Goal: Task Accomplishment & Management: Manage account settings

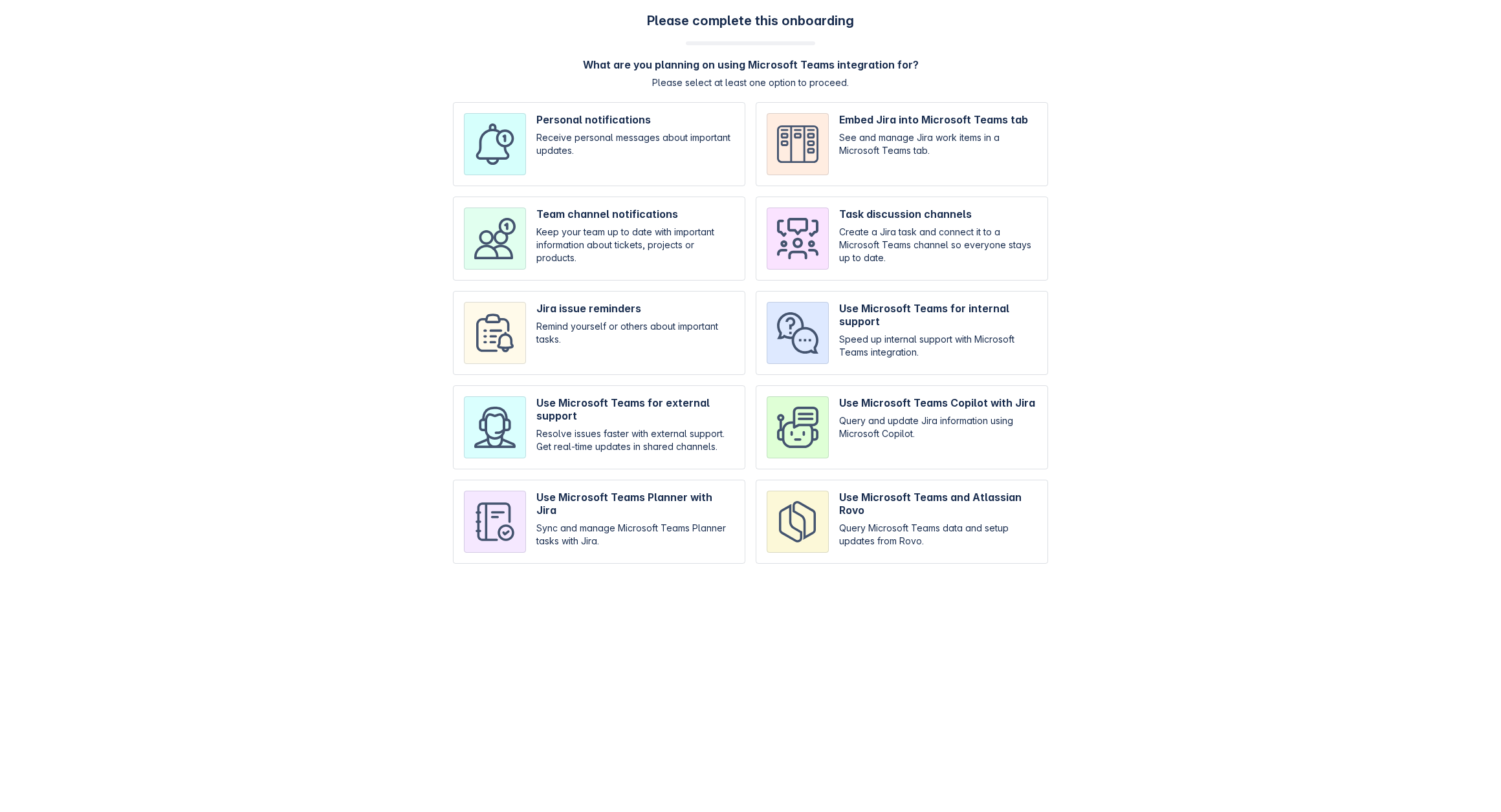
click at [647, 133] on input "checkbox" at bounding box center [599, 144] width 292 height 84
checkbox input "true"
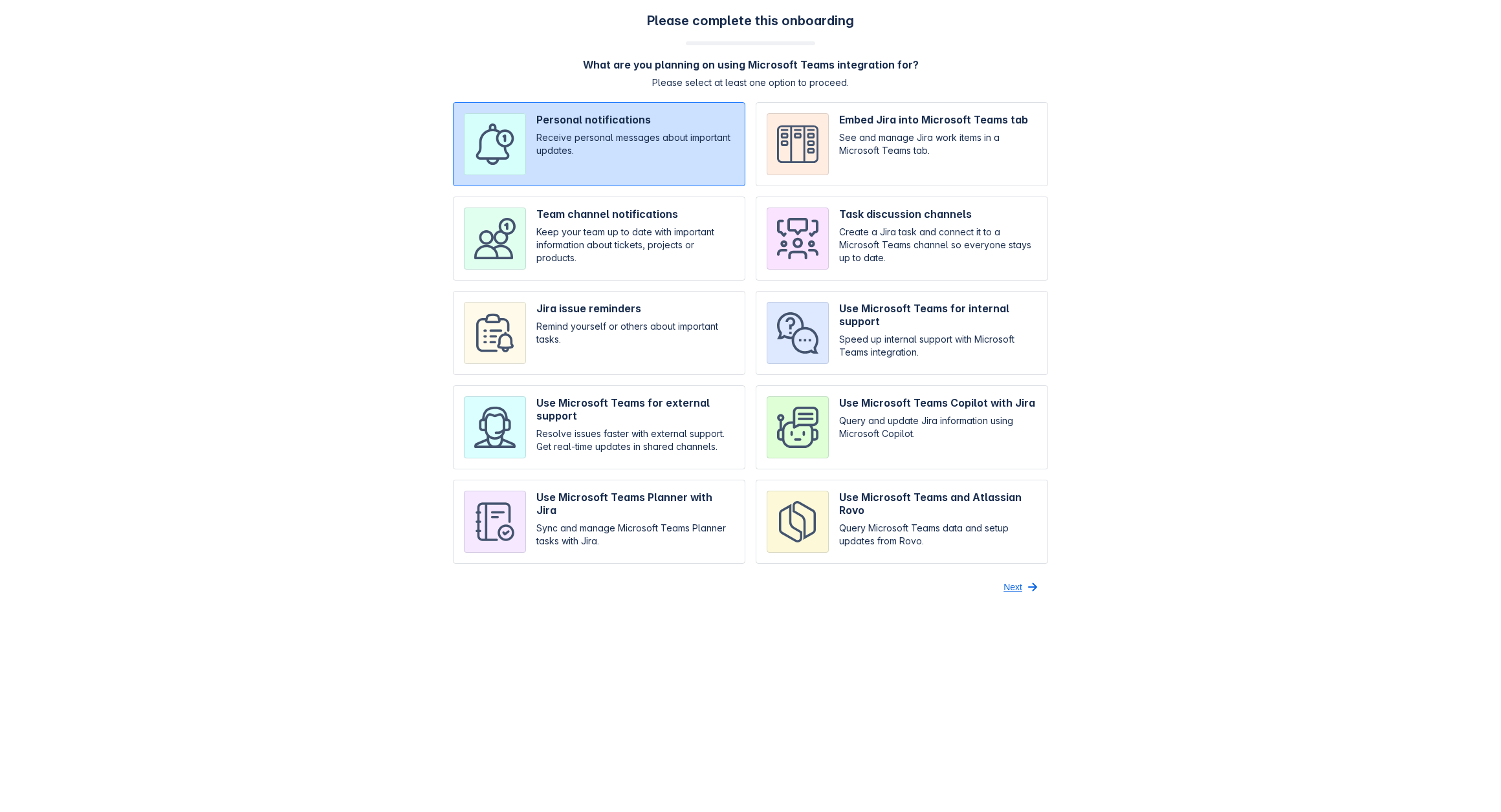
click at [1027, 588] on span "button" at bounding box center [1032, 587] width 16 height 16
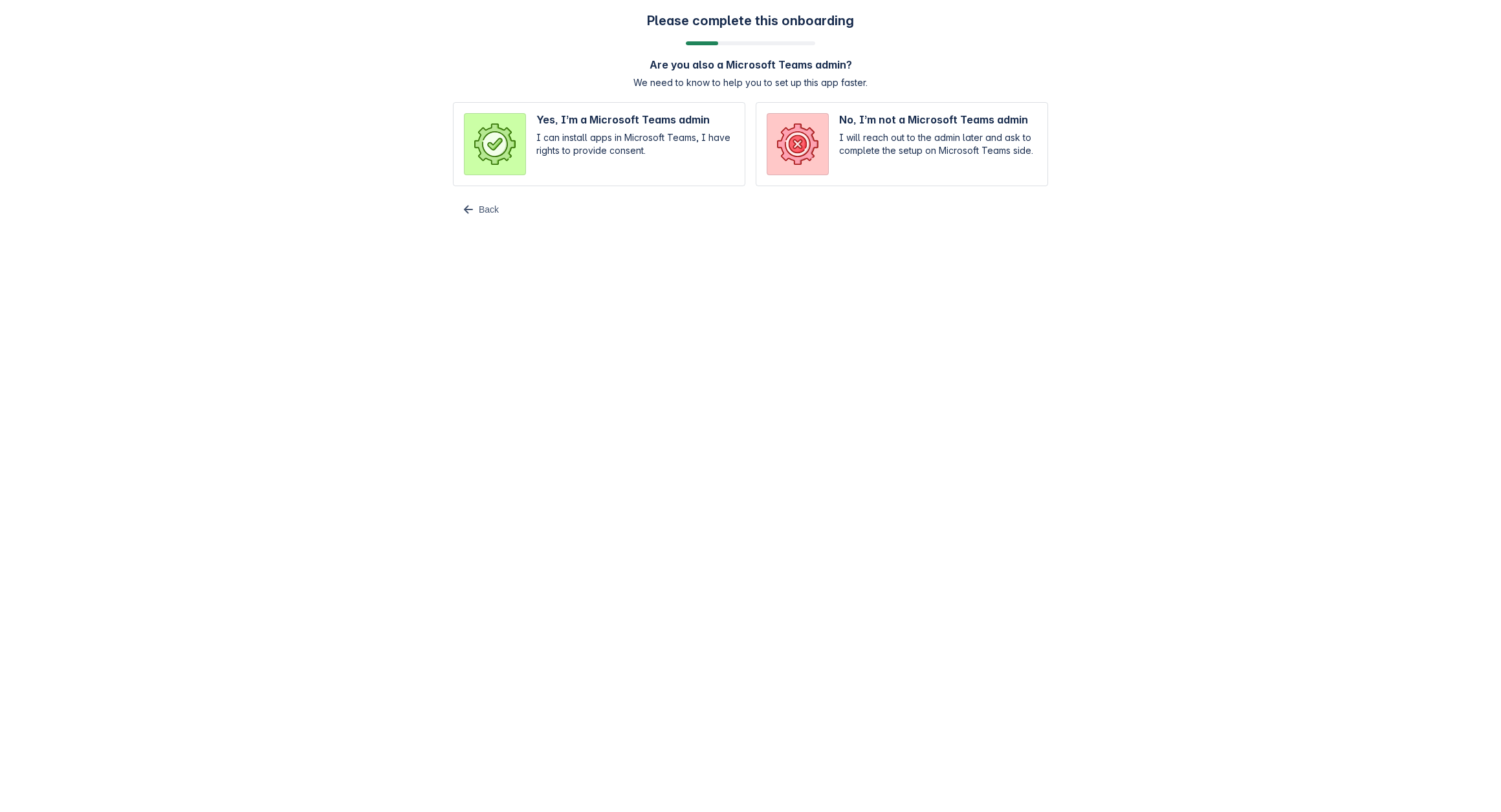
click at [659, 143] on input "radio" at bounding box center [599, 144] width 292 height 84
radio input "true"
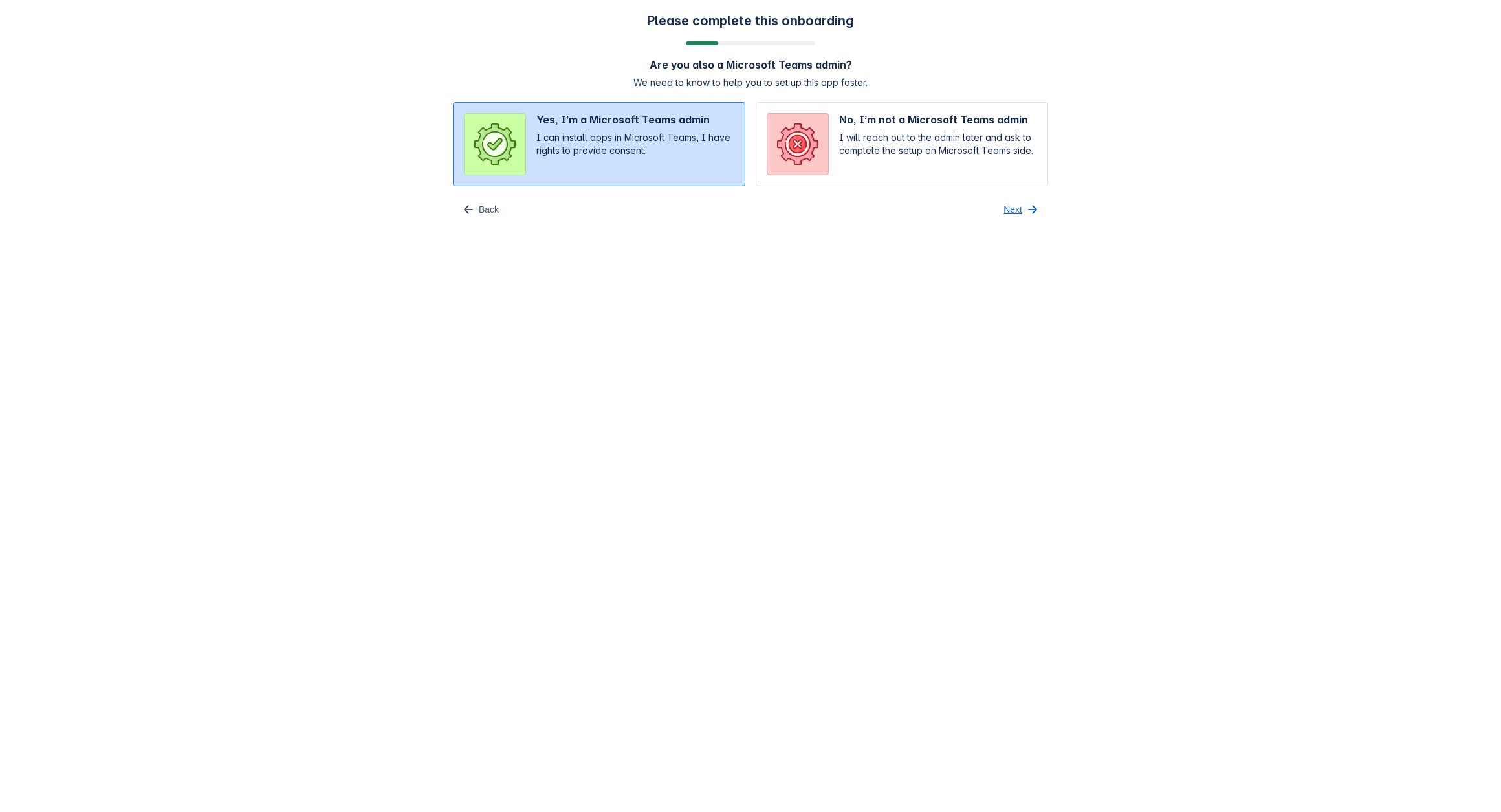
click at [1015, 209] on span "Next" at bounding box center [1012, 209] width 18 height 20
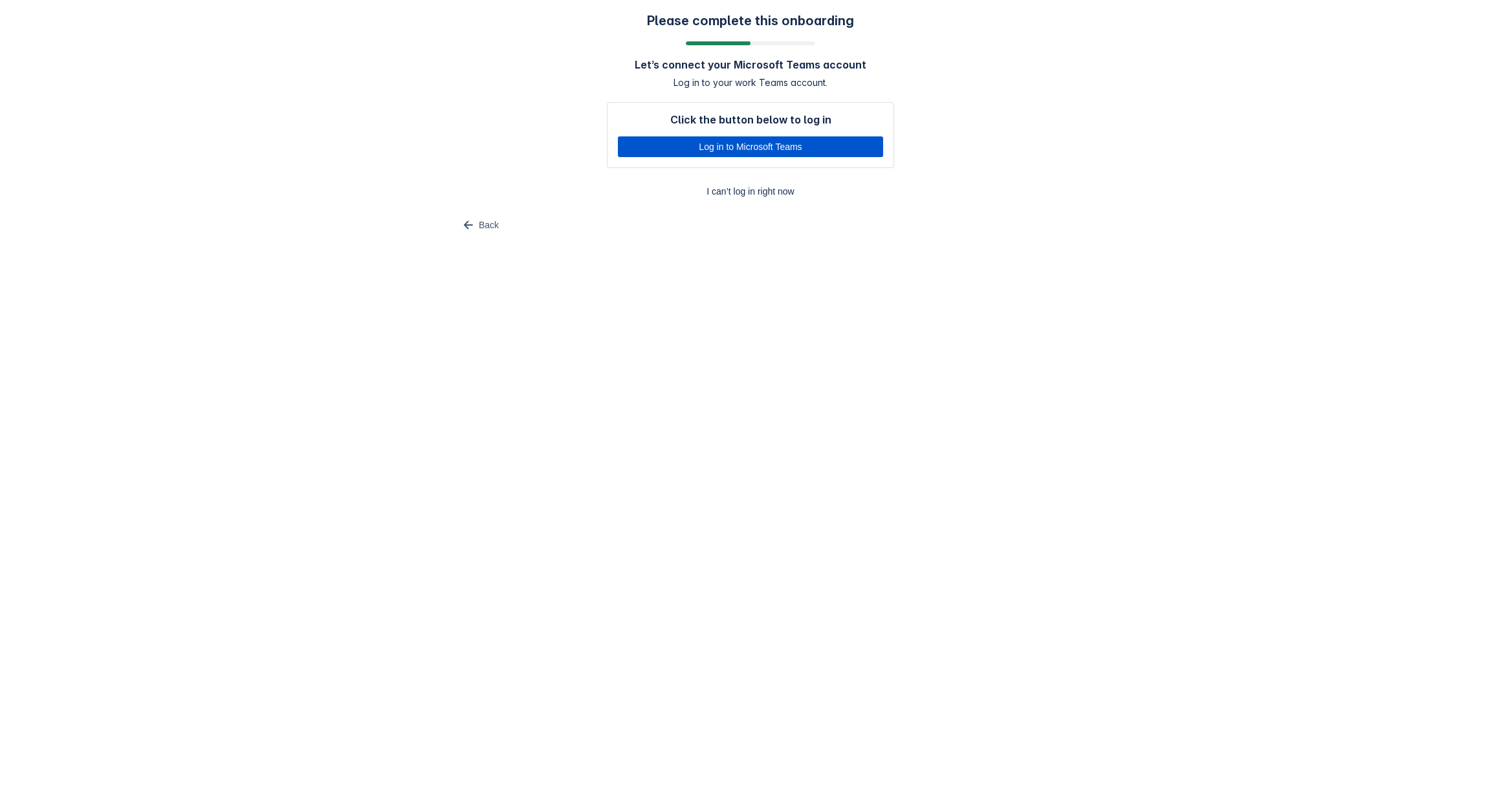
click at [673, 143] on span "Log in to Microsoft Teams" at bounding box center [750, 146] width 249 height 20
click at [351, 488] on body "Please complete this onboarding Let’s connect your Microsoft Teams account Log …" at bounding box center [750, 406] width 1501 height 812
click at [481, 225] on span "Back" at bounding box center [488, 225] width 20 height 20
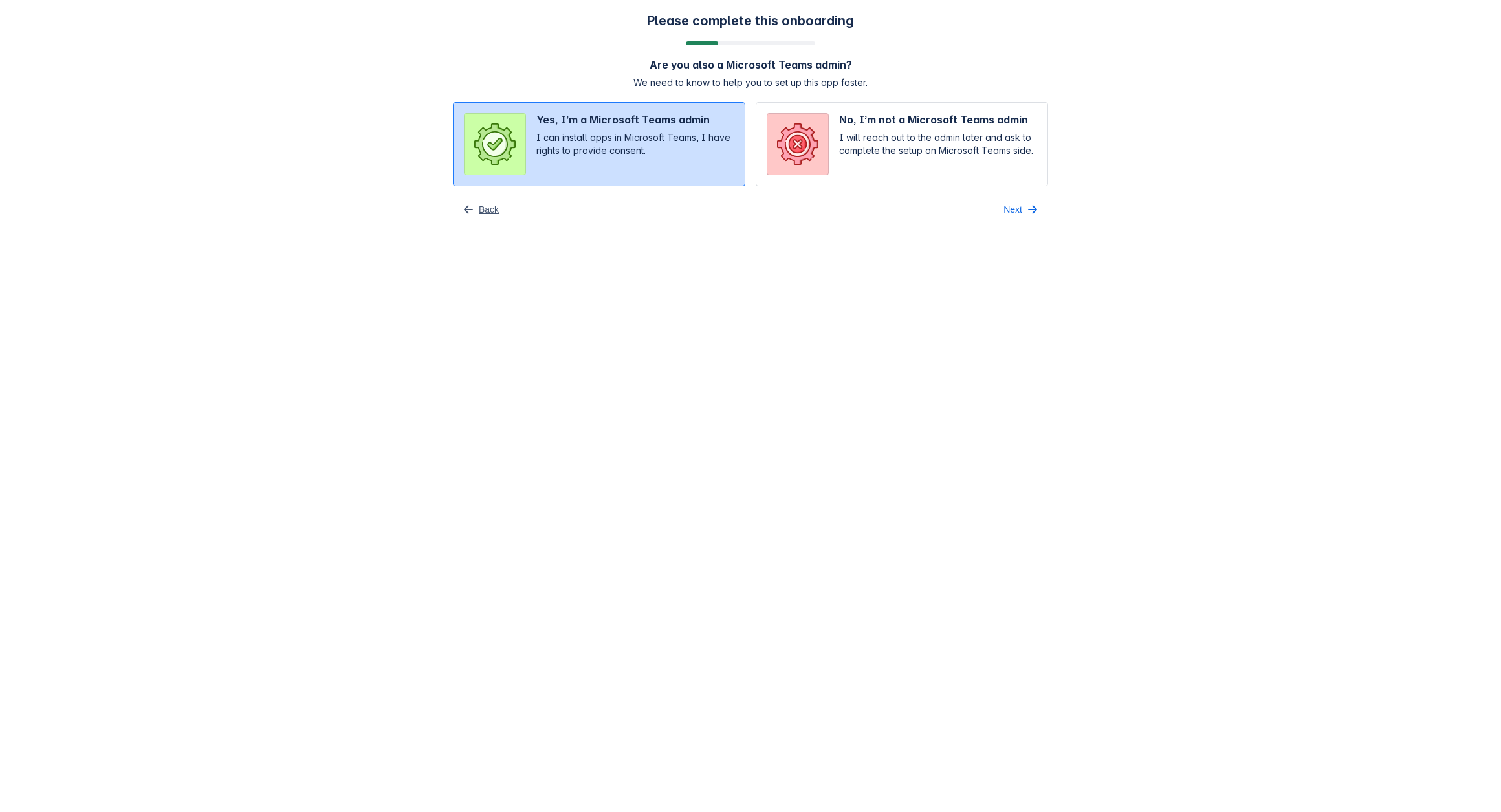
click at [474, 210] on span "button" at bounding box center [469, 210] width 16 height 16
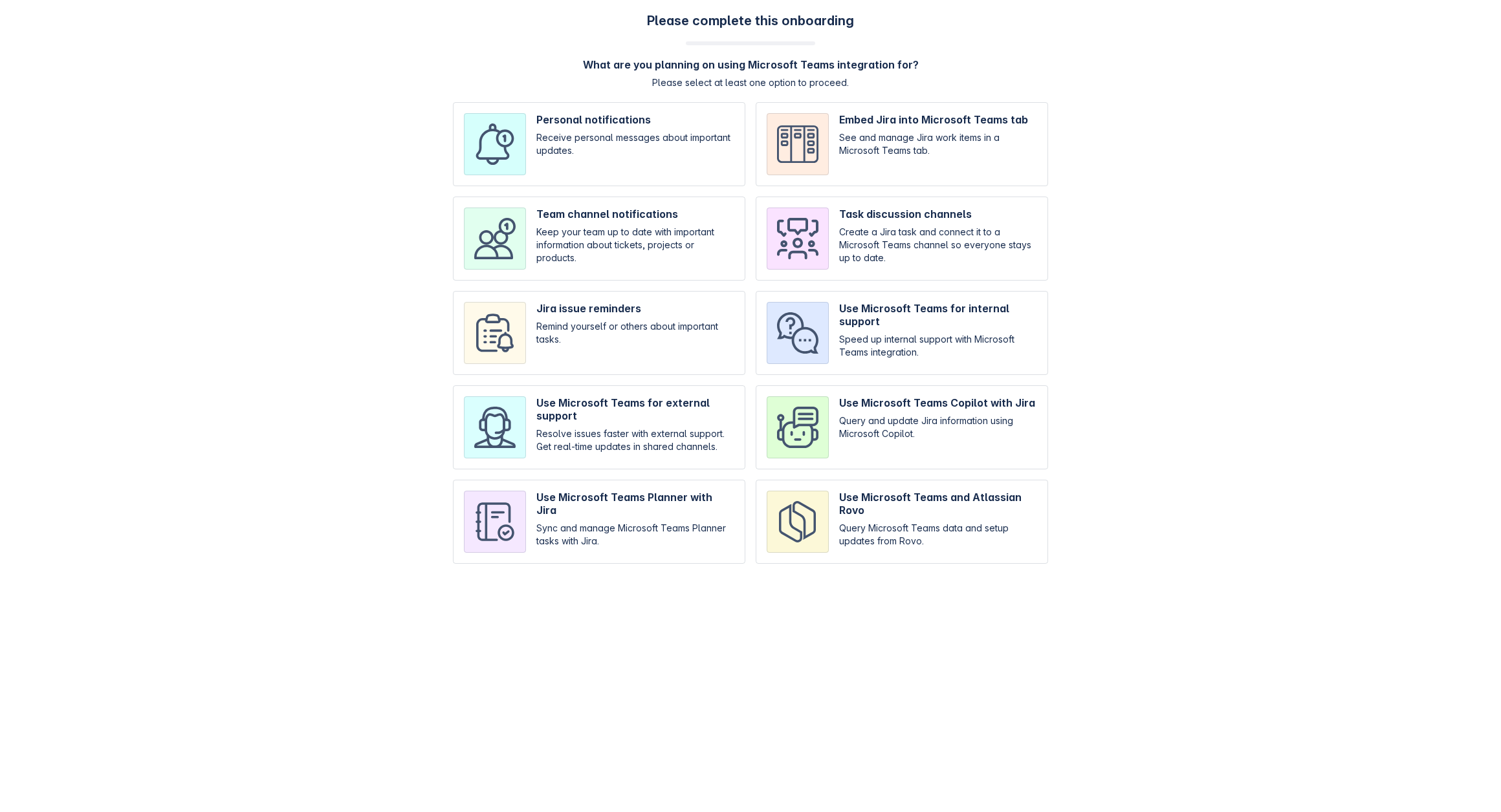
click at [605, 142] on input "checkbox" at bounding box center [599, 144] width 292 height 84
checkbox input "true"
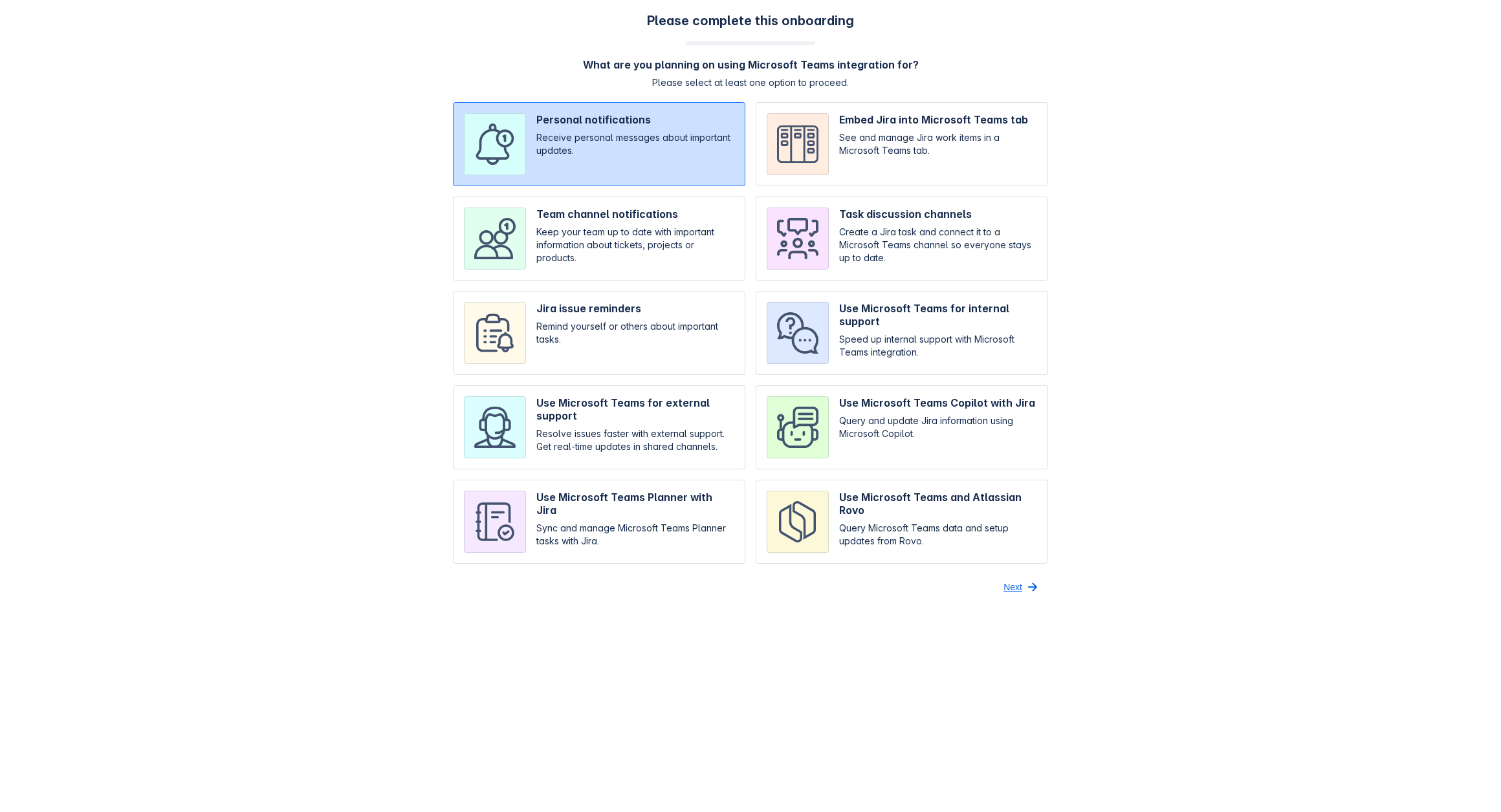
click at [1023, 586] on button "Next" at bounding box center [1021, 587] width 52 height 20
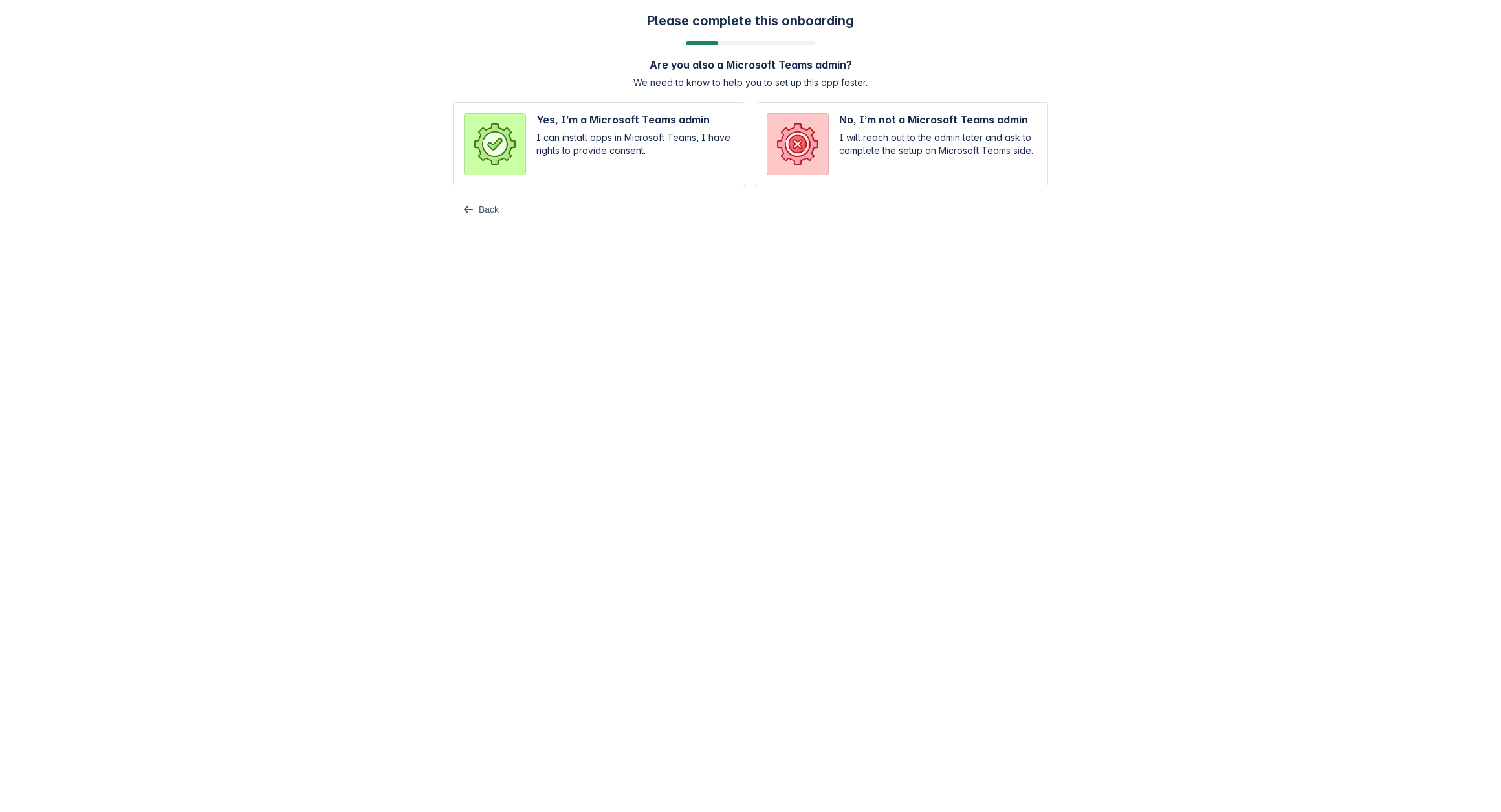
click at [578, 143] on input "radio" at bounding box center [599, 144] width 292 height 84
radio input "true"
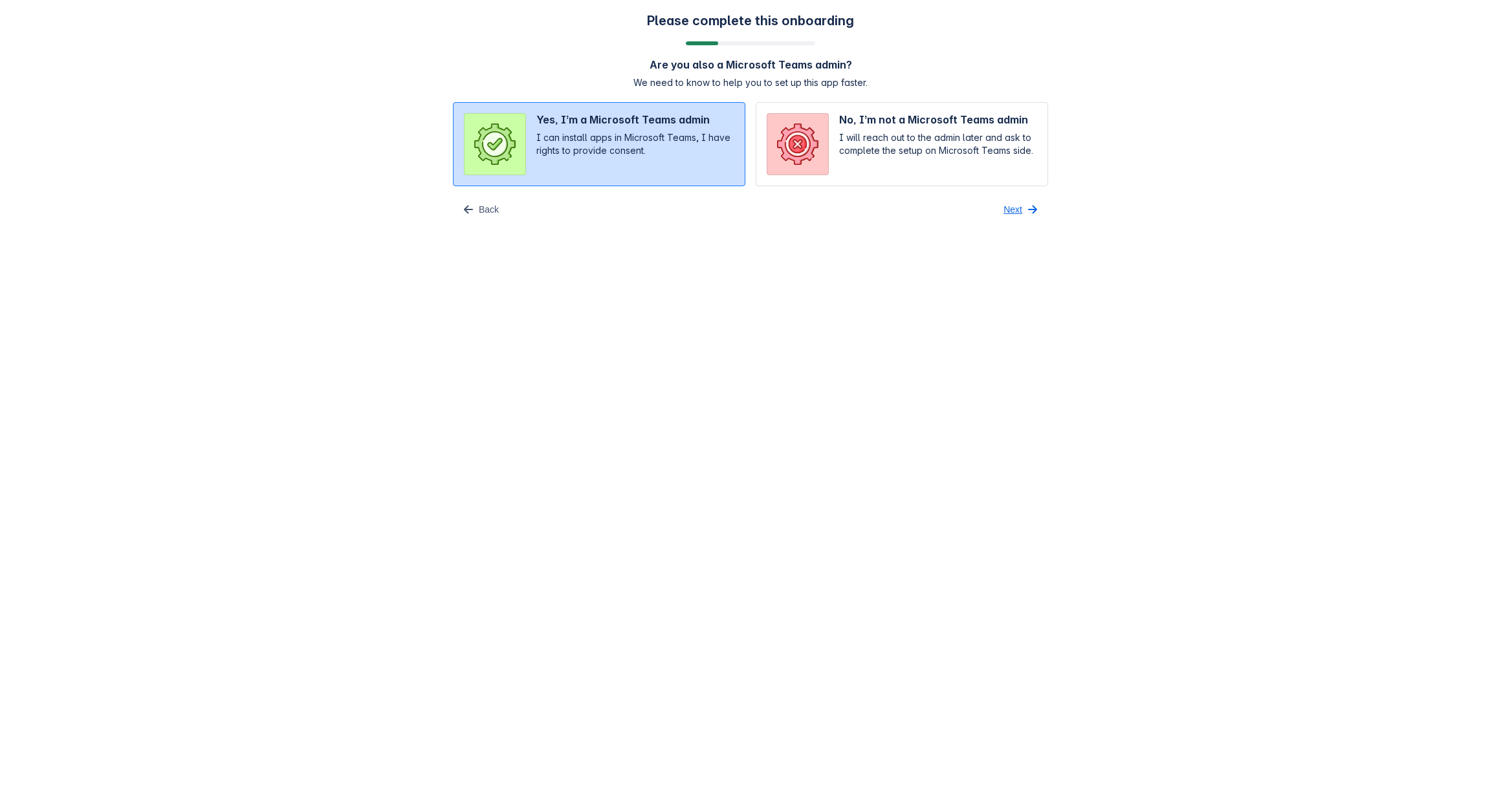
click at [1008, 209] on span "Next" at bounding box center [1012, 209] width 18 height 20
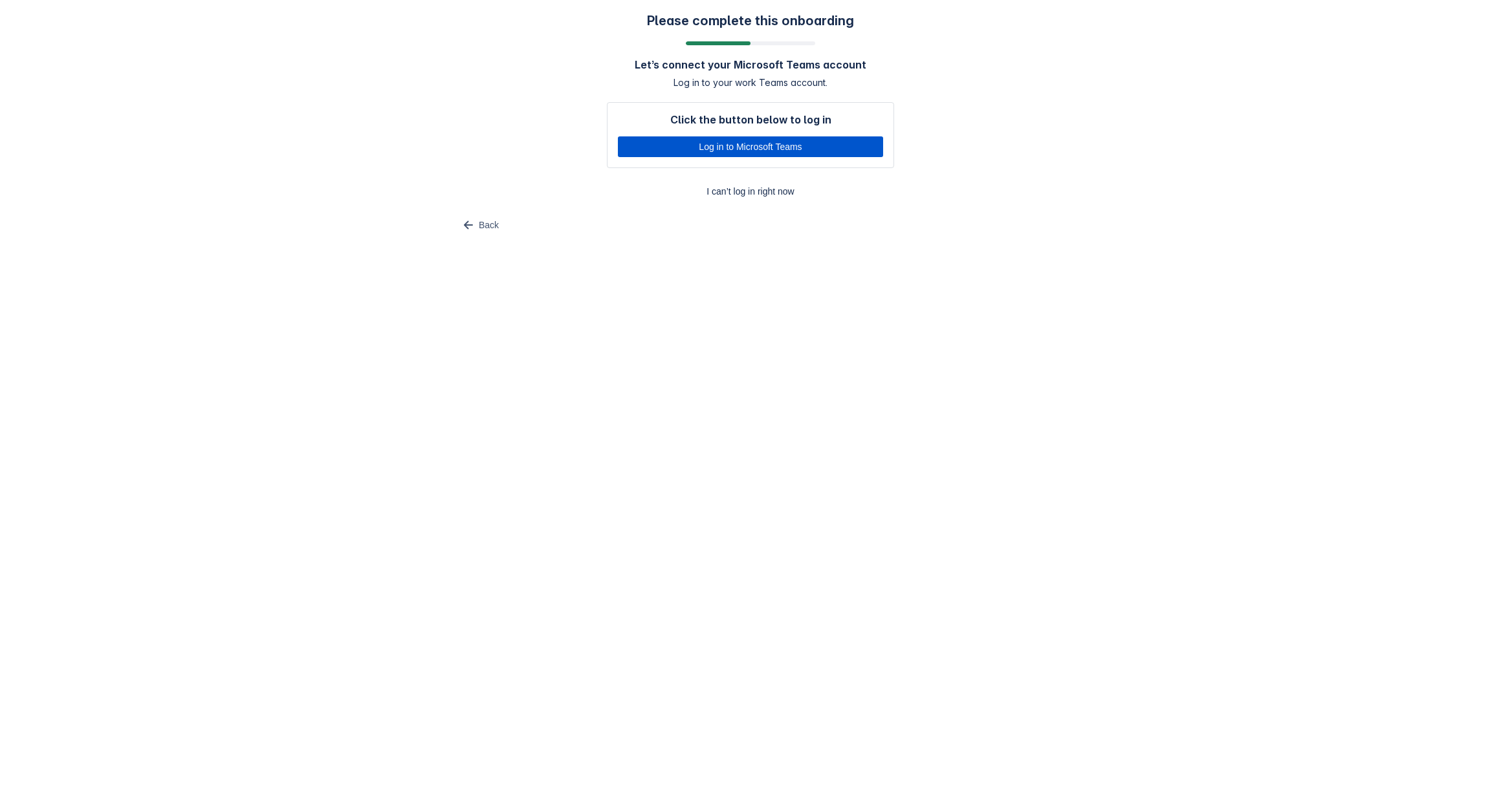
click at [723, 148] on span "Log in to Microsoft Teams" at bounding box center [750, 146] width 249 height 20
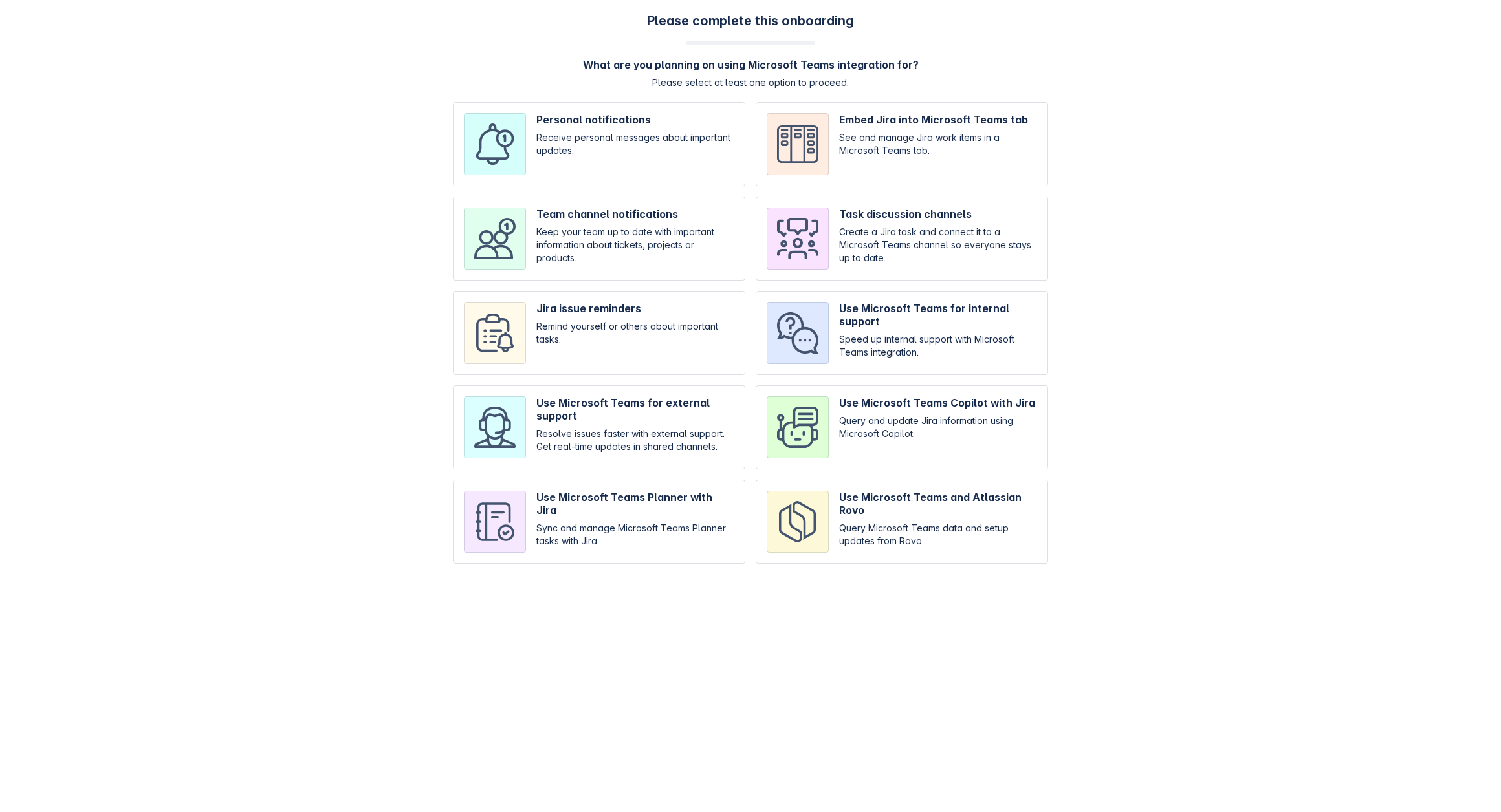
click at [565, 116] on input "checkbox" at bounding box center [599, 144] width 292 height 84
checkbox input "true"
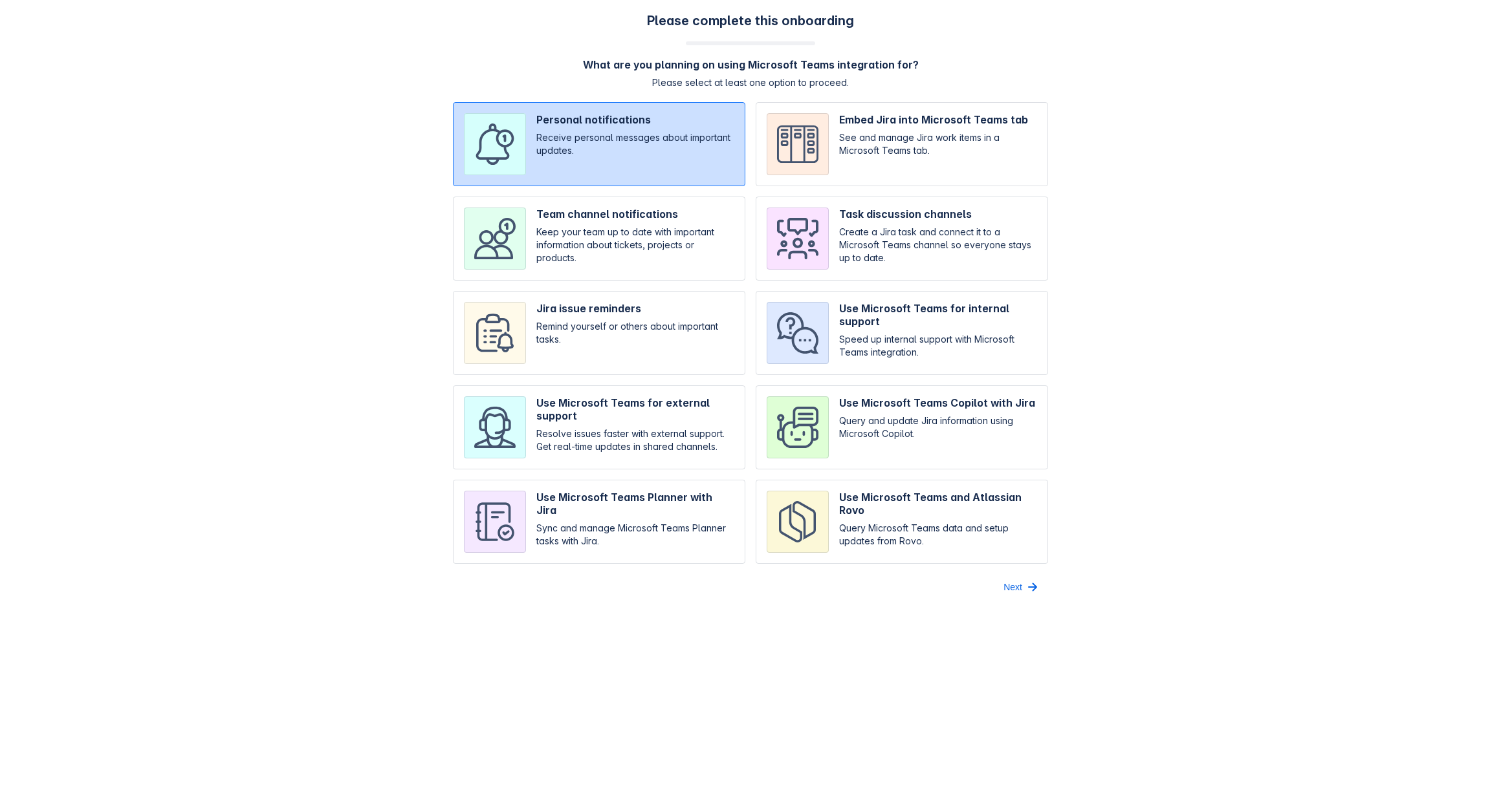
click at [593, 213] on input "checkbox" at bounding box center [599, 238] width 292 height 84
checkbox input "true"
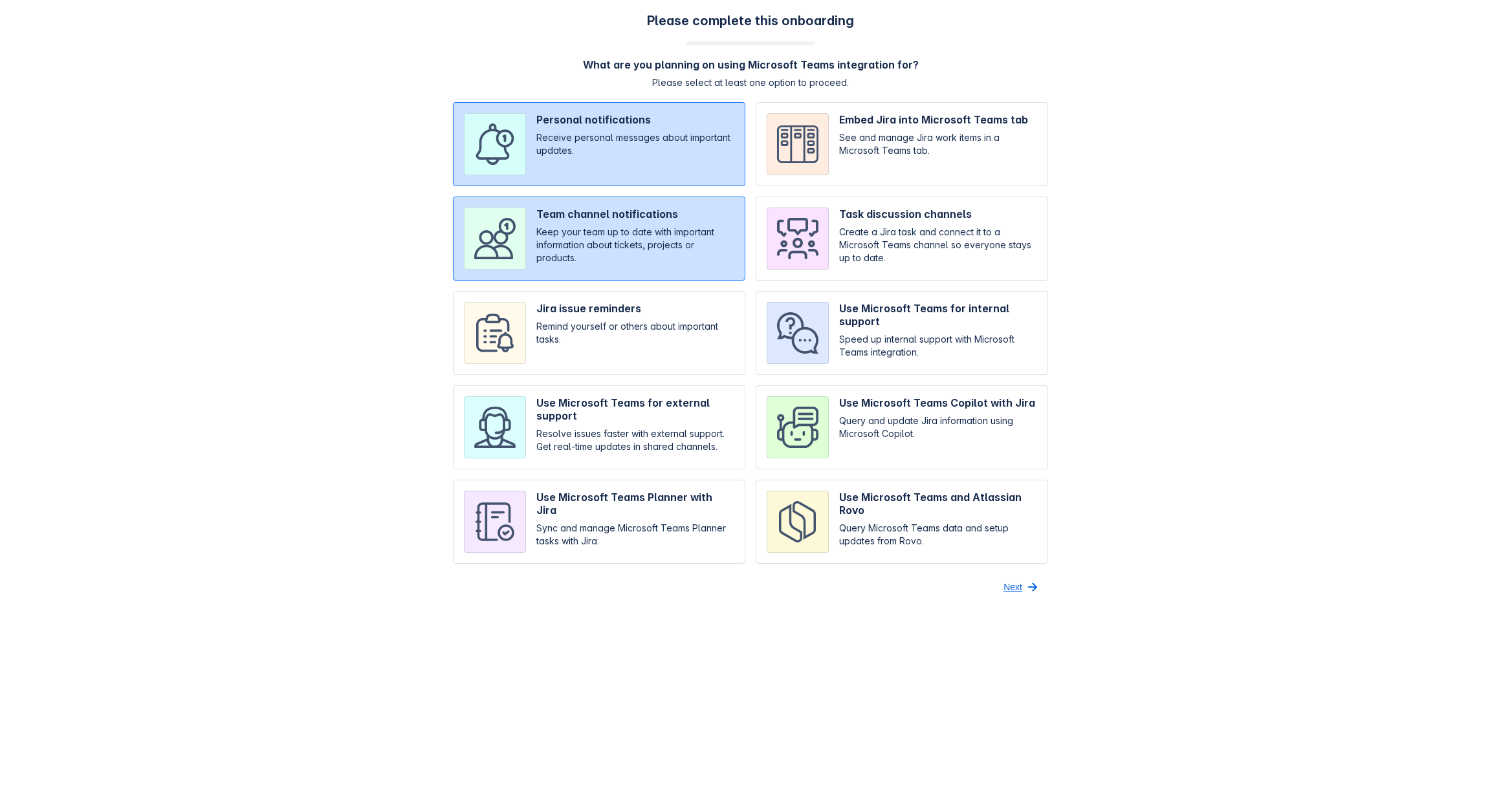
click at [1024, 587] on span "button" at bounding box center [1032, 587] width 16 height 16
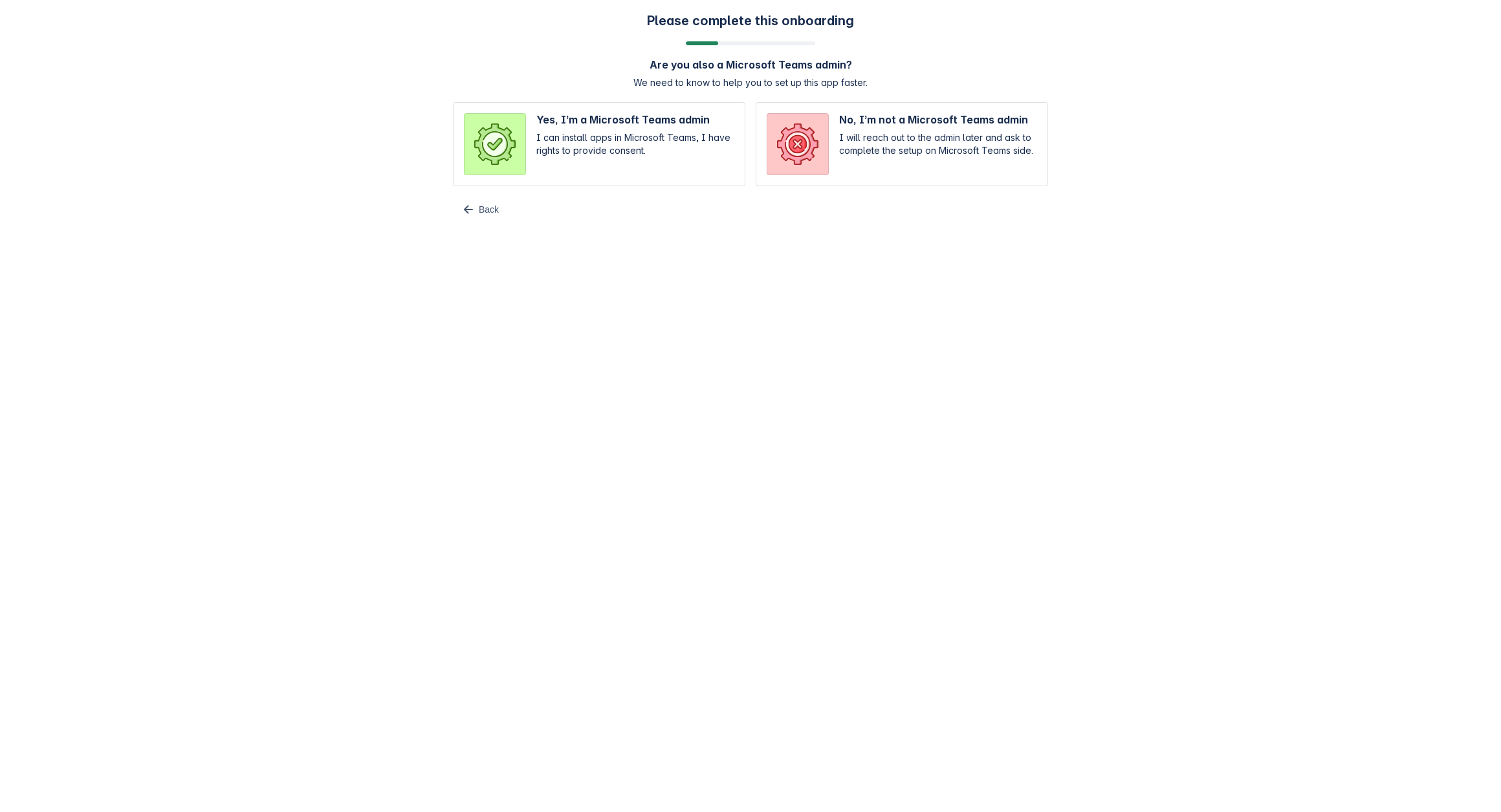
click at [671, 130] on input "radio" at bounding box center [599, 144] width 292 height 84
radio input "true"
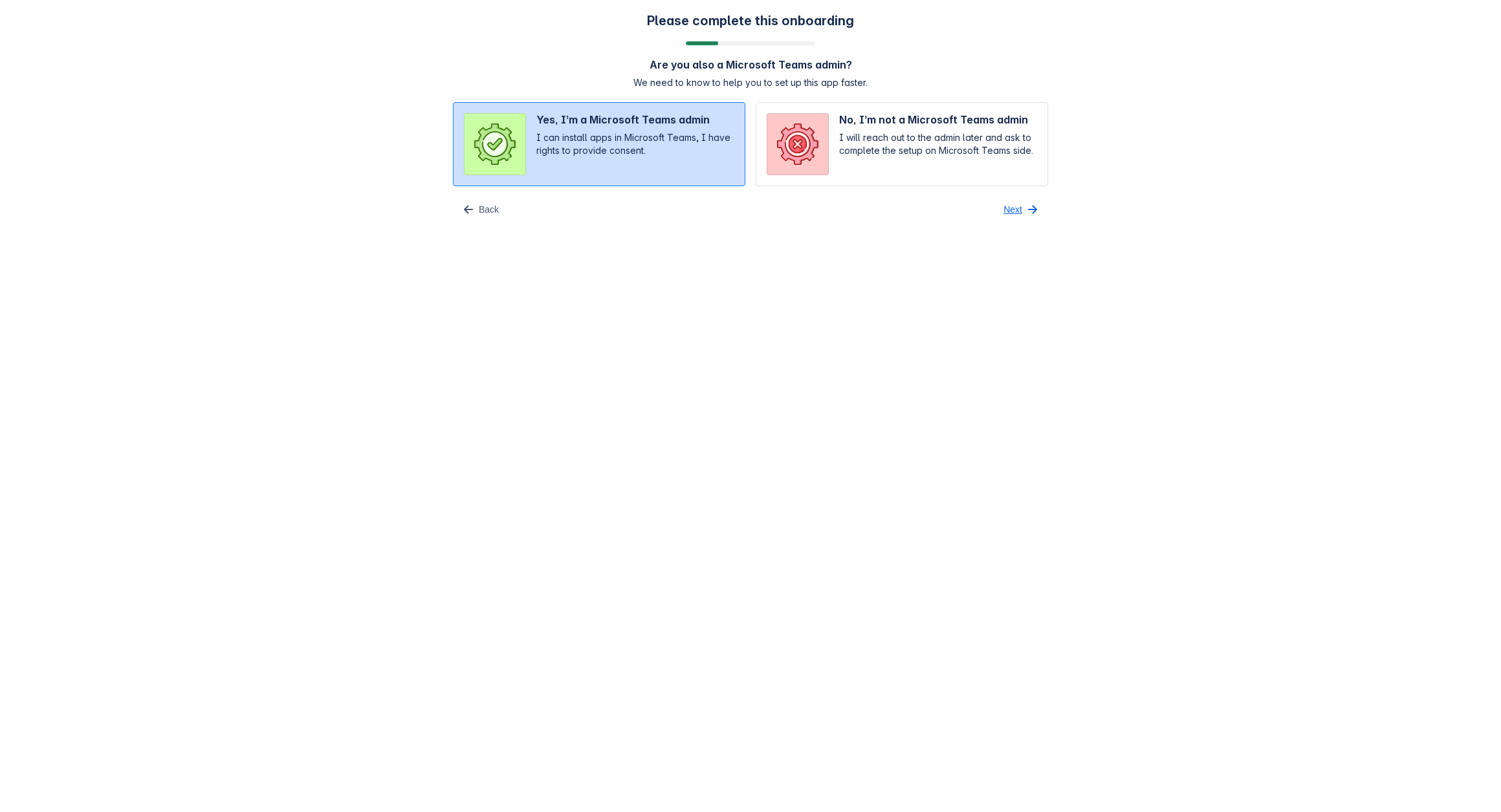
click at [1021, 206] on span "Next" at bounding box center [1012, 209] width 18 height 20
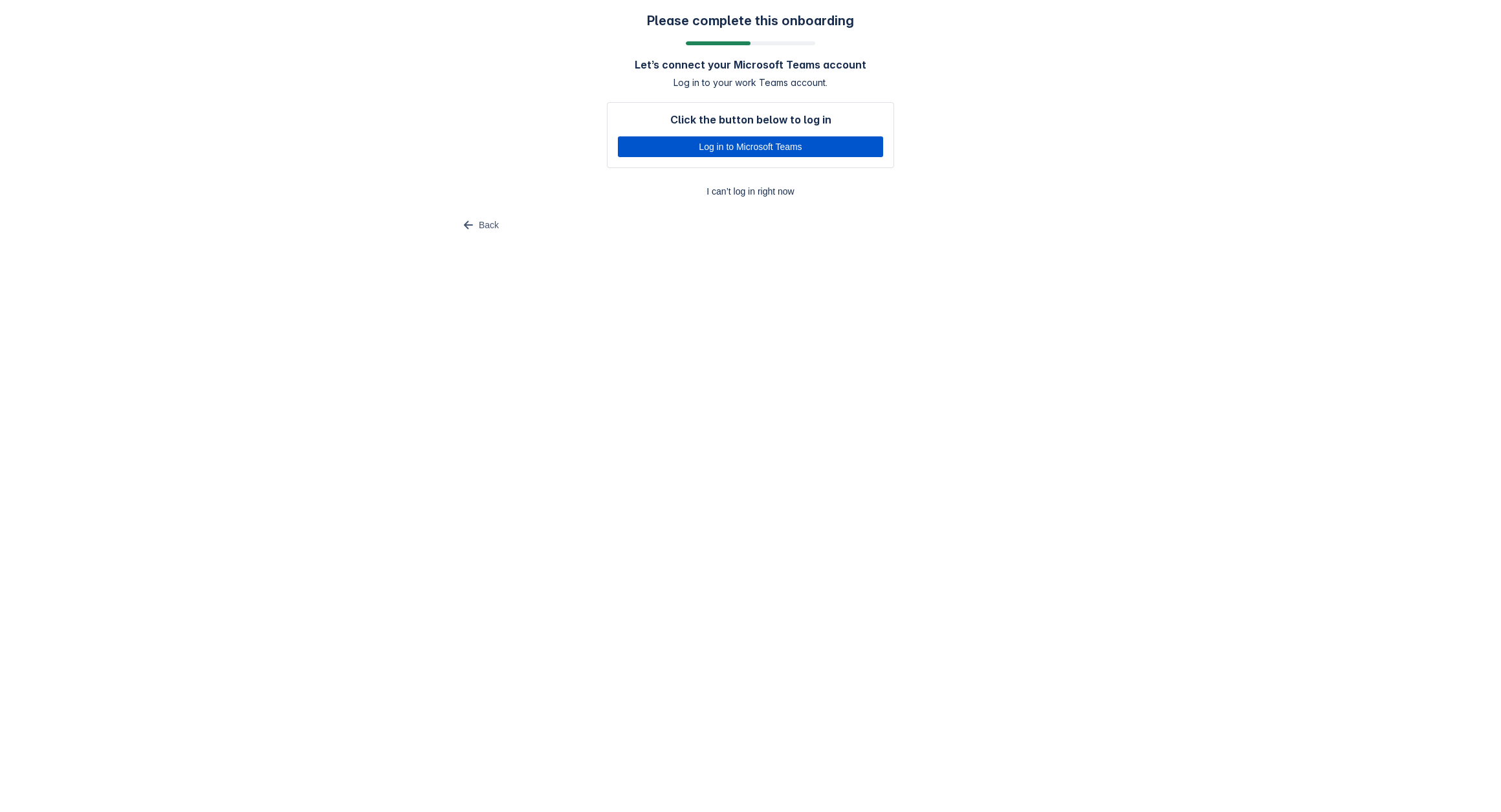
click at [671, 146] on span "Log in to Microsoft Teams" at bounding box center [750, 146] width 249 height 20
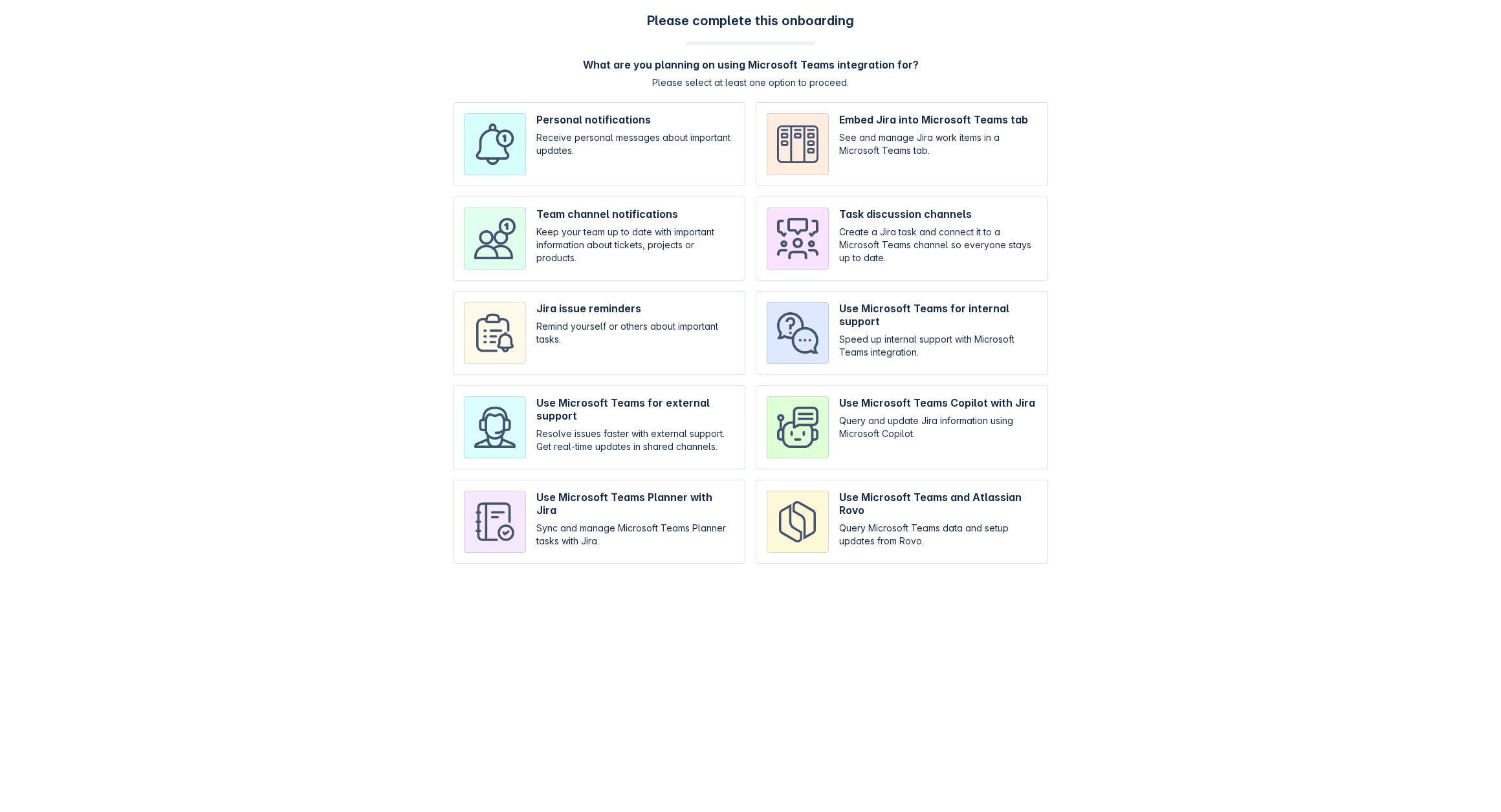
click at [543, 134] on input "checkbox" at bounding box center [599, 144] width 292 height 84
checkbox input "true"
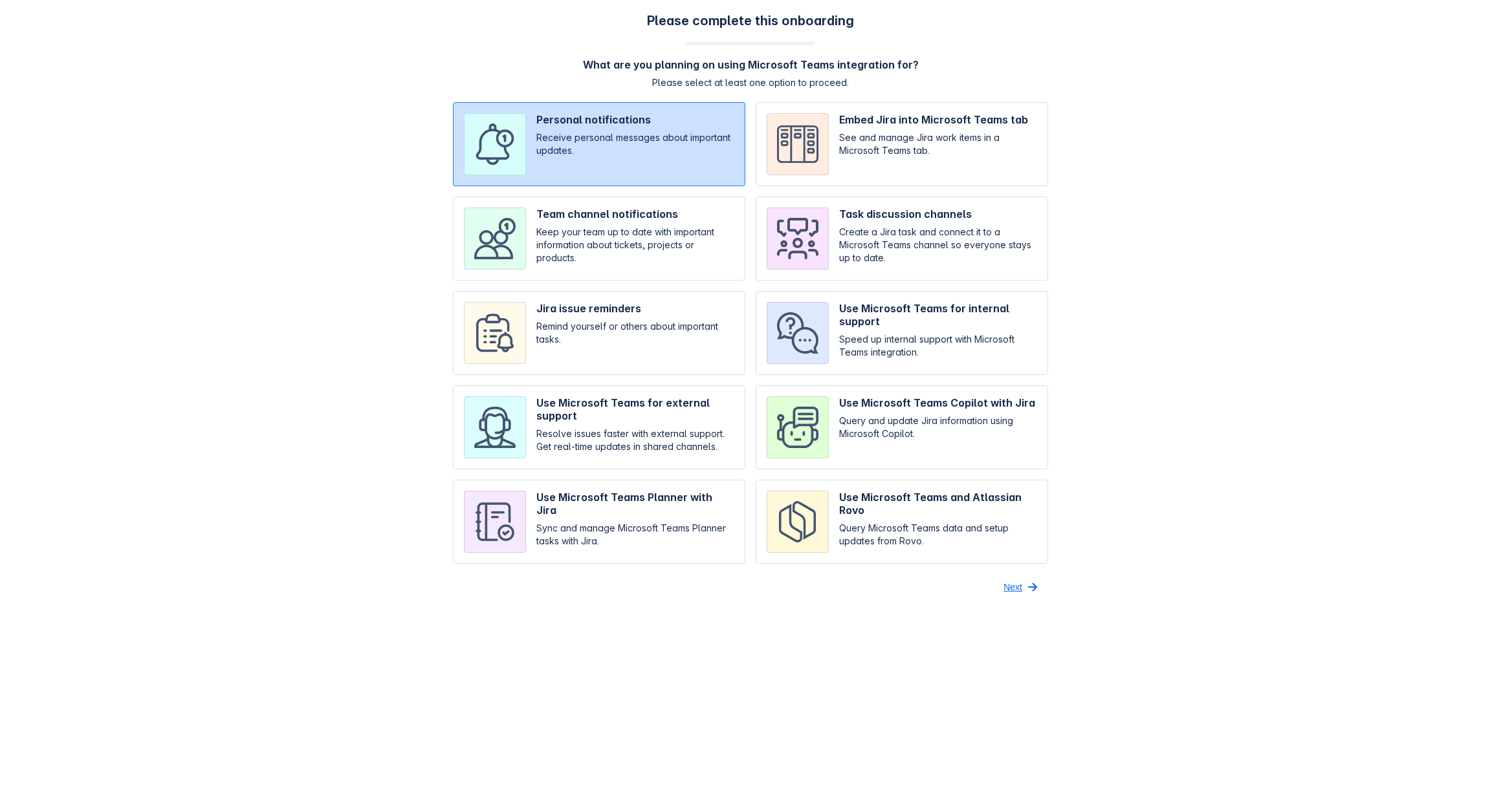
click at [1001, 587] on button "Next" at bounding box center [1021, 587] width 52 height 20
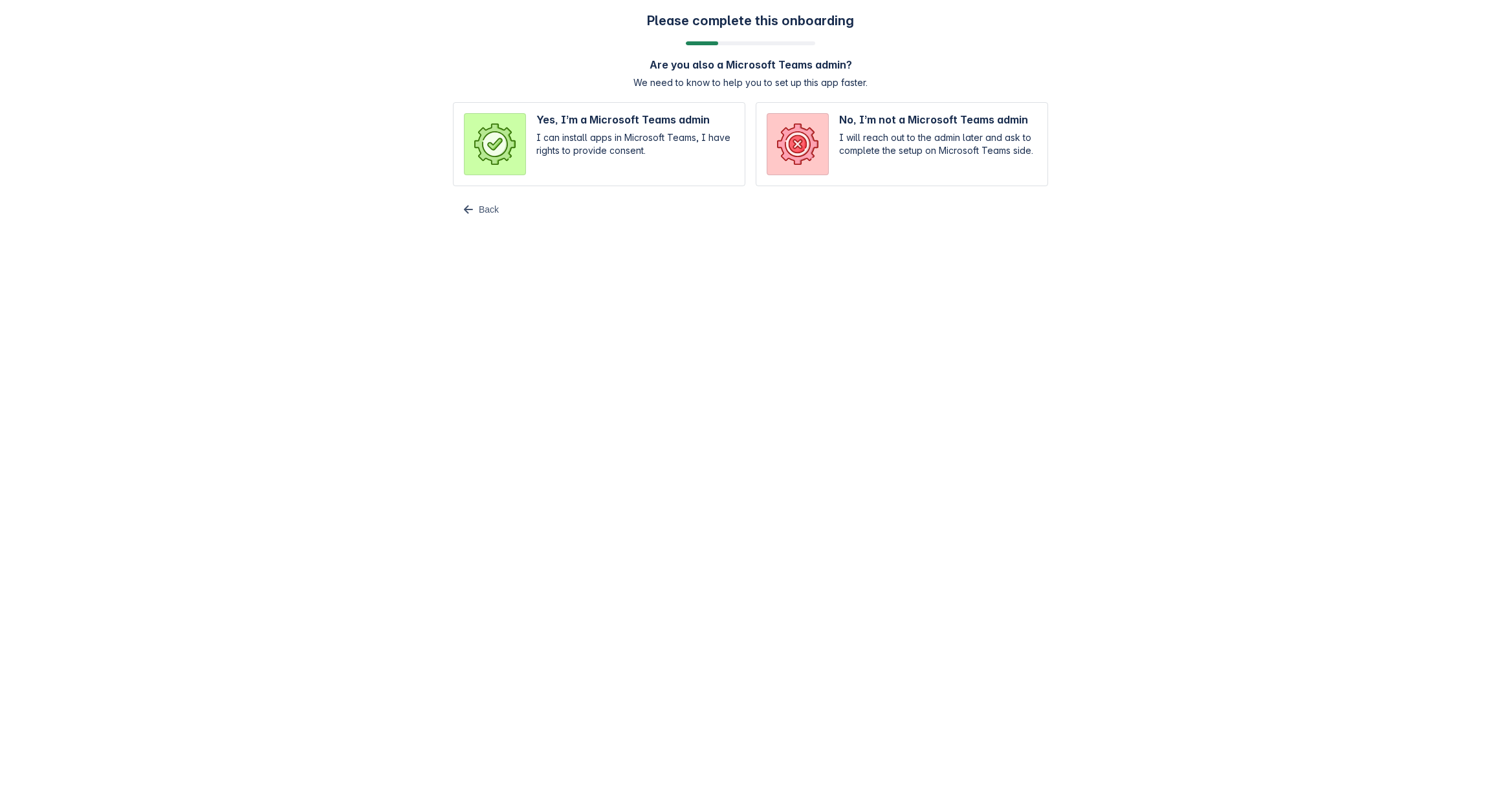
click at [656, 153] on input "radio" at bounding box center [599, 144] width 292 height 84
radio input "true"
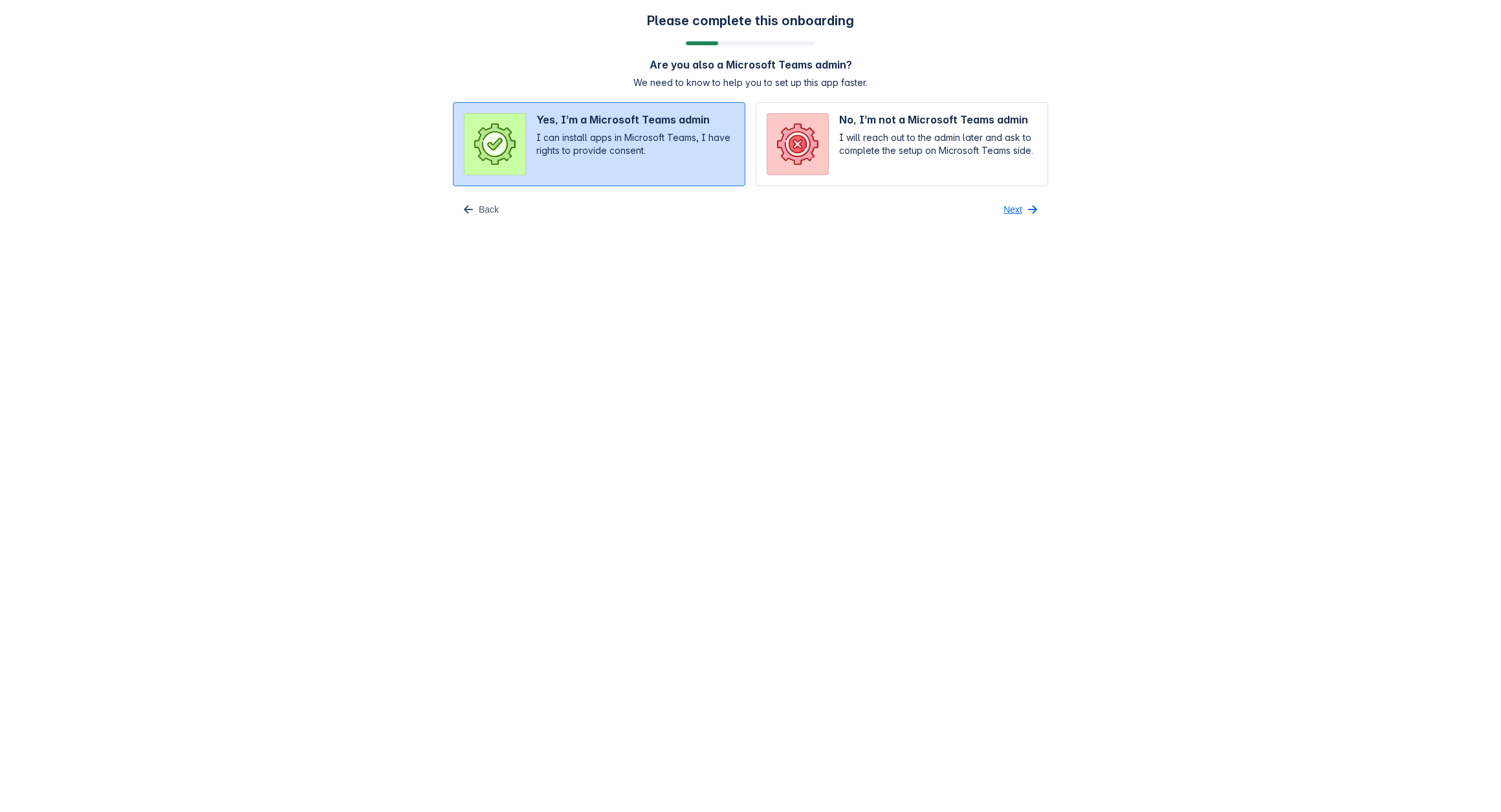
click at [1026, 211] on span "button" at bounding box center [1032, 210] width 16 height 16
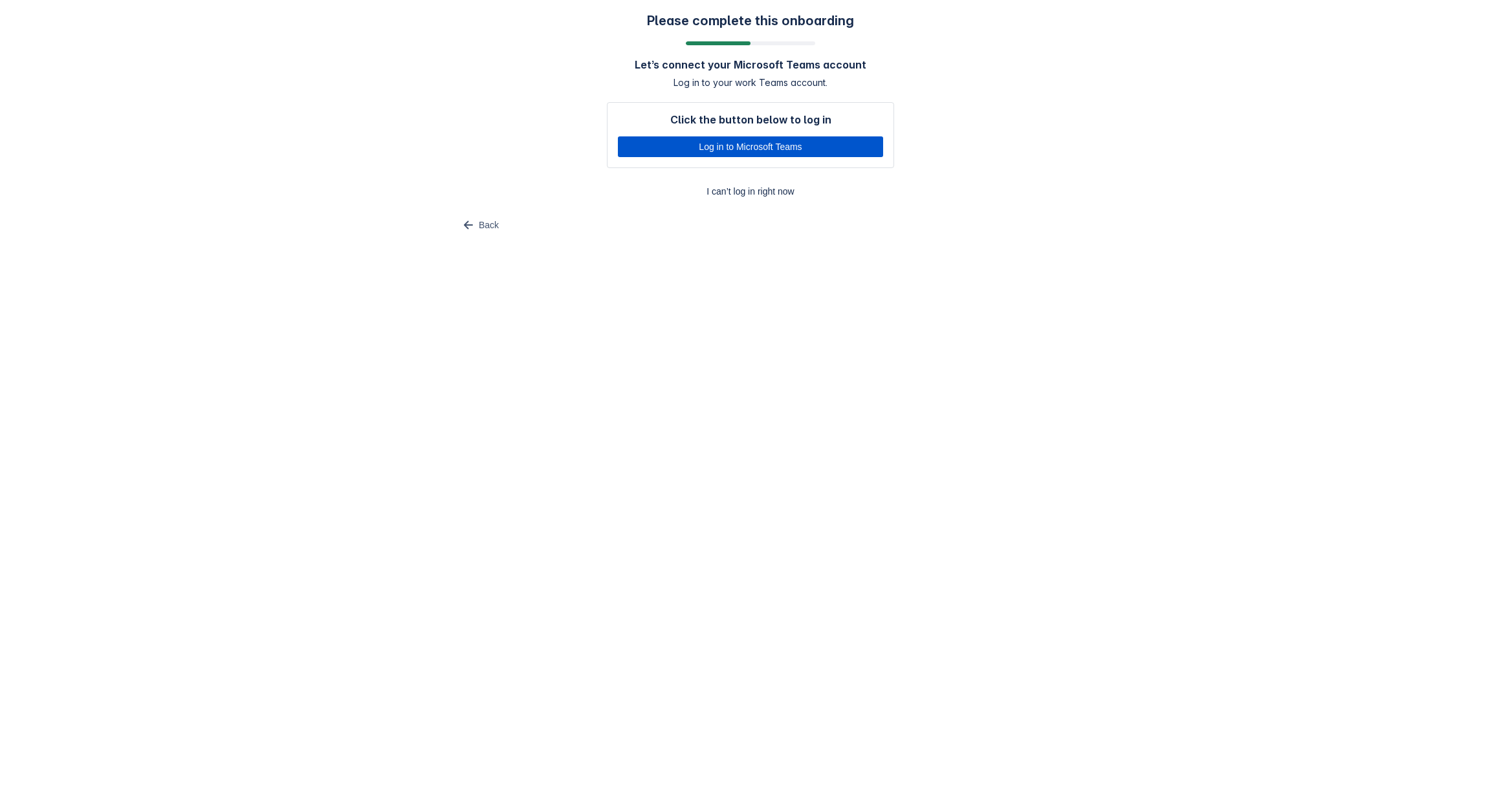
click at [714, 147] on span "Log in to Microsoft Teams" at bounding box center [750, 146] width 249 height 20
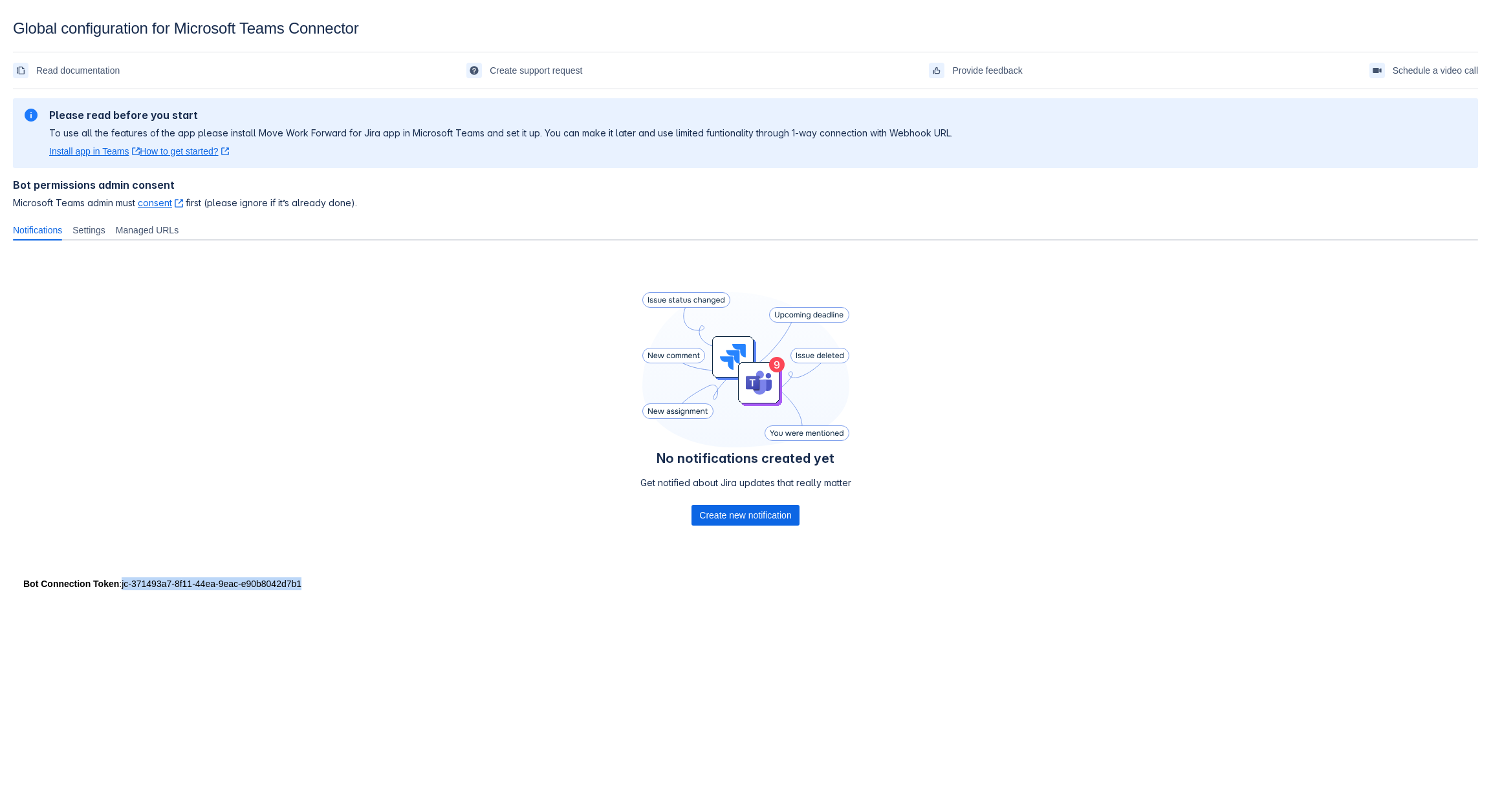
drag, startPoint x: 314, startPoint y: 580, endPoint x: 121, endPoint y: 579, distance: 193.0
click at [121, 579] on div "Bot Connection Token : jc-371493a7-8f11-44ea-9eac-e90b8042d7b1" at bounding box center [745, 584] width 1444 height 13
copy div "jc-371493a7-8f11-44ea-9eac-e90b8042d7b1"
click at [92, 232] on span "Settings" at bounding box center [88, 230] width 33 height 13
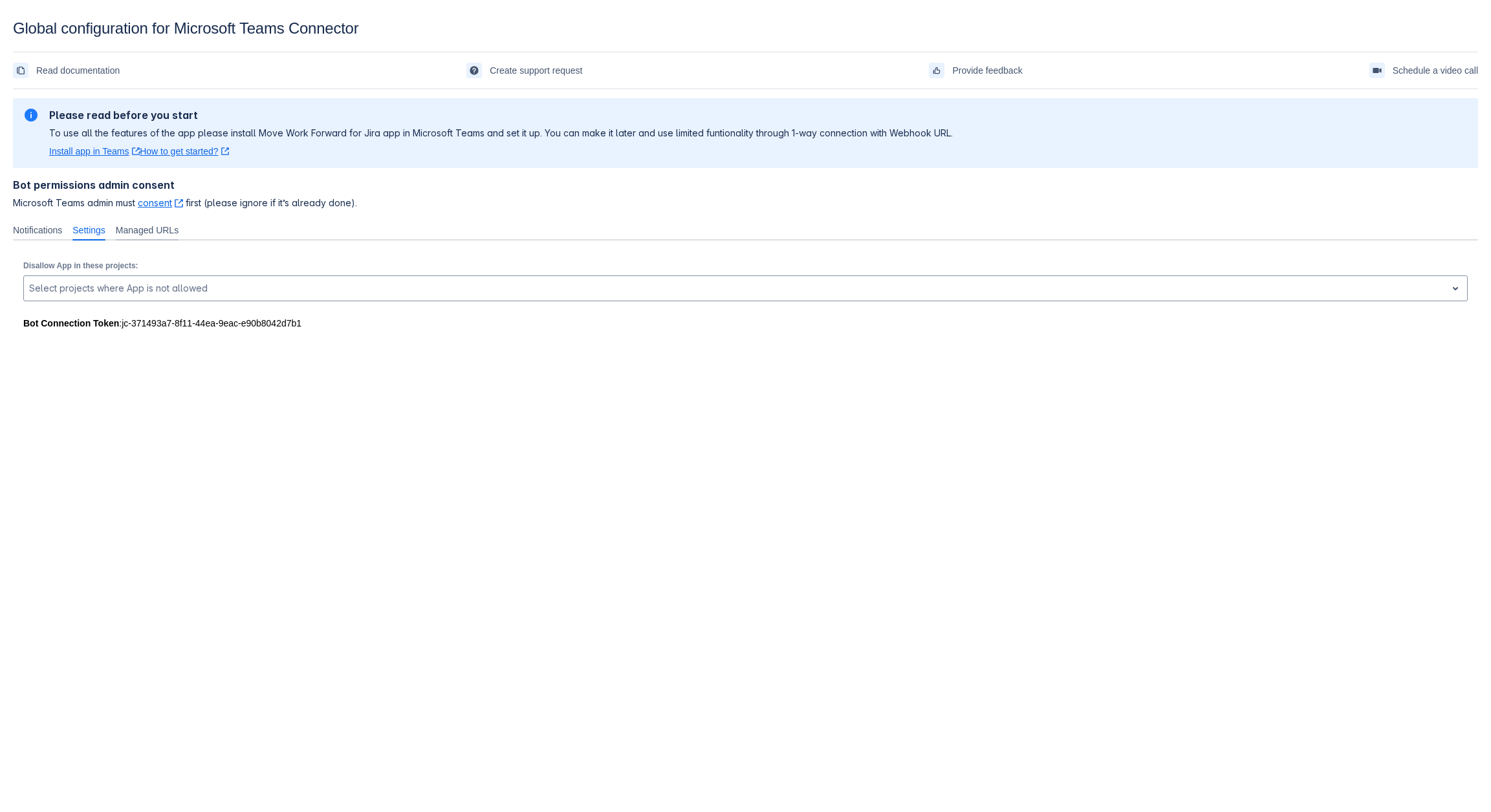
click at [132, 233] on span "Managed URLs" at bounding box center [146, 230] width 63 height 13
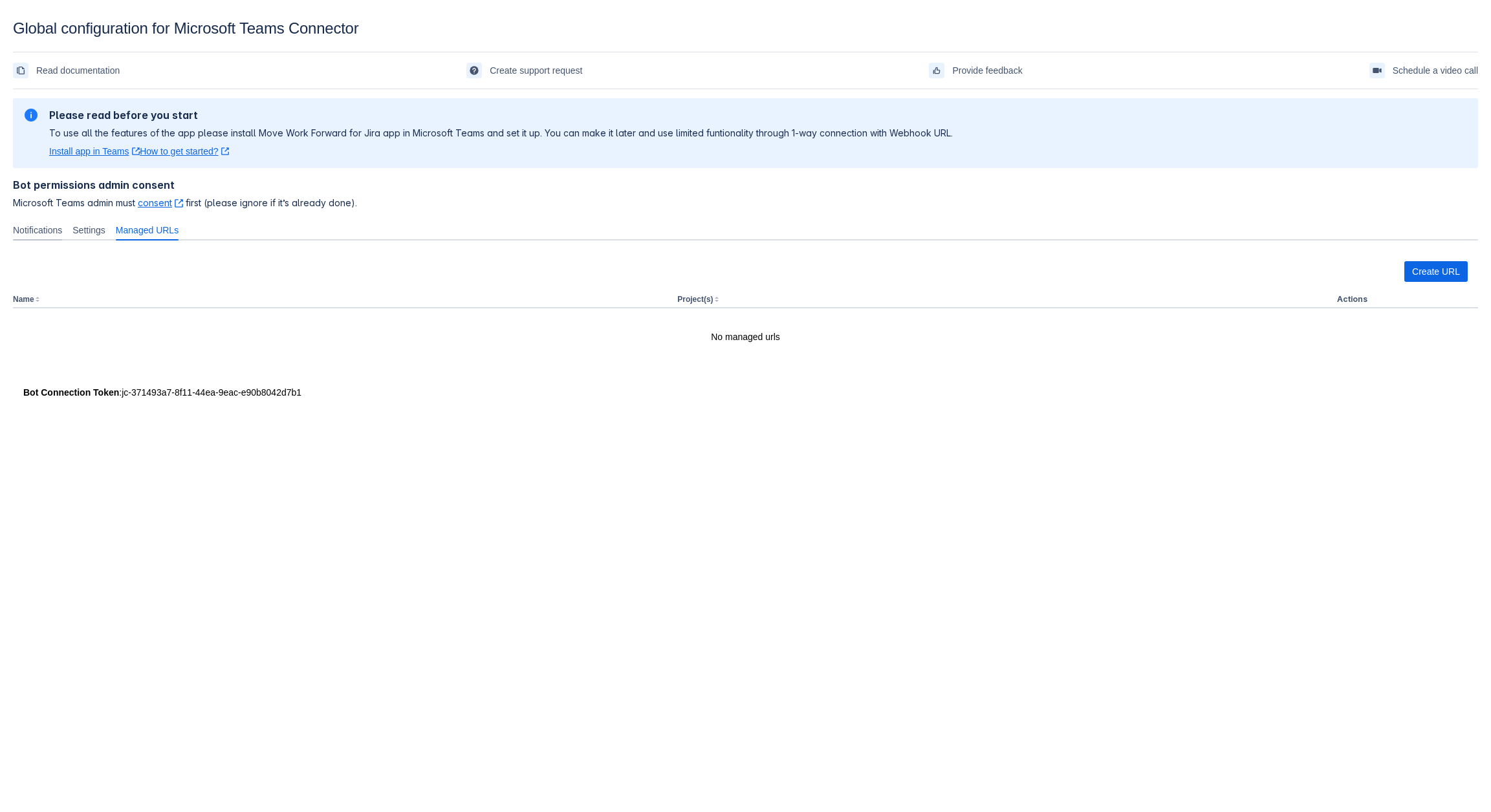
click at [51, 230] on span "Notifications" at bounding box center [38, 230] width 49 height 13
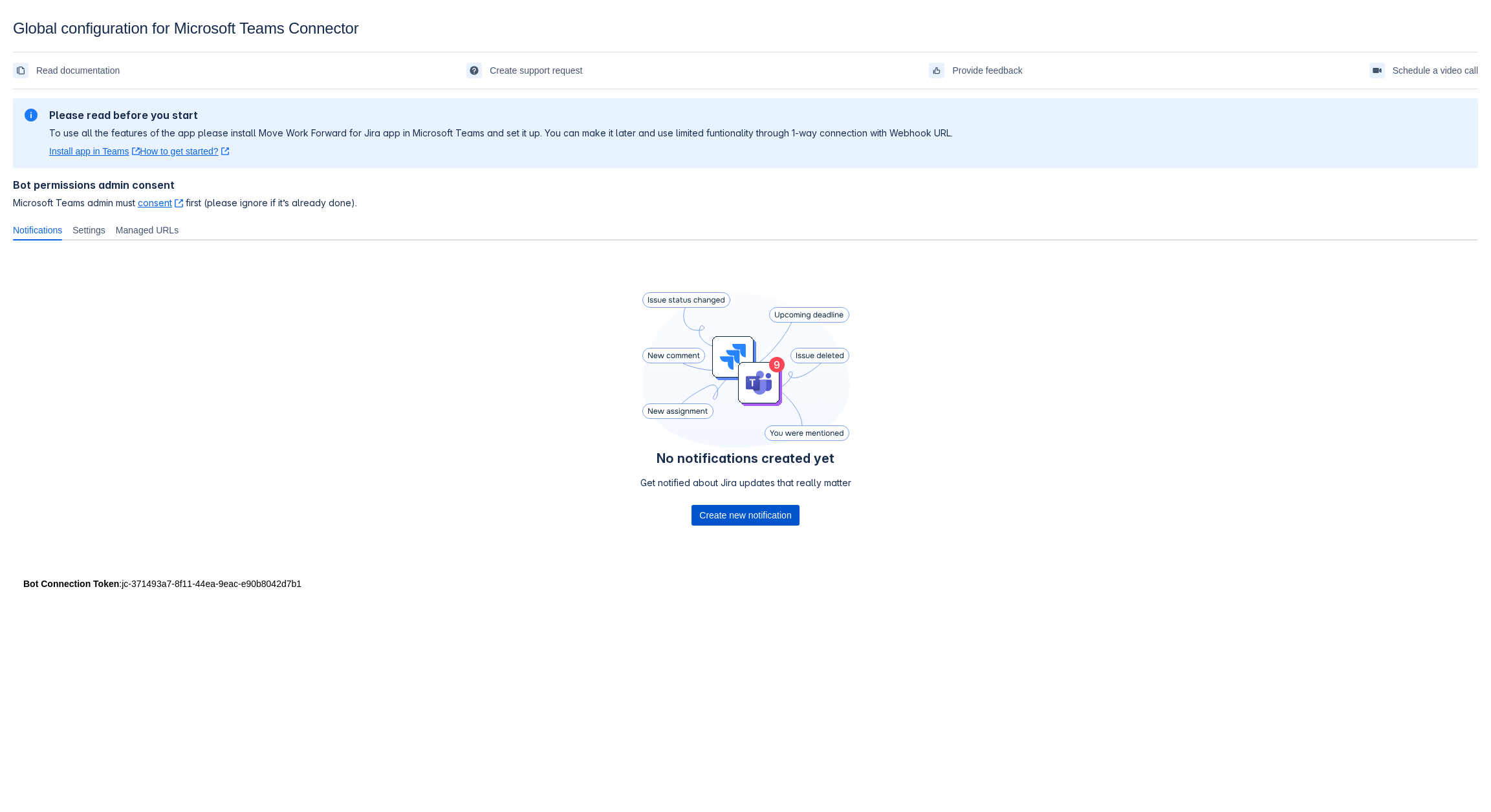
click at [772, 507] on span "Create new notification" at bounding box center [745, 515] width 92 height 20
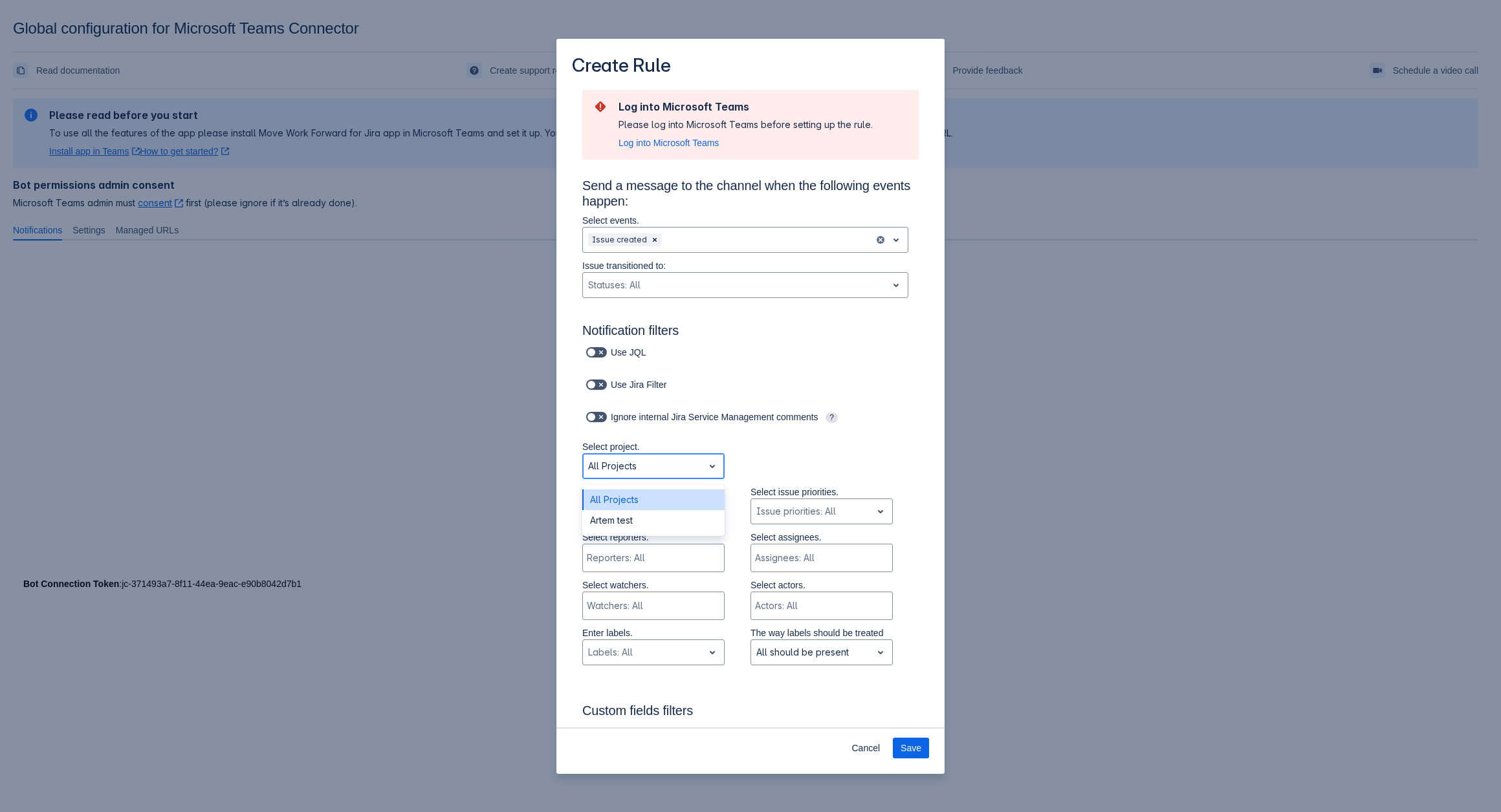
click at [693, 470] on div "All Projects" at bounding box center [643, 466] width 121 height 20
click at [666, 498] on div "All Projects" at bounding box center [654, 499] width 143 height 20
click at [638, 508] on div "Scrollable content" at bounding box center [643, 512] width 110 height 16
click at [621, 568] on div "Epic" at bounding box center [654, 565] width 143 height 20
click at [637, 564] on div "Scrollable content" at bounding box center [641, 557] width 110 height 13
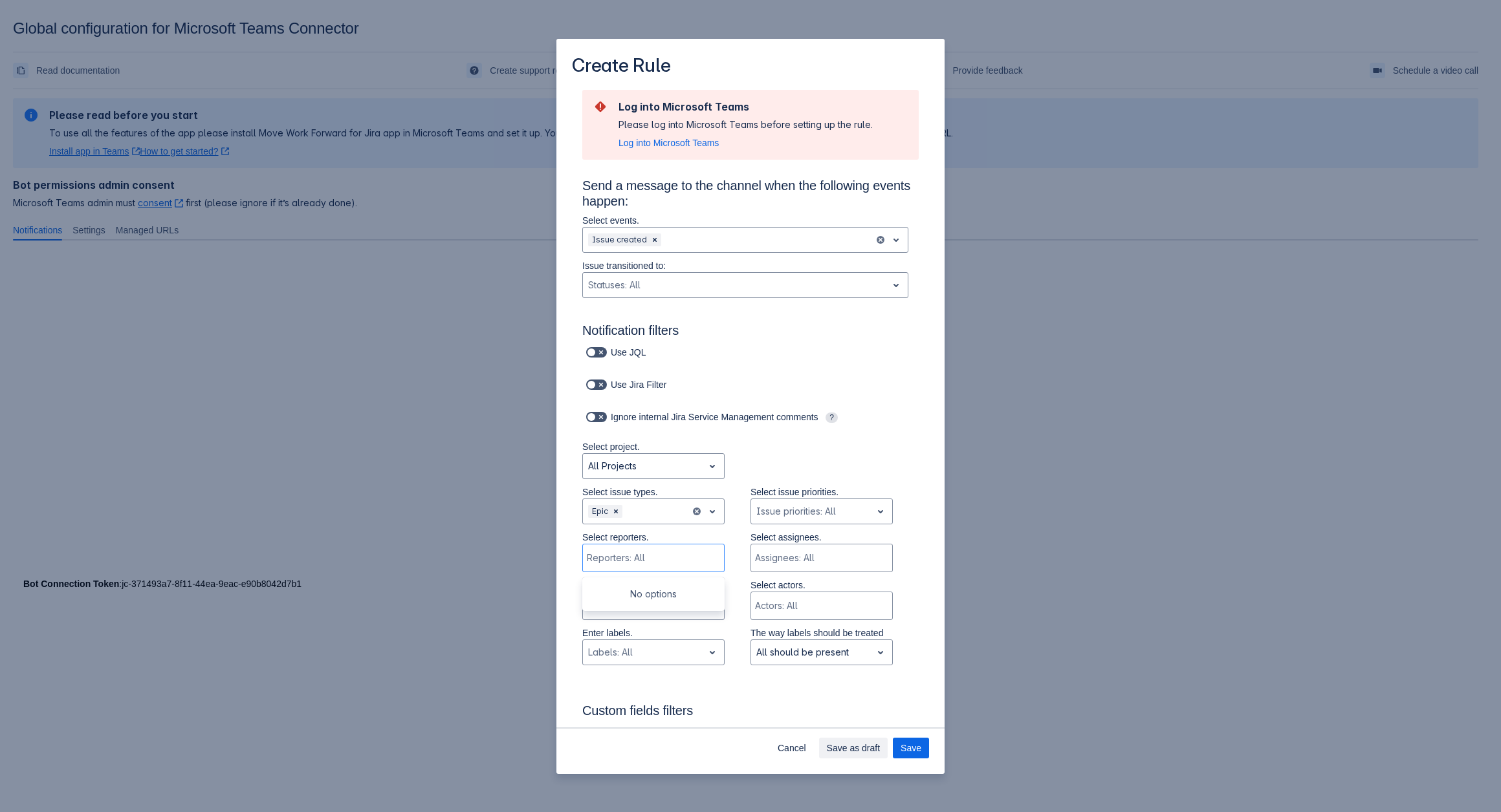
click at [376, 510] on div "Create Rule Log into Microsoft Teams Please log into Microsoft Teams before set…" at bounding box center [750, 406] width 1501 height 812
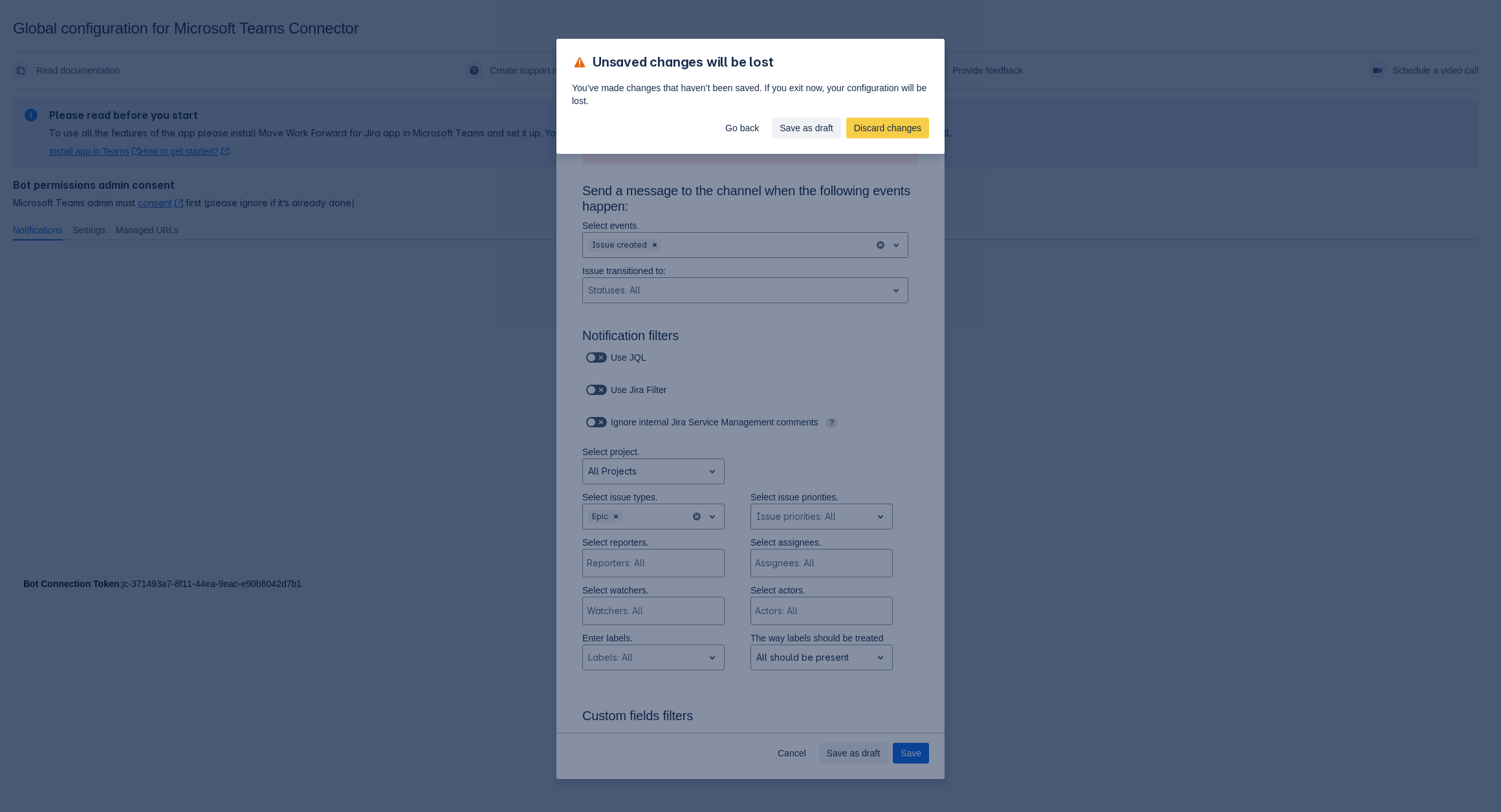
click at [777, 209] on div "Unsaved changes will be lost You’ve made changes that haven’t been saved. If yo…" at bounding box center [750, 406] width 1501 height 812
click at [748, 121] on span "Go back" at bounding box center [742, 128] width 33 height 20
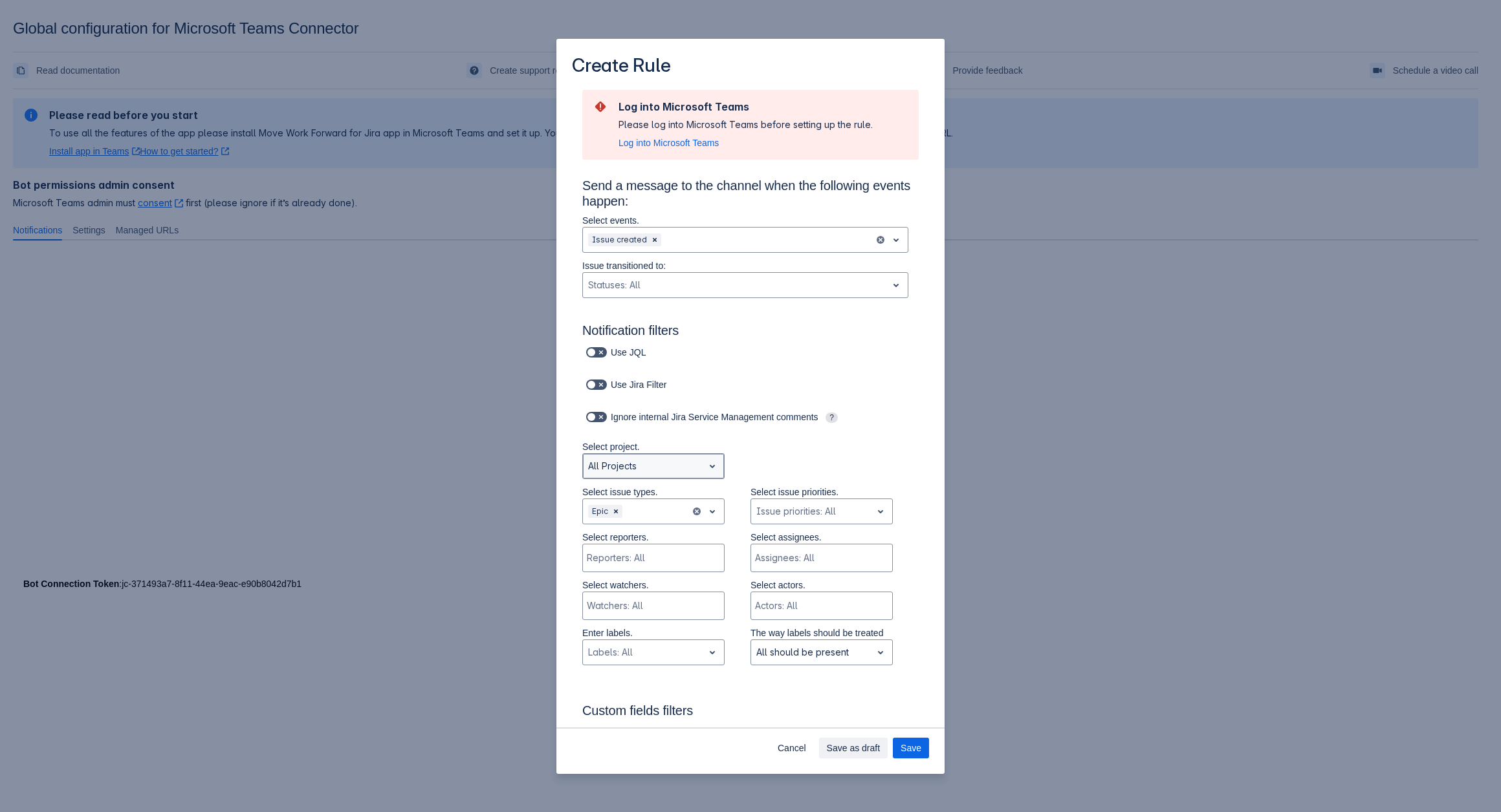
click at [683, 464] on div "Scrollable content" at bounding box center [643, 467] width 110 height 16
click at [649, 504] on div "Scrollable content" at bounding box center [654, 512] width 60 height 16
click at [621, 567] on div "Story" at bounding box center [654, 565] width 143 height 20
click at [673, 519] on div "Scrollable content" at bounding box center [676, 512] width 19 height 16
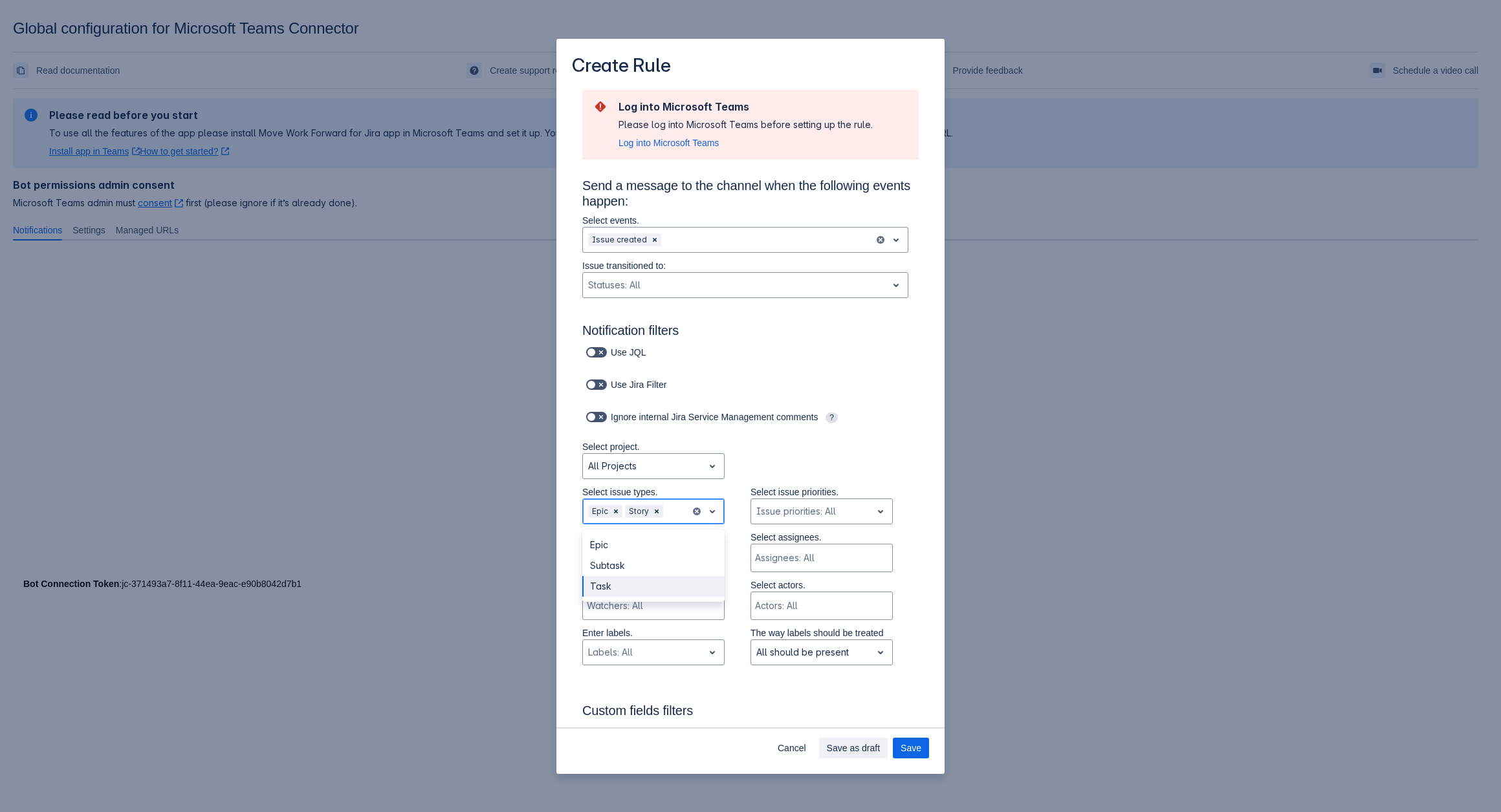
click at [649, 578] on div "Task" at bounding box center [654, 586] width 143 height 20
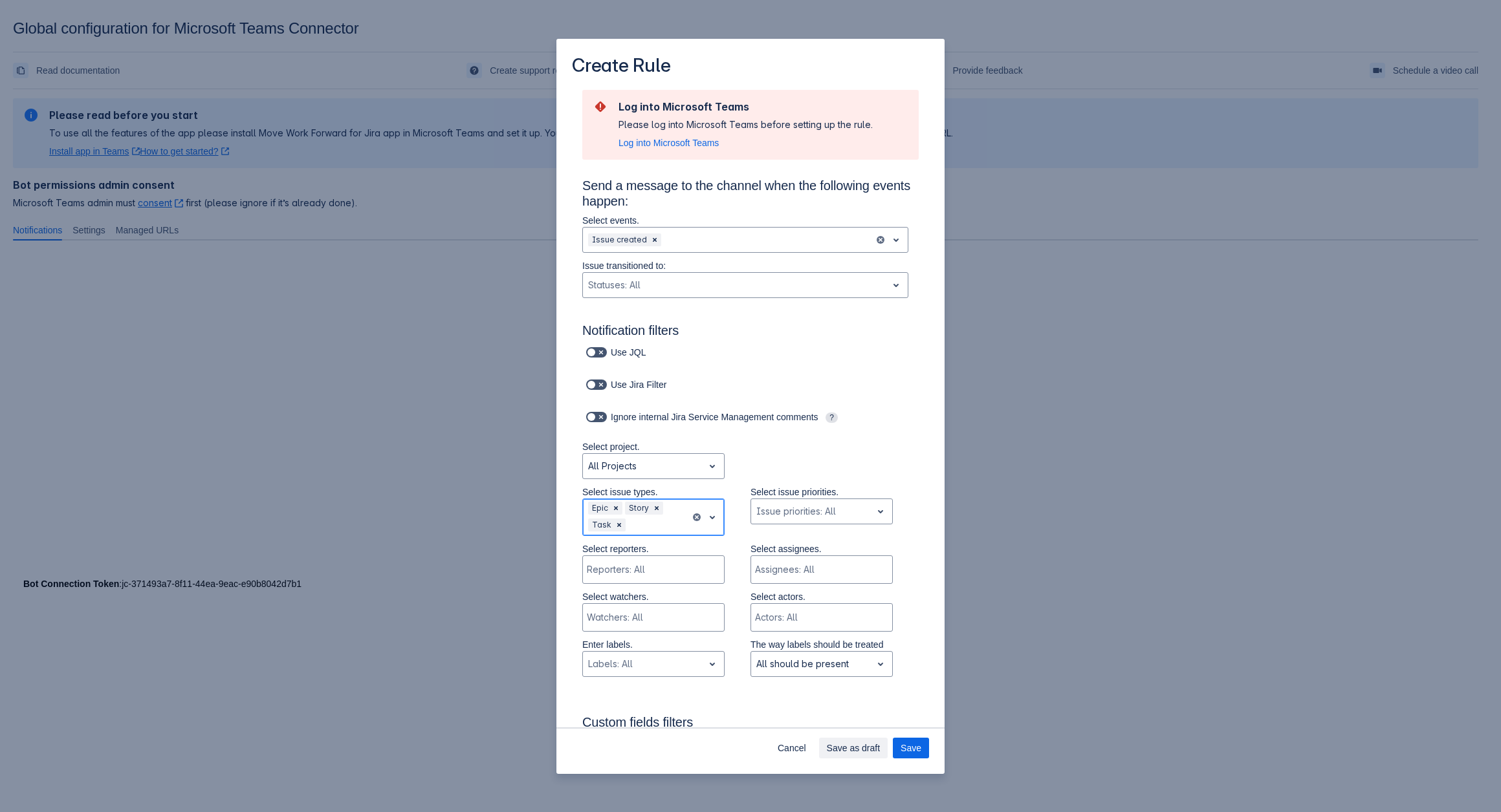
drag, startPoint x: 657, startPoint y: 523, endPoint x: 647, endPoint y: 535, distance: 15.6
click at [656, 524] on div "Scrollable content" at bounding box center [656, 525] width 57 height 16
click at [623, 578] on div "Subtask" at bounding box center [654, 577] width 143 height 20
click at [791, 509] on div "Scrollable content" at bounding box center [810, 512] width 110 height 16
click at [920, 473] on div "Log into Microsoft Teams Please log into Microsoft Teams before setting up the …" at bounding box center [750, 761] width 388 height 1345
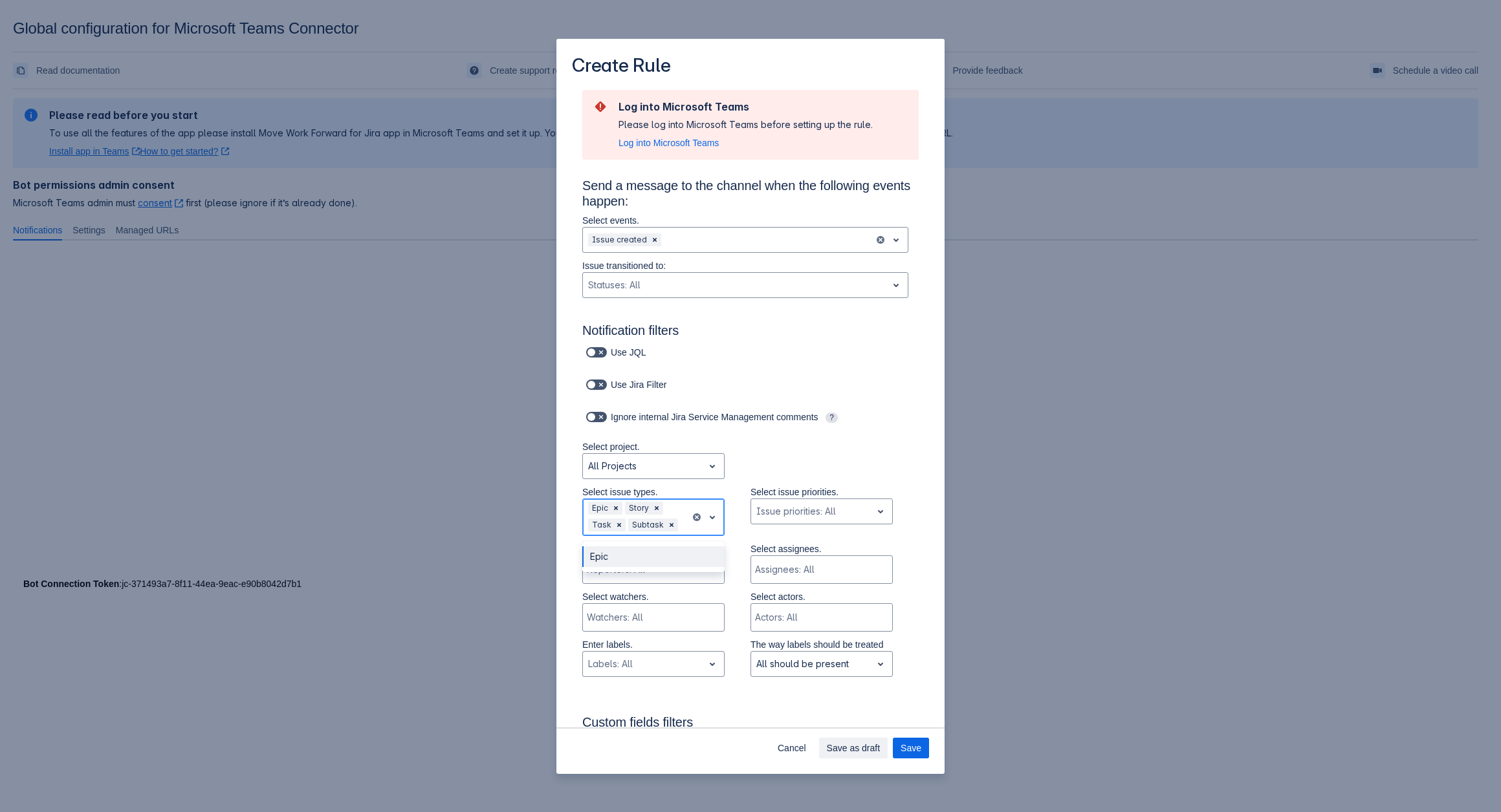
click at [711, 517] on span "open" at bounding box center [713, 518] width 16 height 16
click at [739, 449] on div "Select project. All Projects" at bounding box center [737, 462] width 362 height 45
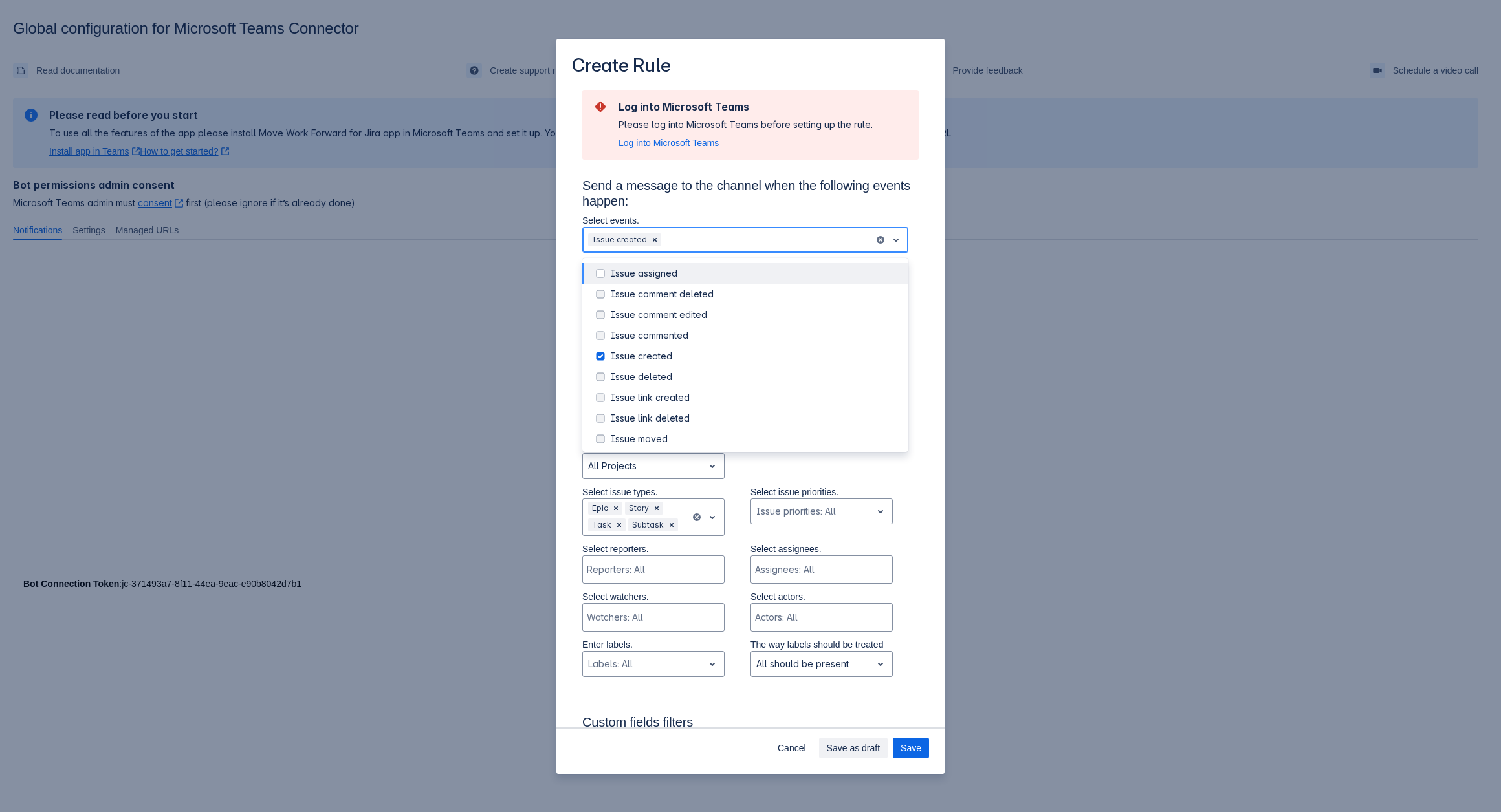
click at [691, 233] on div "Scrollable content" at bounding box center [765, 240] width 205 height 16
click at [595, 316] on span "Scrollable content" at bounding box center [601, 315] width 16 height 16
click at [870, 198] on h3 "Send a message to the channel when the following events happen:" at bounding box center [750, 196] width 336 height 36
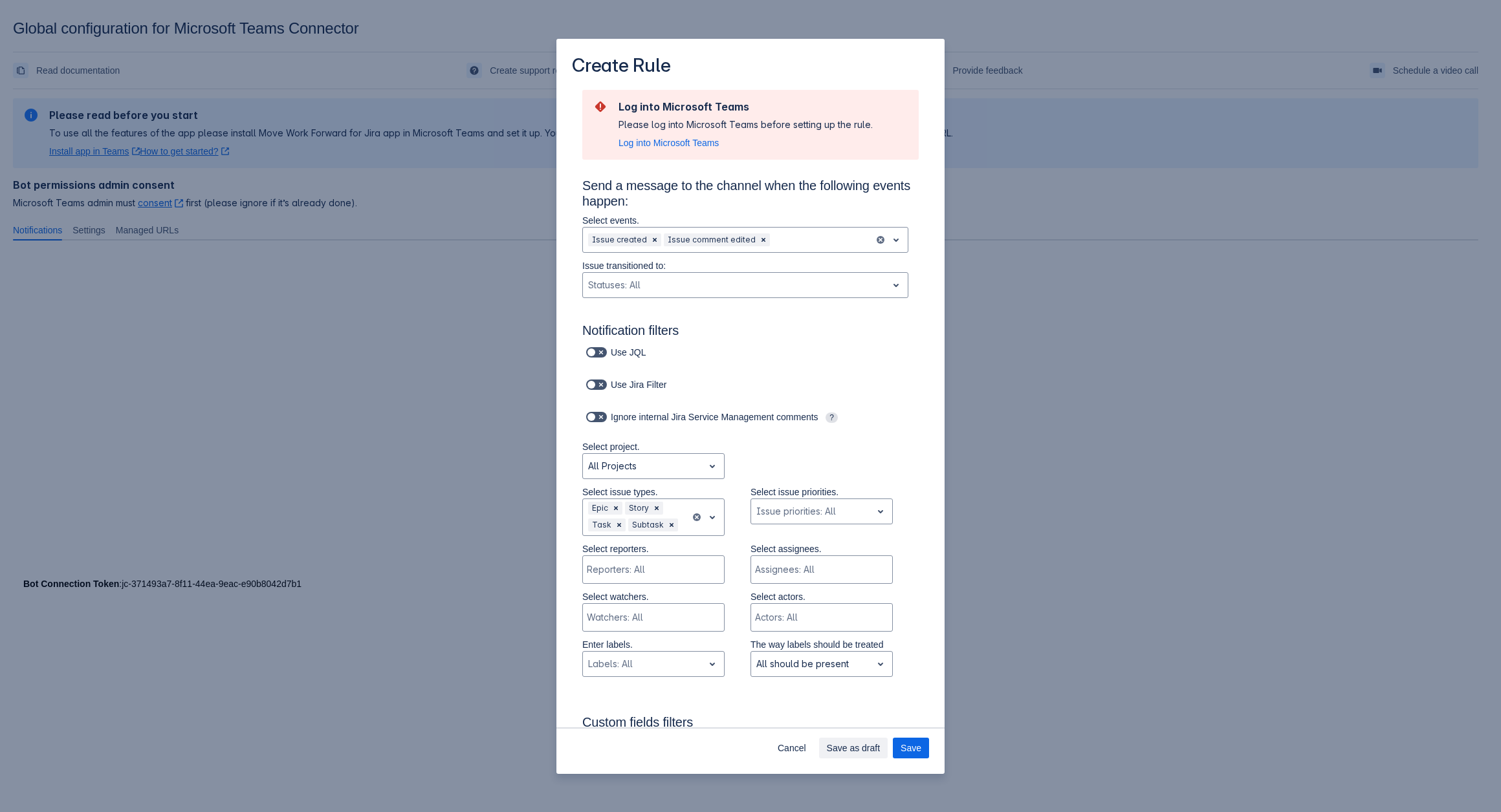
drag, startPoint x: 903, startPoint y: 747, endPoint x: 337, endPoint y: 365, distance: 682.8
click at [904, 746] on span "Save" at bounding box center [910, 748] width 20 height 20
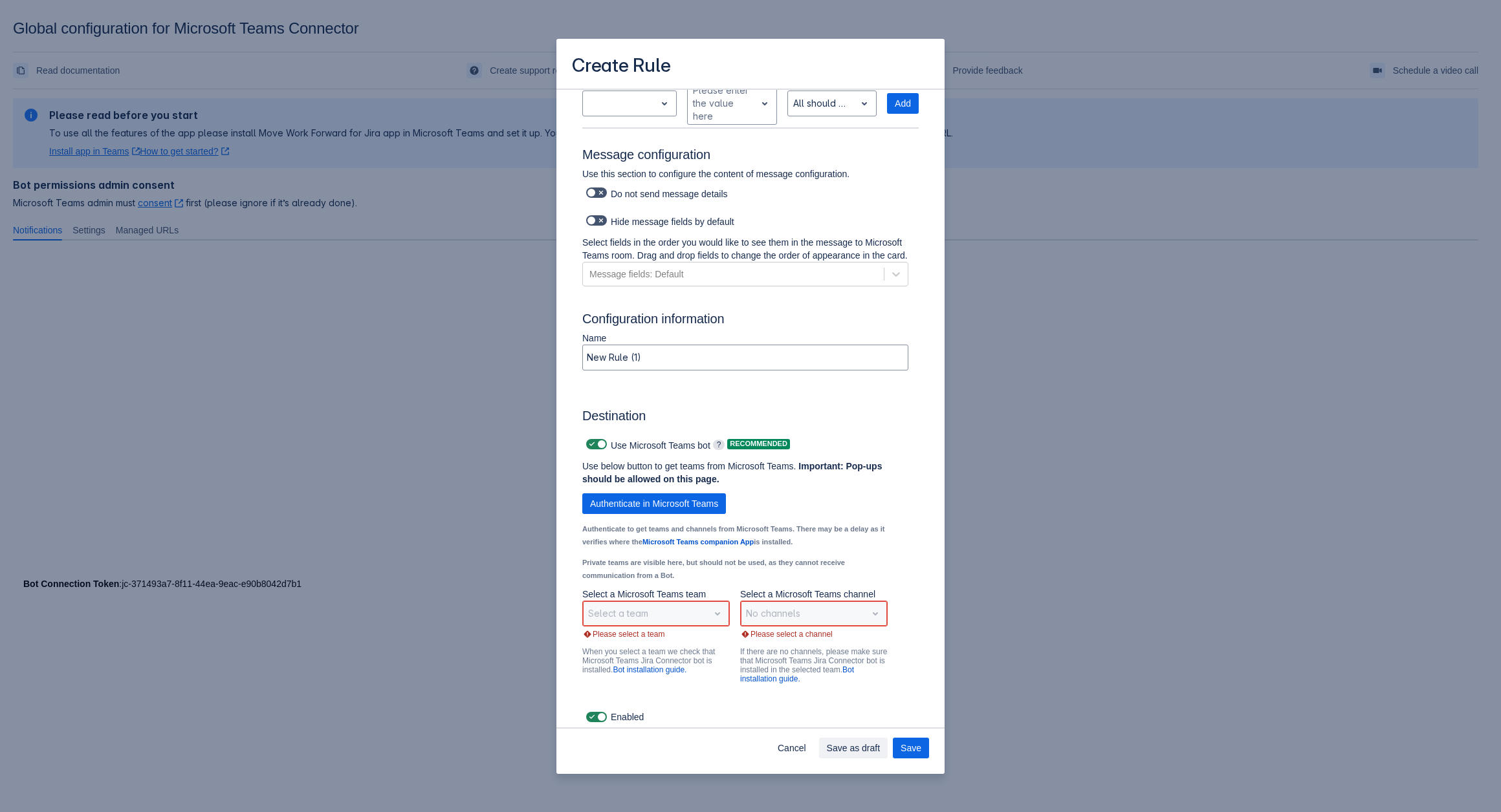
scroll to position [732, 0]
click at [678, 623] on div "Select a team" at bounding box center [655, 615] width 147 height 26
click at [705, 615] on div "Select a team" at bounding box center [655, 615] width 147 height 26
click at [655, 503] on span "Authenticate in Microsoft Teams" at bounding box center [654, 505] width 128 height 20
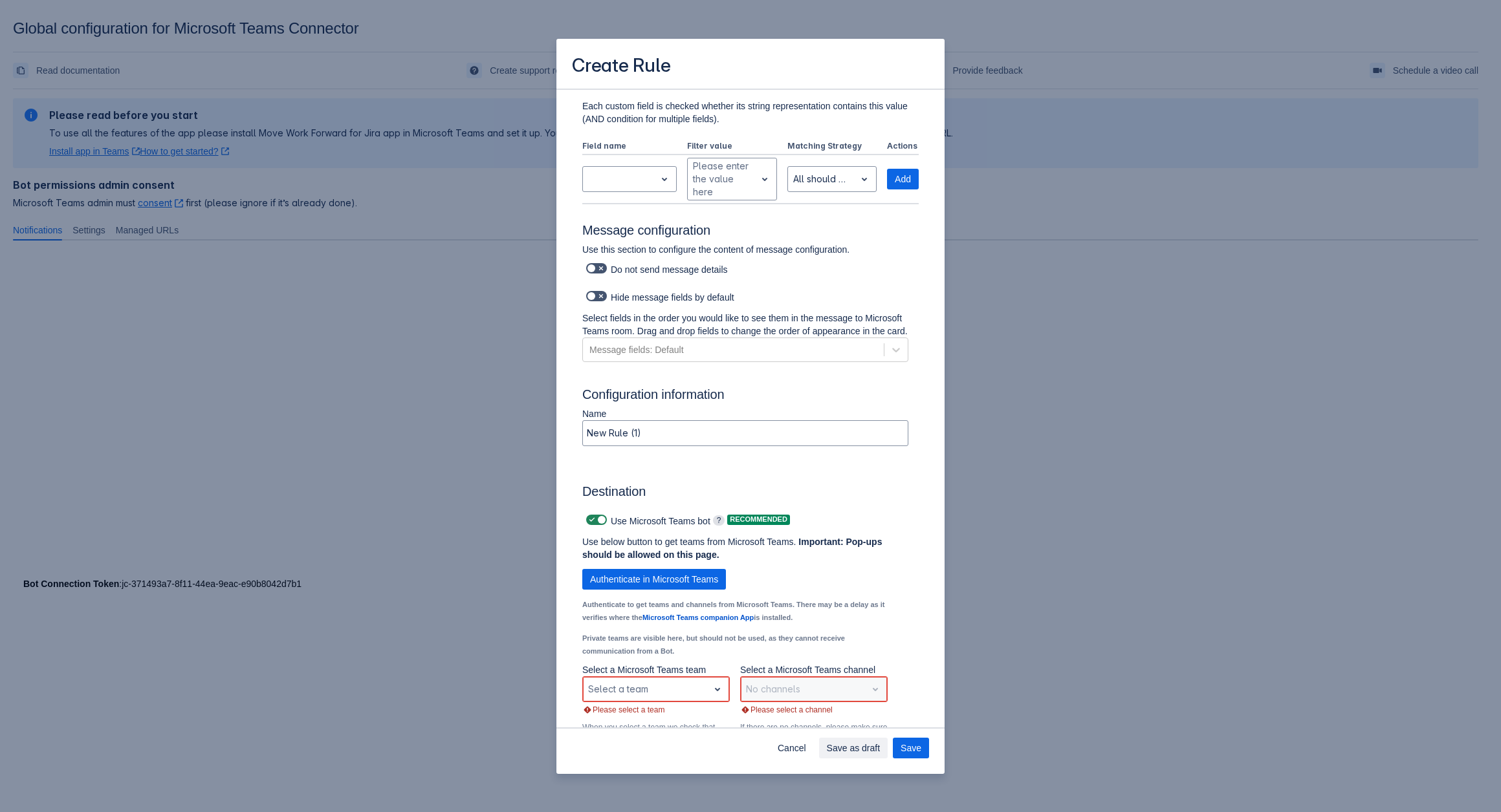
scroll to position [644, 0]
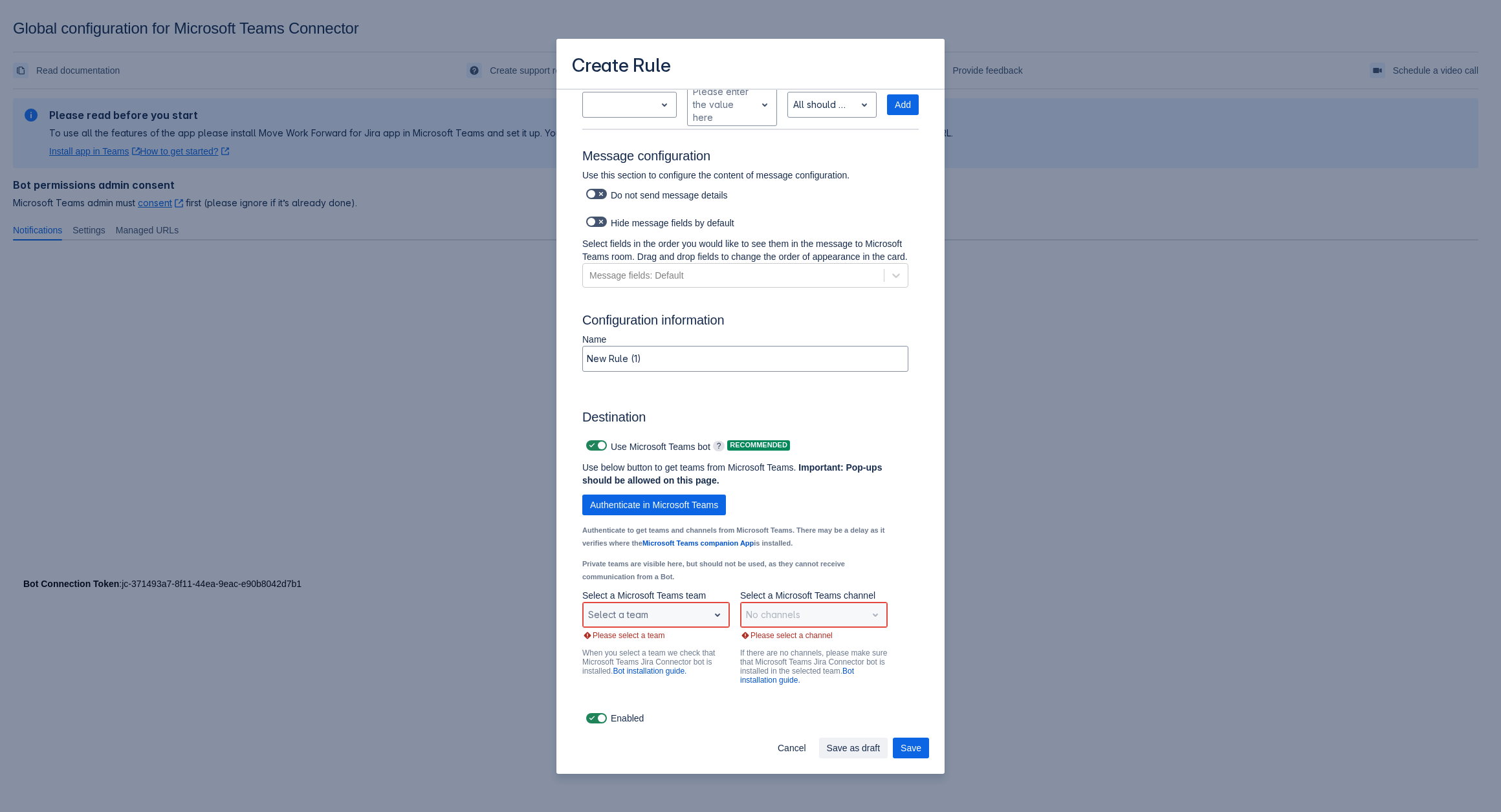
click at [714, 617] on span "open" at bounding box center [718, 616] width 16 height 16
click at [619, 561] on div "Sales and Marketing" at bounding box center [655, 560] width 147 height 20
click at [807, 608] on div "Scrollable content" at bounding box center [803, 616] width 115 height 16
click at [773, 579] on div "Monthly Reports" at bounding box center [813, 580] width 147 height 20
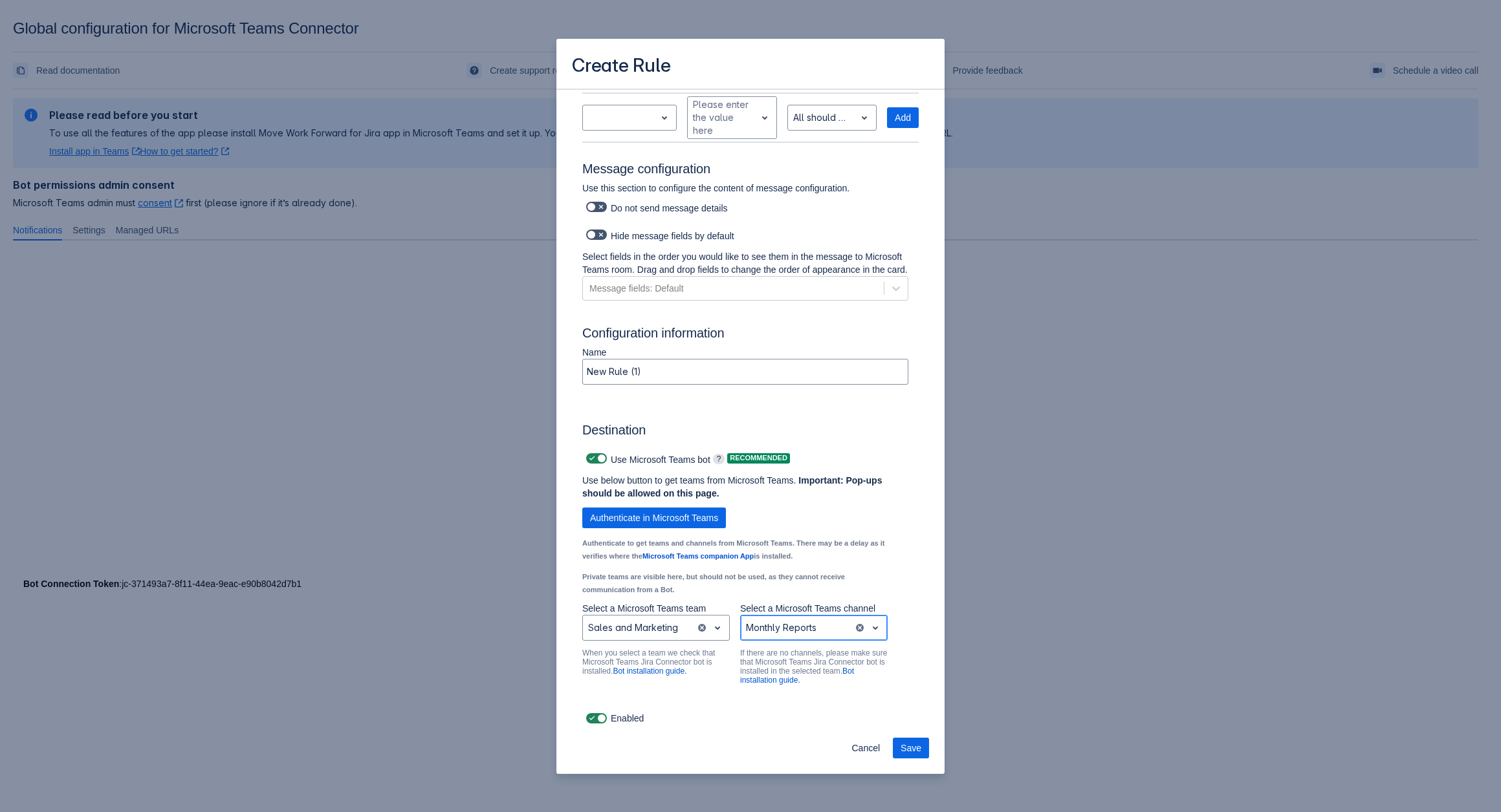
scroll to position [631, 0]
click at [822, 622] on div "Scrollable content" at bounding box center [797, 628] width 102 height 16
click at [773, 581] on div "General" at bounding box center [813, 573] width 147 height 20
click at [906, 744] on span "Save" at bounding box center [910, 748] width 20 height 20
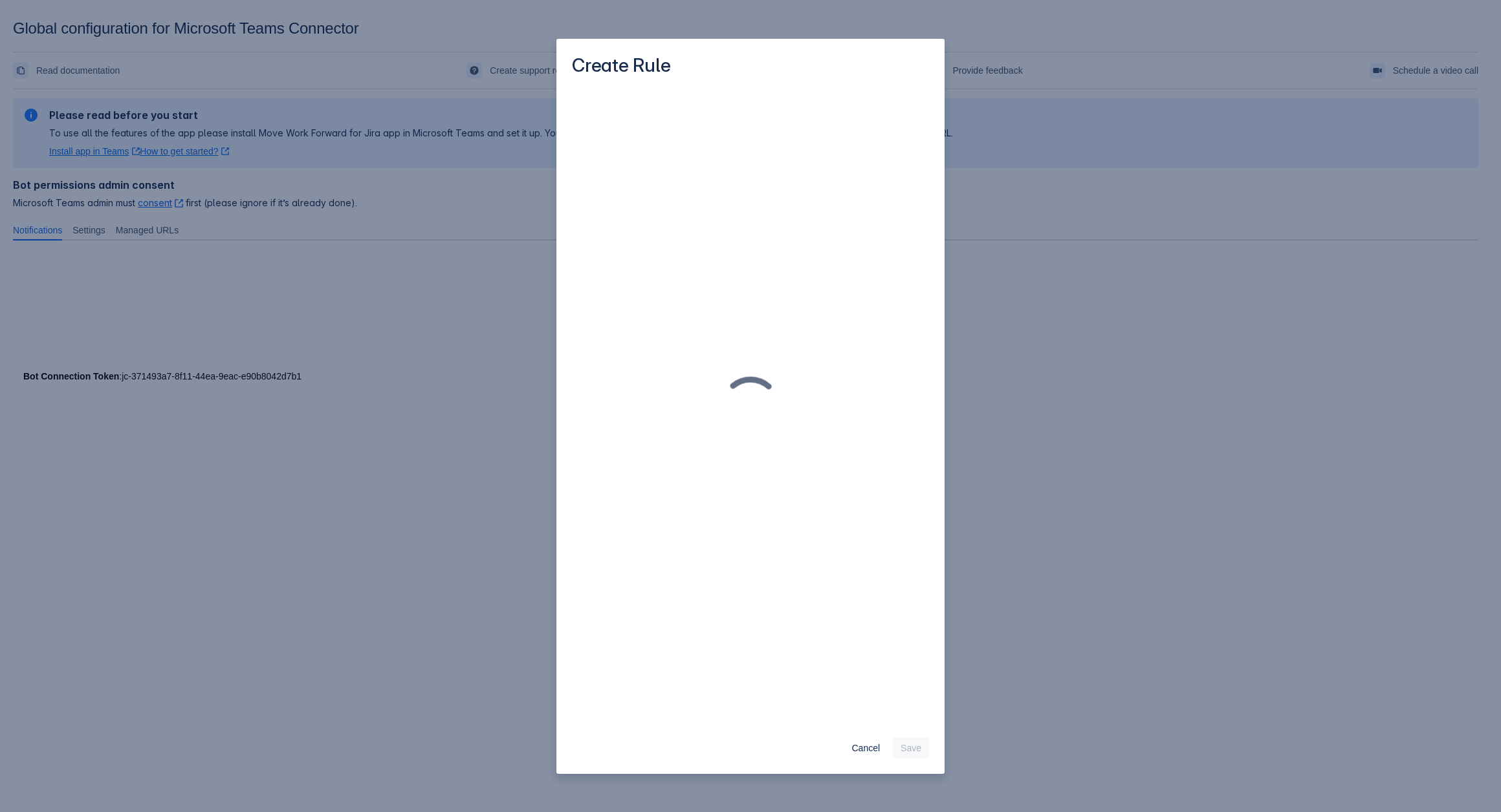
scroll to position [0, 0]
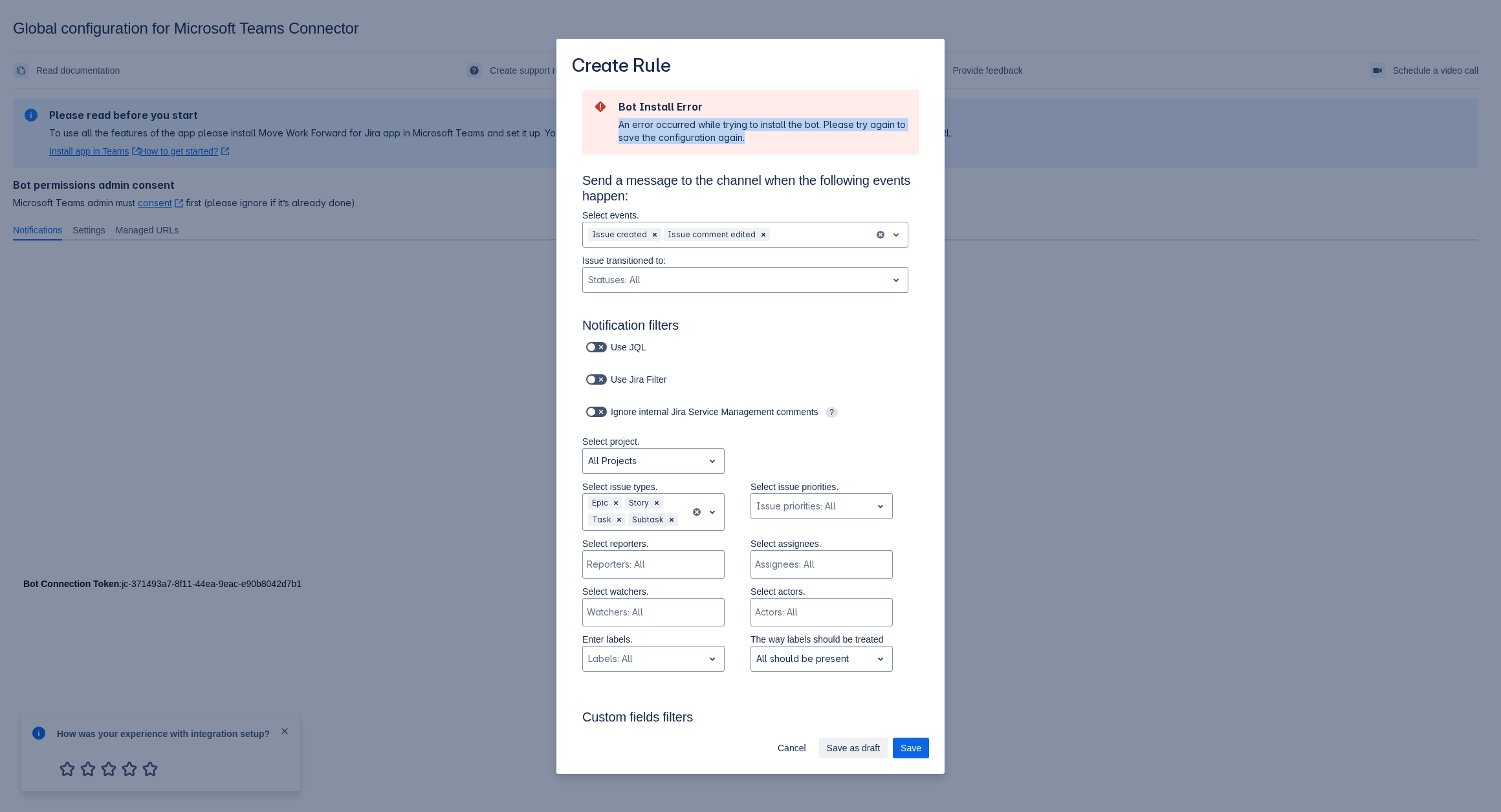
drag, startPoint x: 617, startPoint y: 123, endPoint x: 768, endPoint y: 135, distance: 151.5
click at [768, 135] on div "Bot Install Error An error occurred while trying to install the bot. Please try…" at bounding box center [750, 122] width 315 height 44
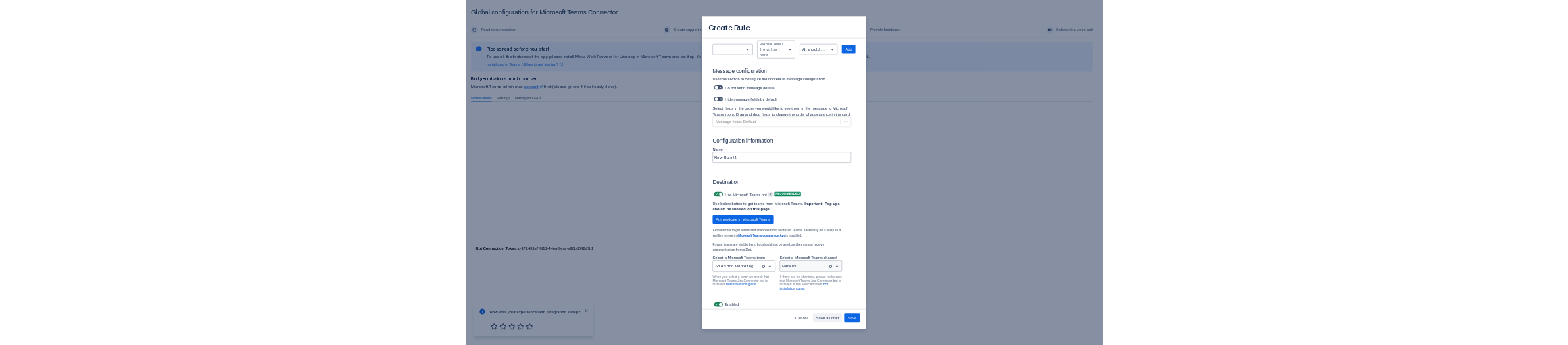
scroll to position [747, 0]
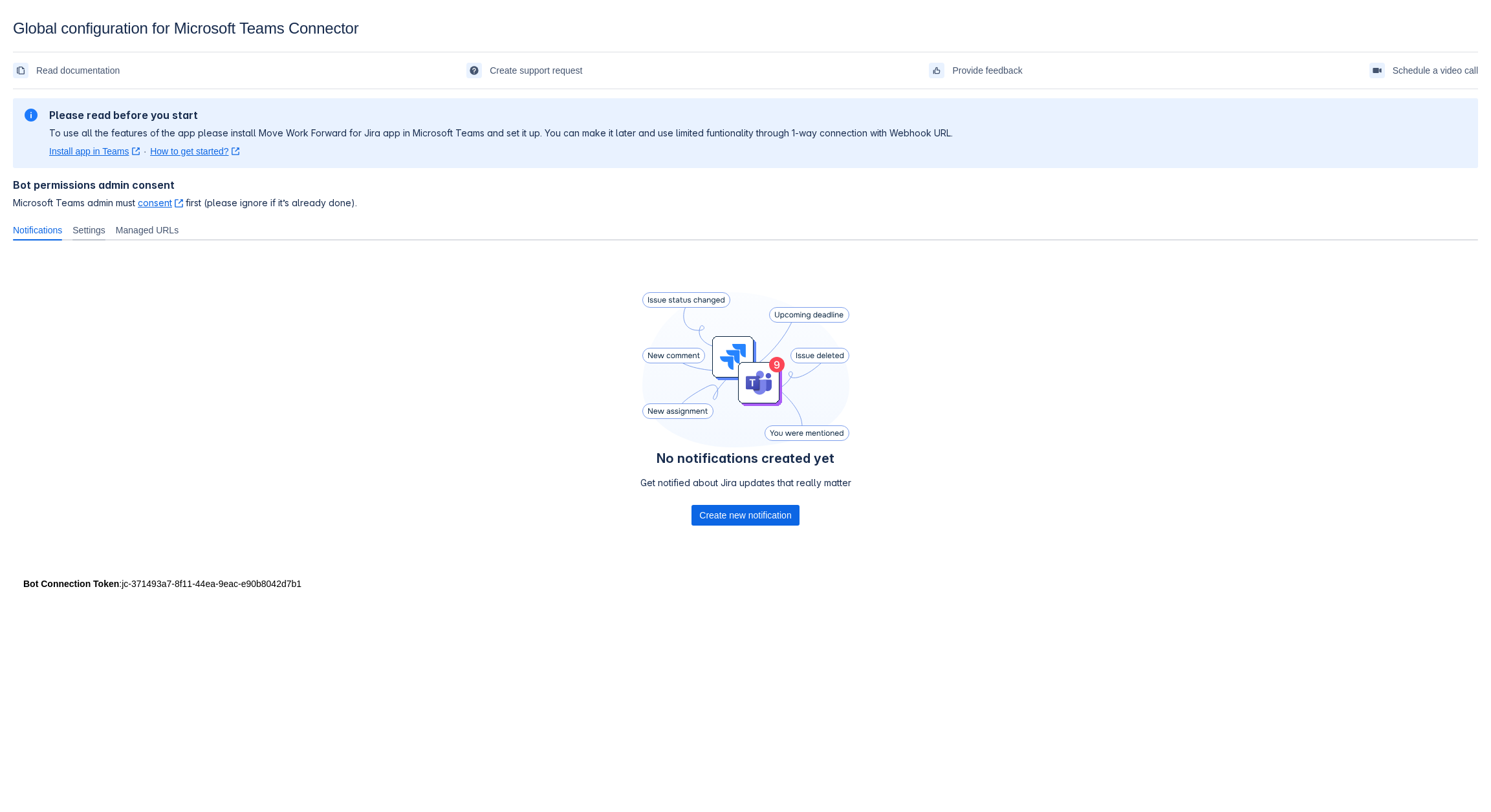
click at [99, 235] on span "Settings" at bounding box center [88, 230] width 33 height 13
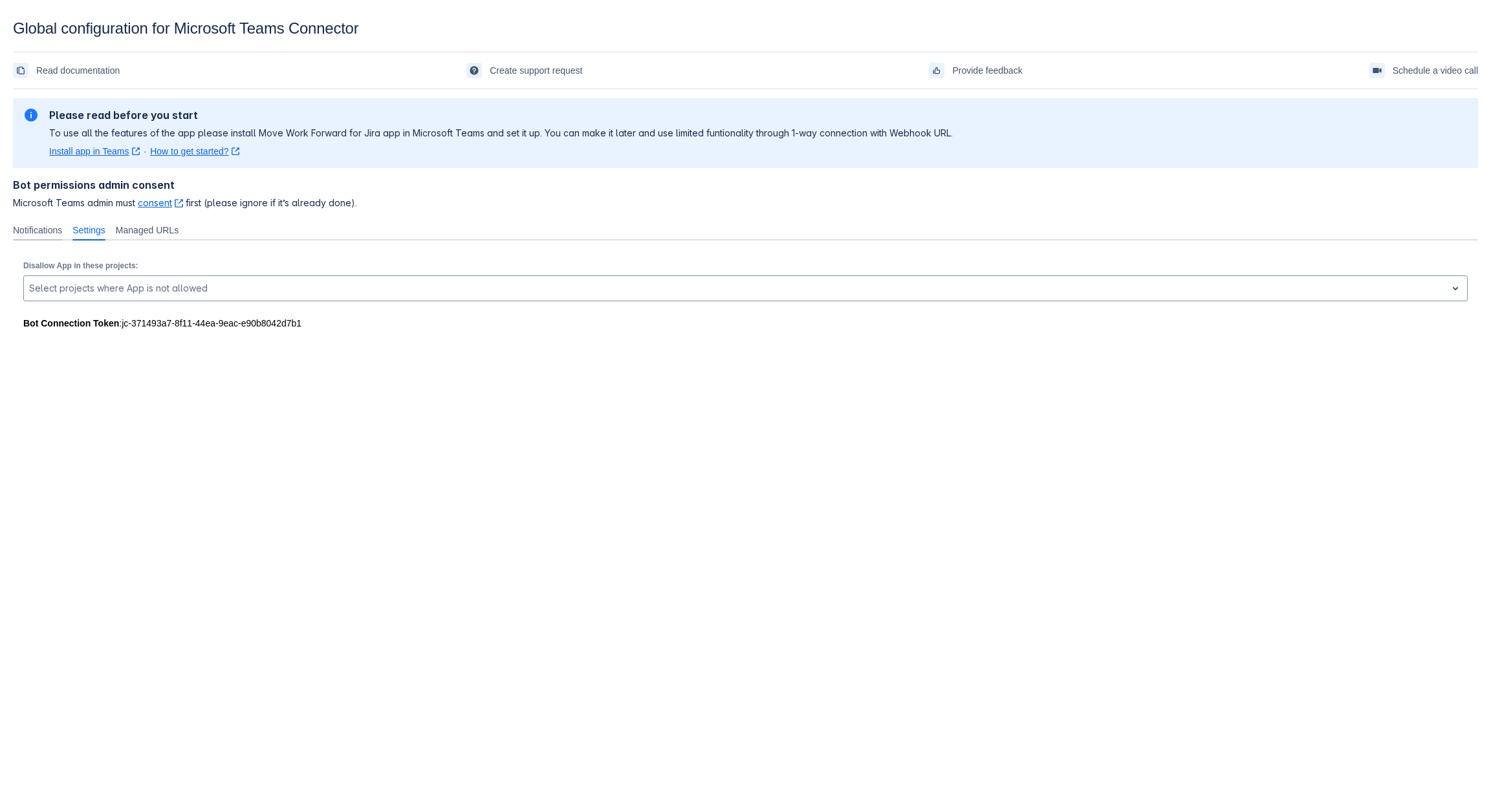
click at [25, 227] on span "Notifications" at bounding box center [38, 230] width 49 height 13
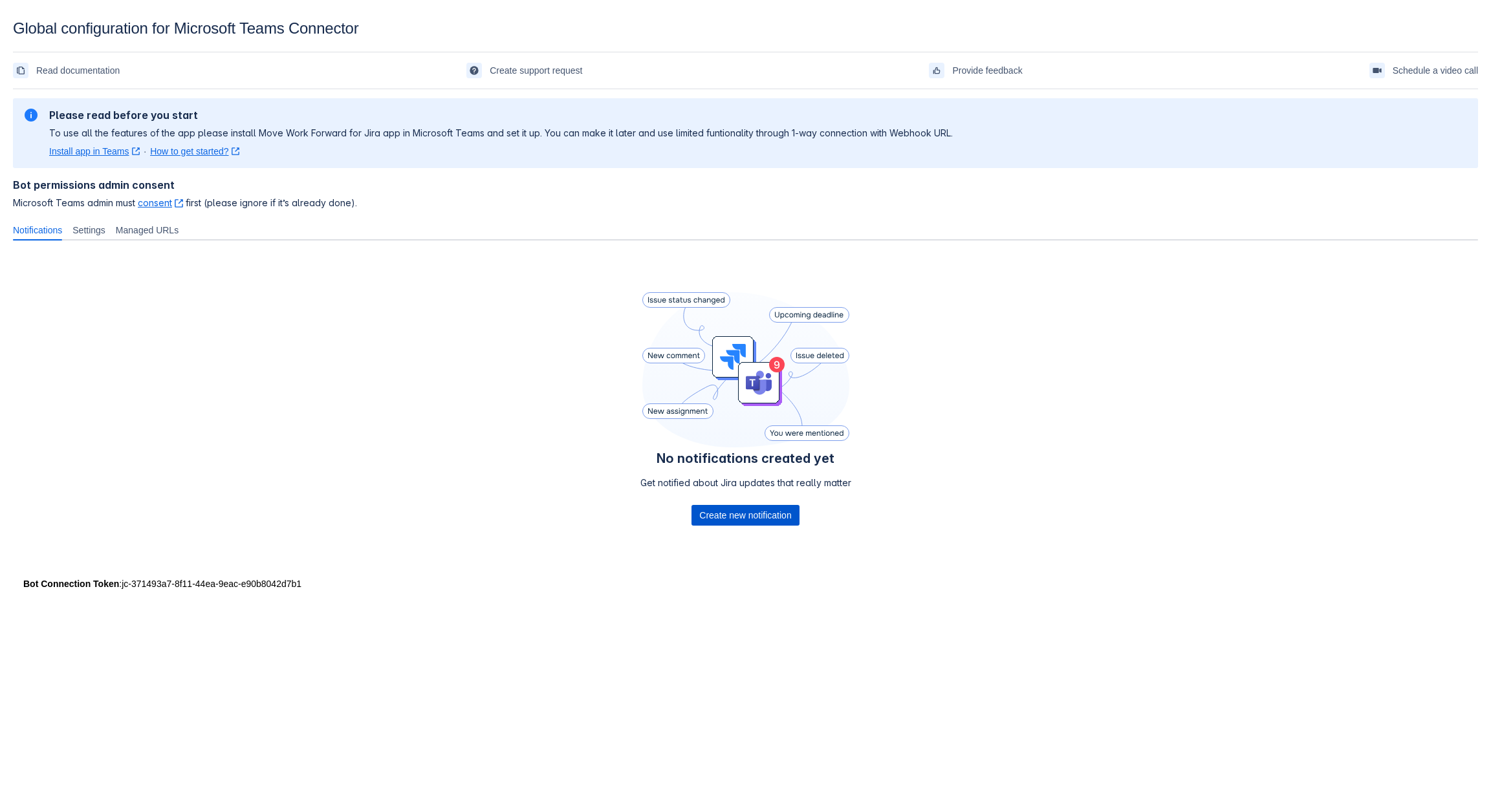
click at [735, 522] on span "Create new notification" at bounding box center [745, 515] width 92 height 20
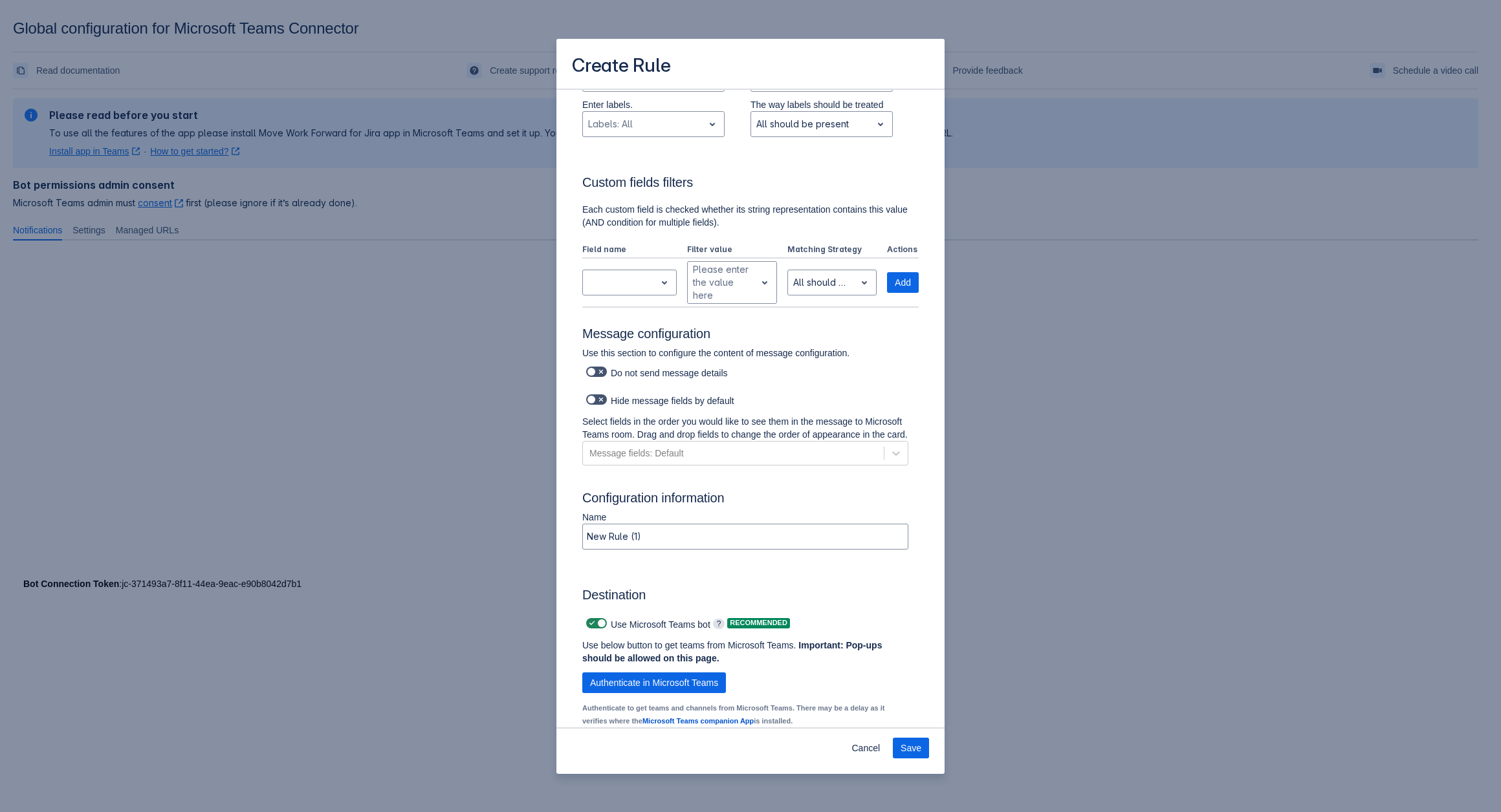
scroll to position [707, 0]
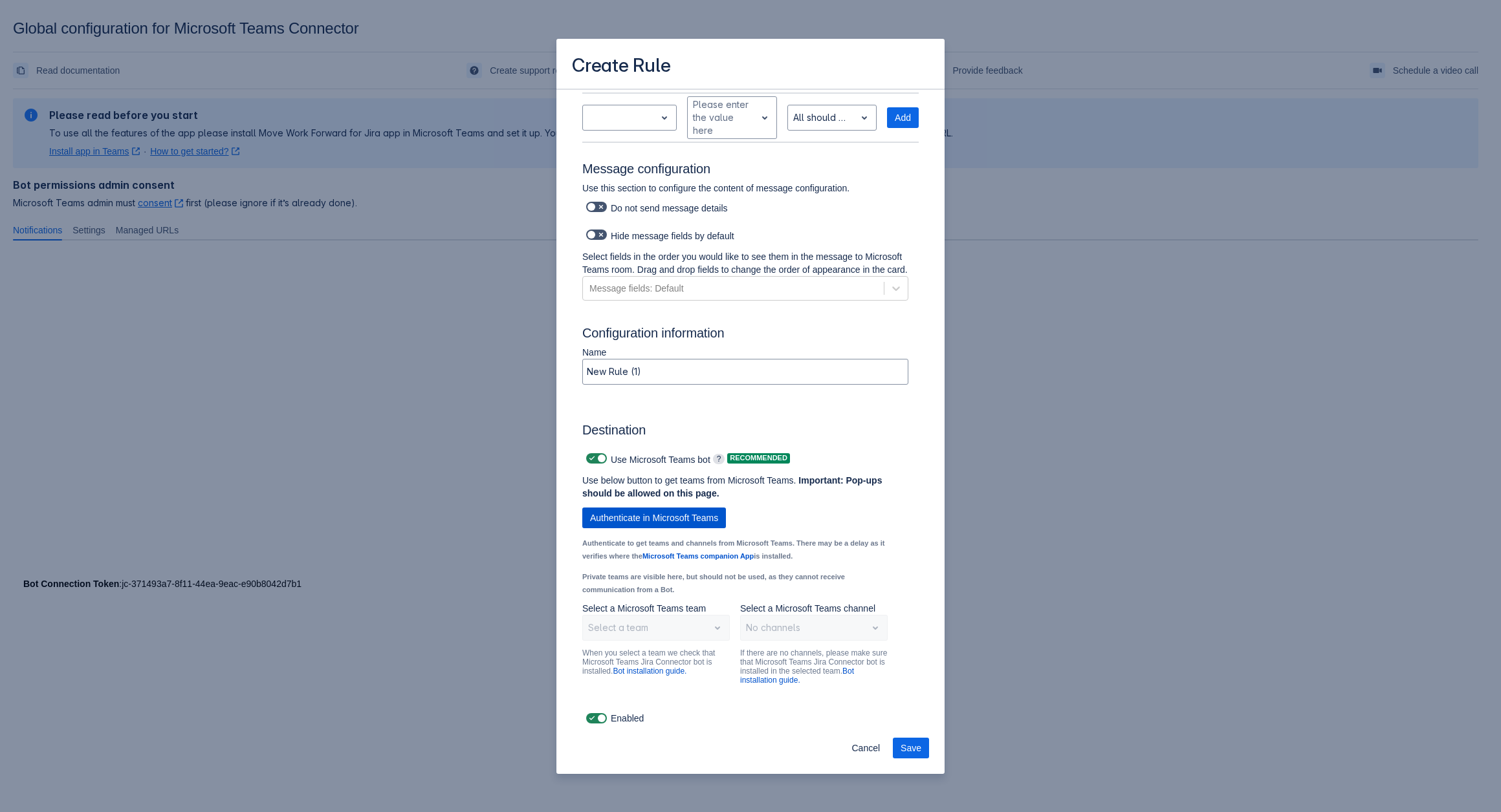
click at [697, 515] on span "Authenticate in Microsoft Teams" at bounding box center [654, 517] width 128 height 20
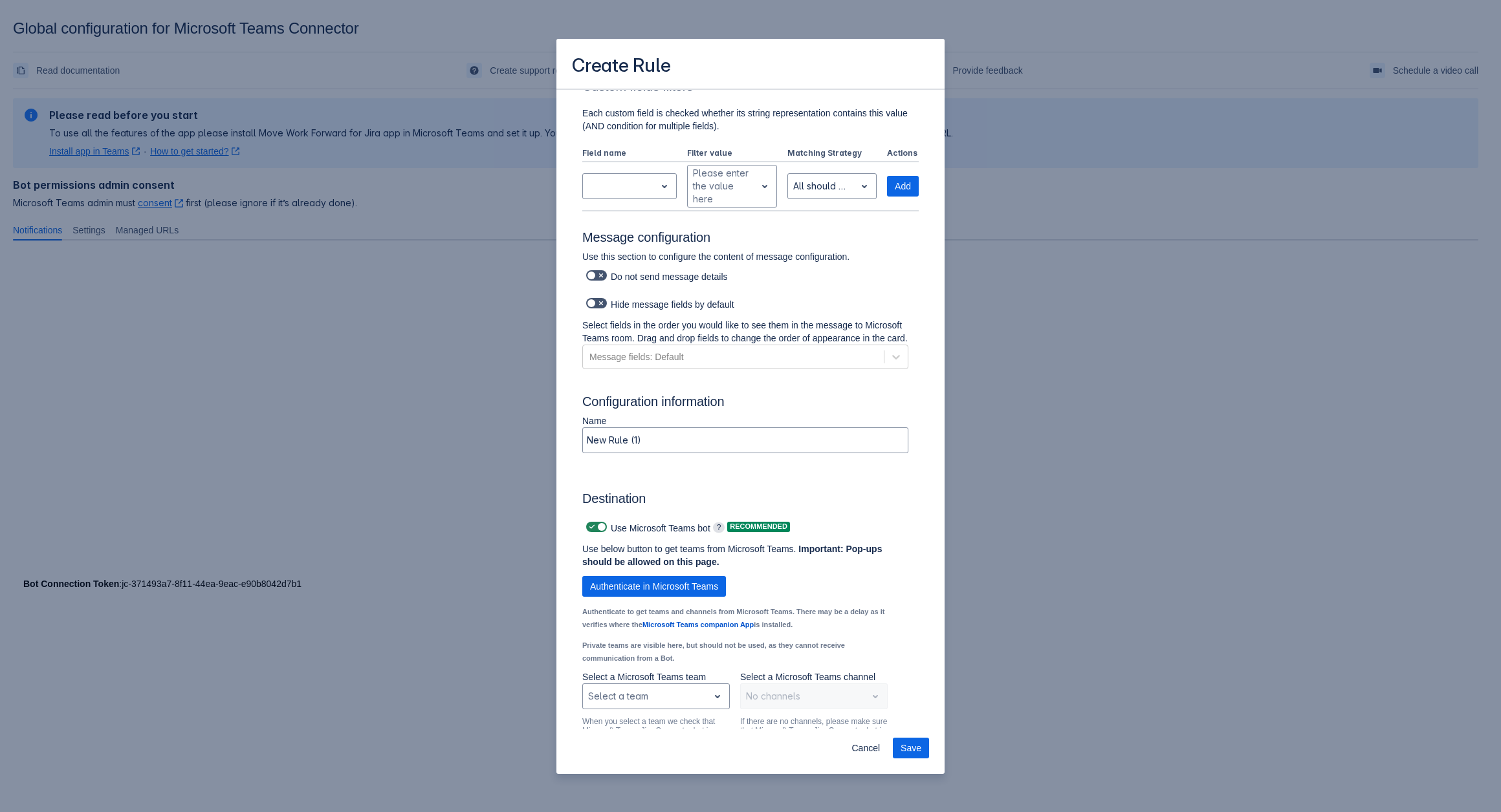
scroll to position [619, 0]
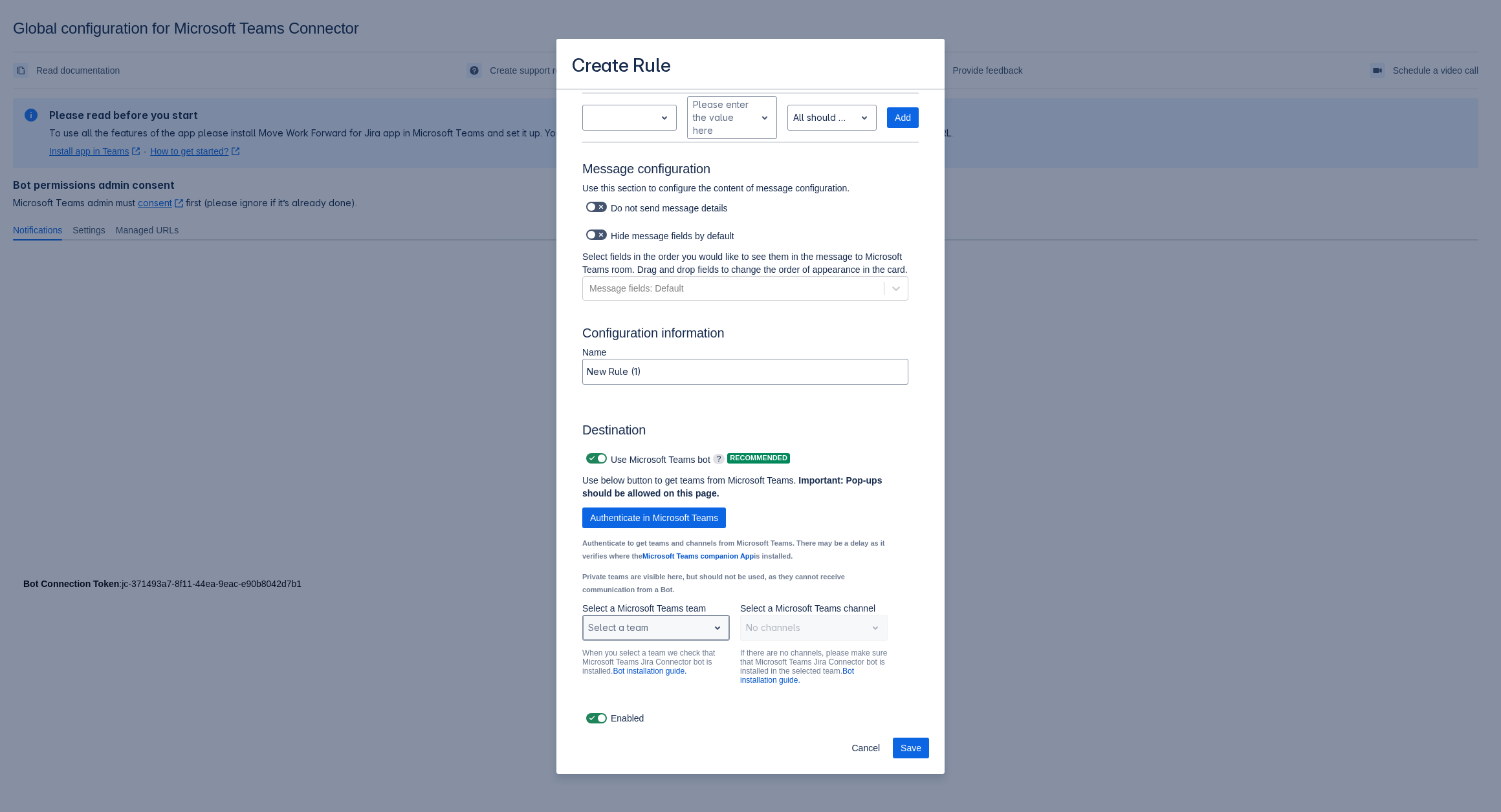
click at [679, 624] on div "Scrollable content" at bounding box center [646, 628] width 115 height 16
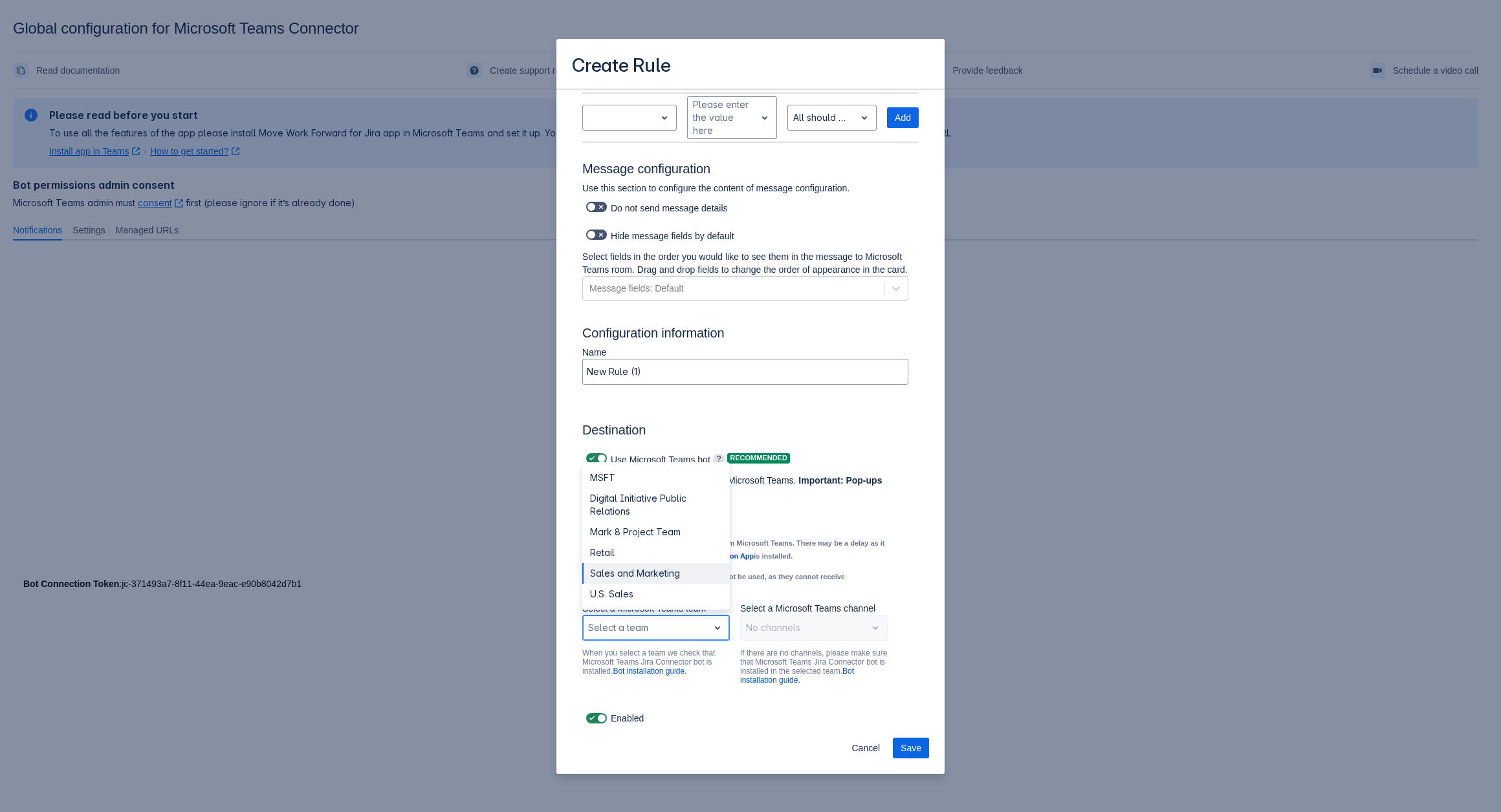
click at [644, 568] on div "Sales and Marketing" at bounding box center [655, 573] width 147 height 20
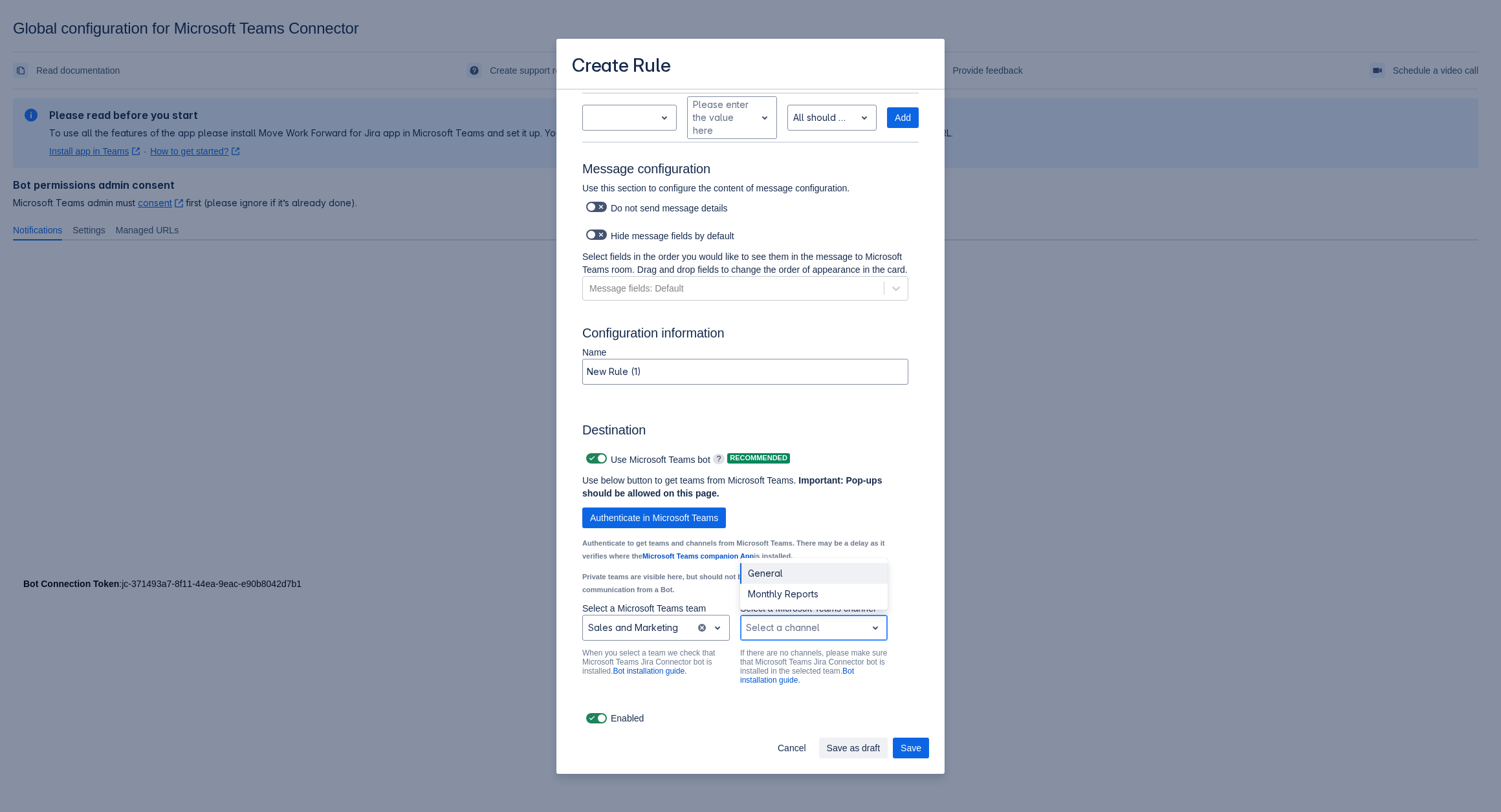
click at [780, 632] on div "Scrollable content" at bounding box center [803, 628] width 115 height 16
drag, startPoint x: 780, startPoint y: 594, endPoint x: 764, endPoint y: 574, distance: 25.6
click at [764, 574] on div "General Monthly Reports" at bounding box center [813, 584] width 147 height 52
click at [764, 574] on div "General" at bounding box center [813, 573] width 147 height 20
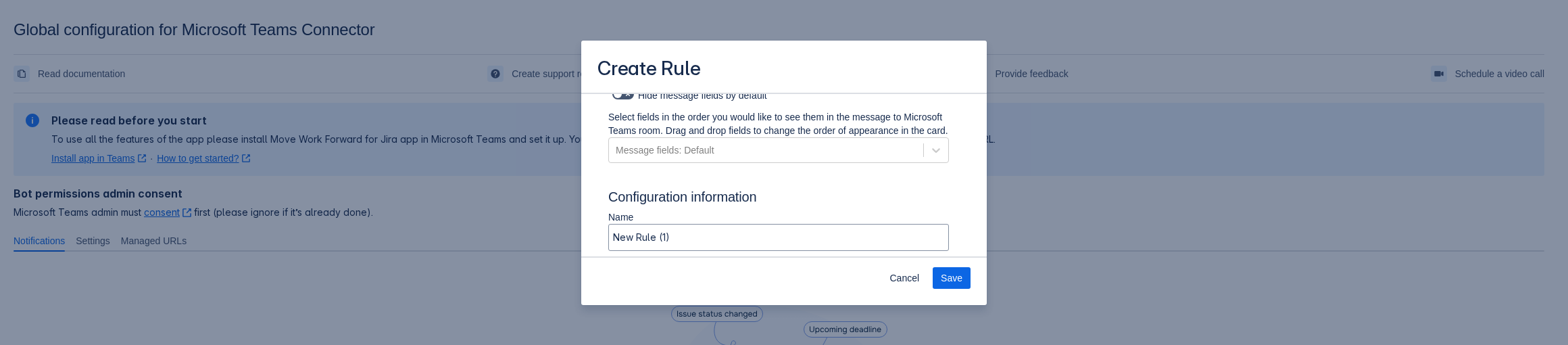
scroll to position [985, 0]
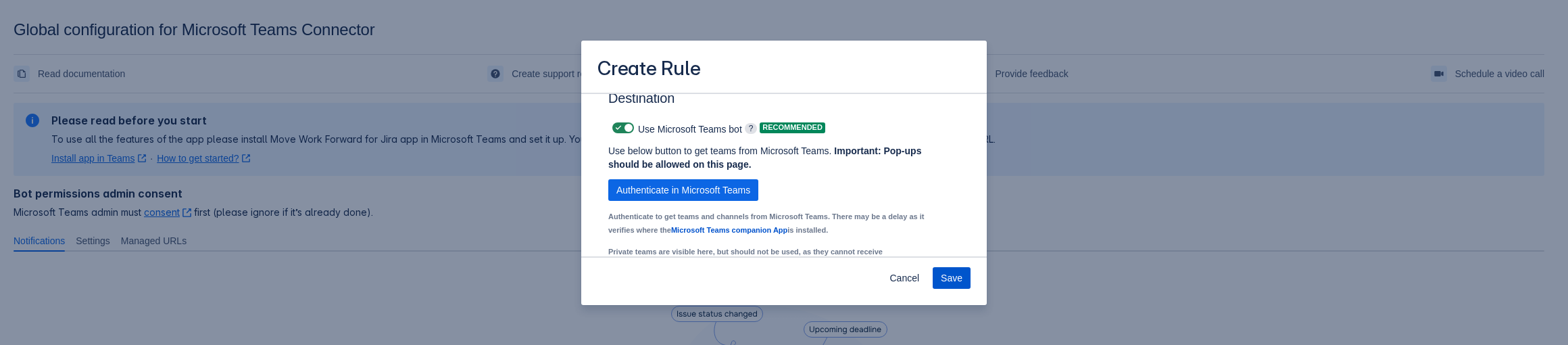
click at [951, 281] on span "Save" at bounding box center [951, 277] width 21 height 21
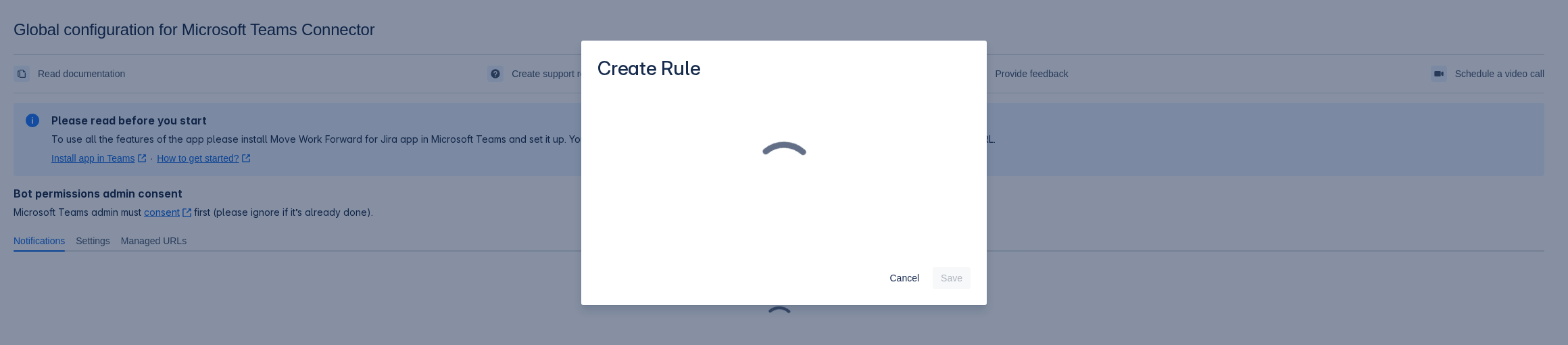
scroll to position [0, 0]
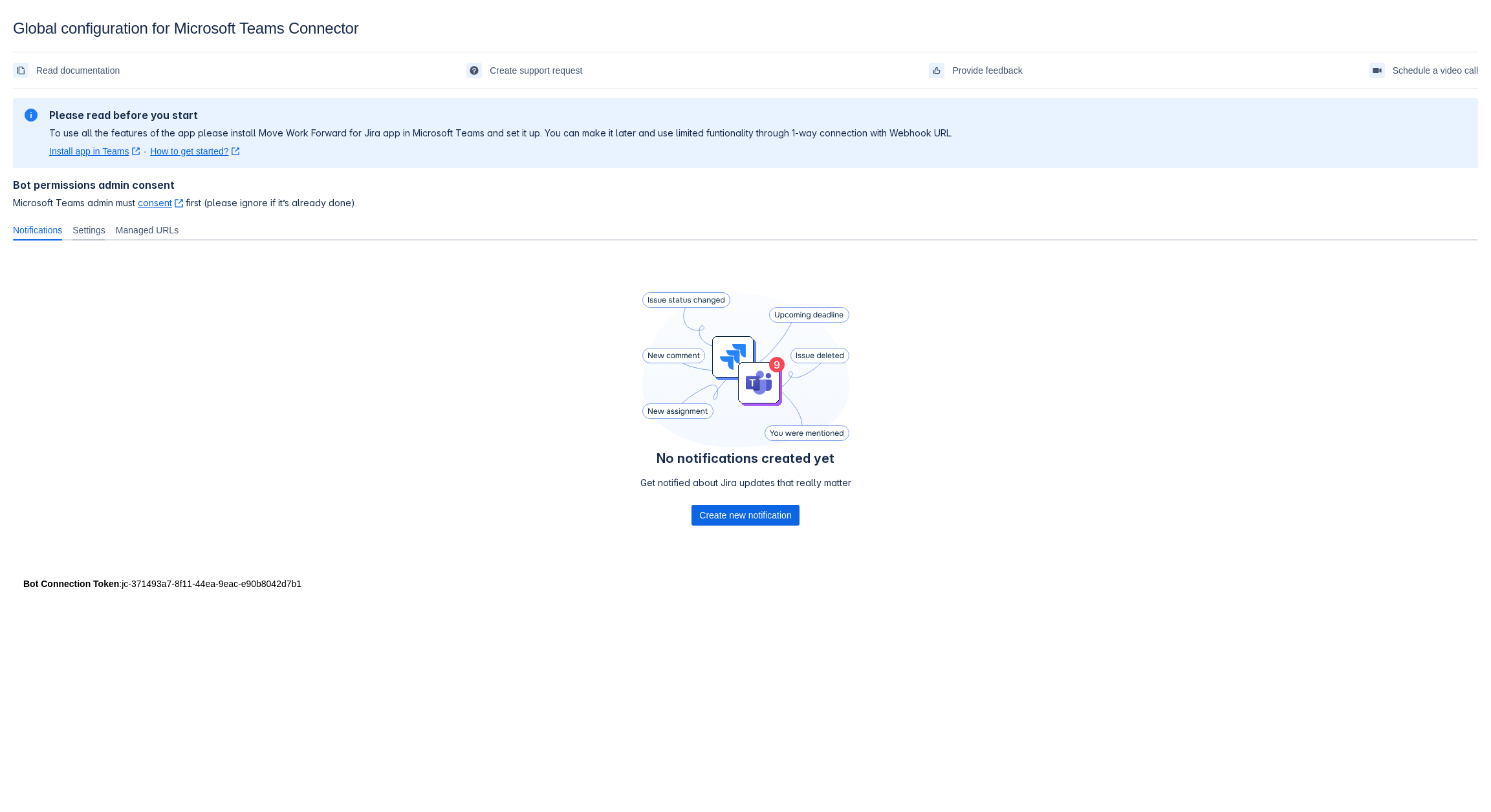
click at [106, 230] on span "Settings" at bounding box center [88, 230] width 33 height 13
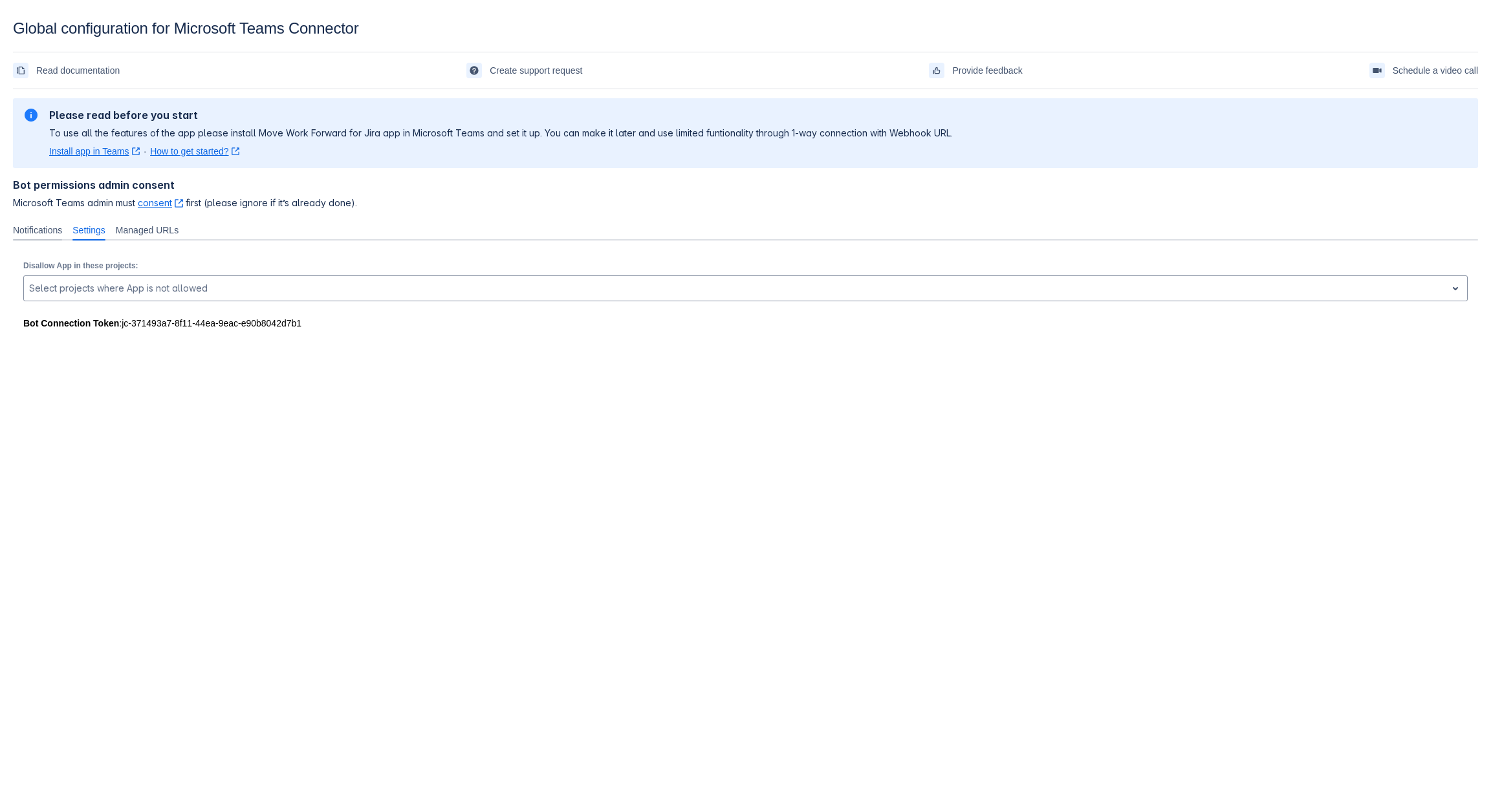
click at [39, 226] on span "Notifications" at bounding box center [38, 230] width 49 height 13
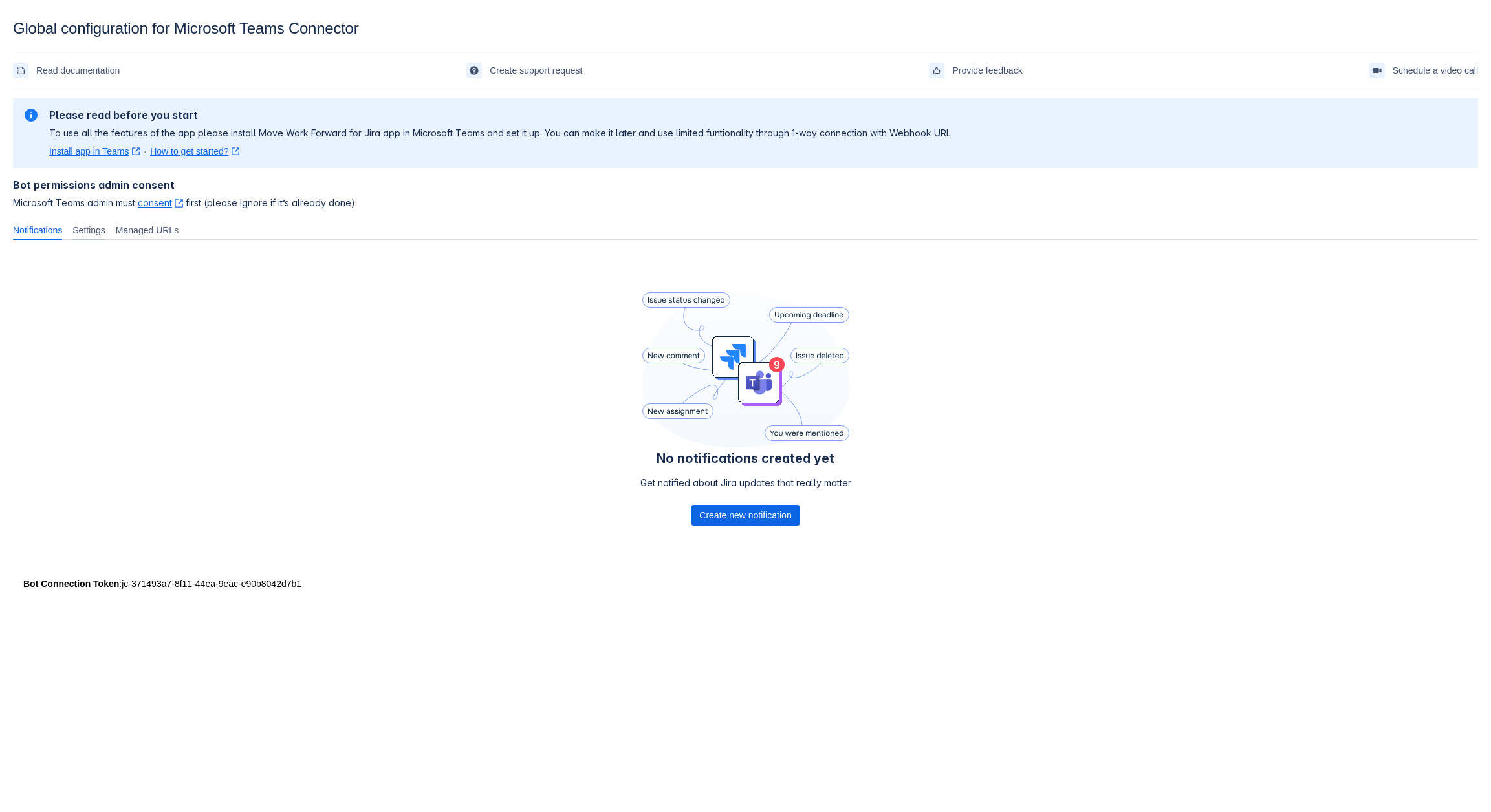
click at [87, 224] on span "Settings" at bounding box center [88, 230] width 33 height 13
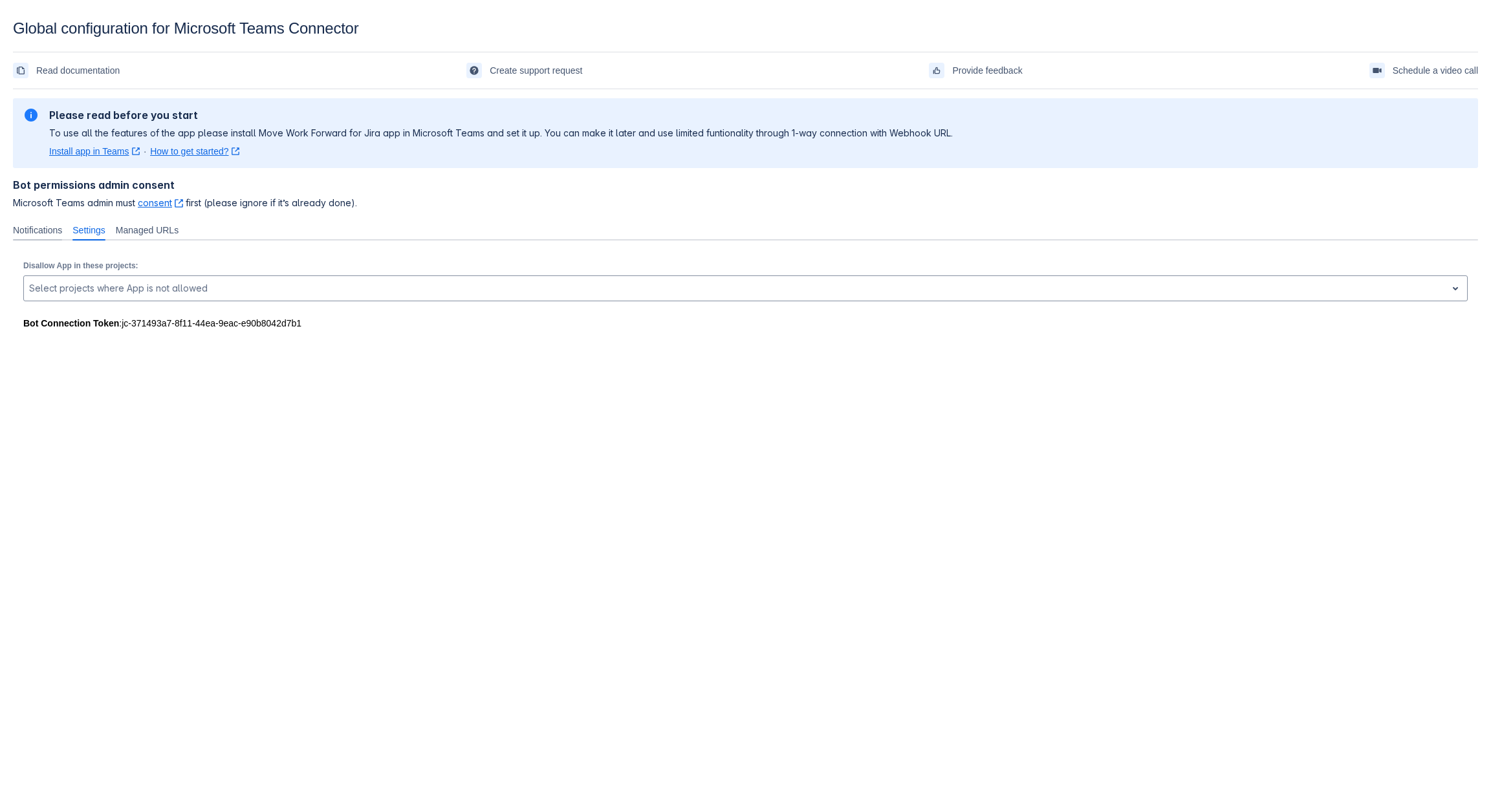
click at [62, 226] on span "Notifications" at bounding box center [38, 230] width 49 height 13
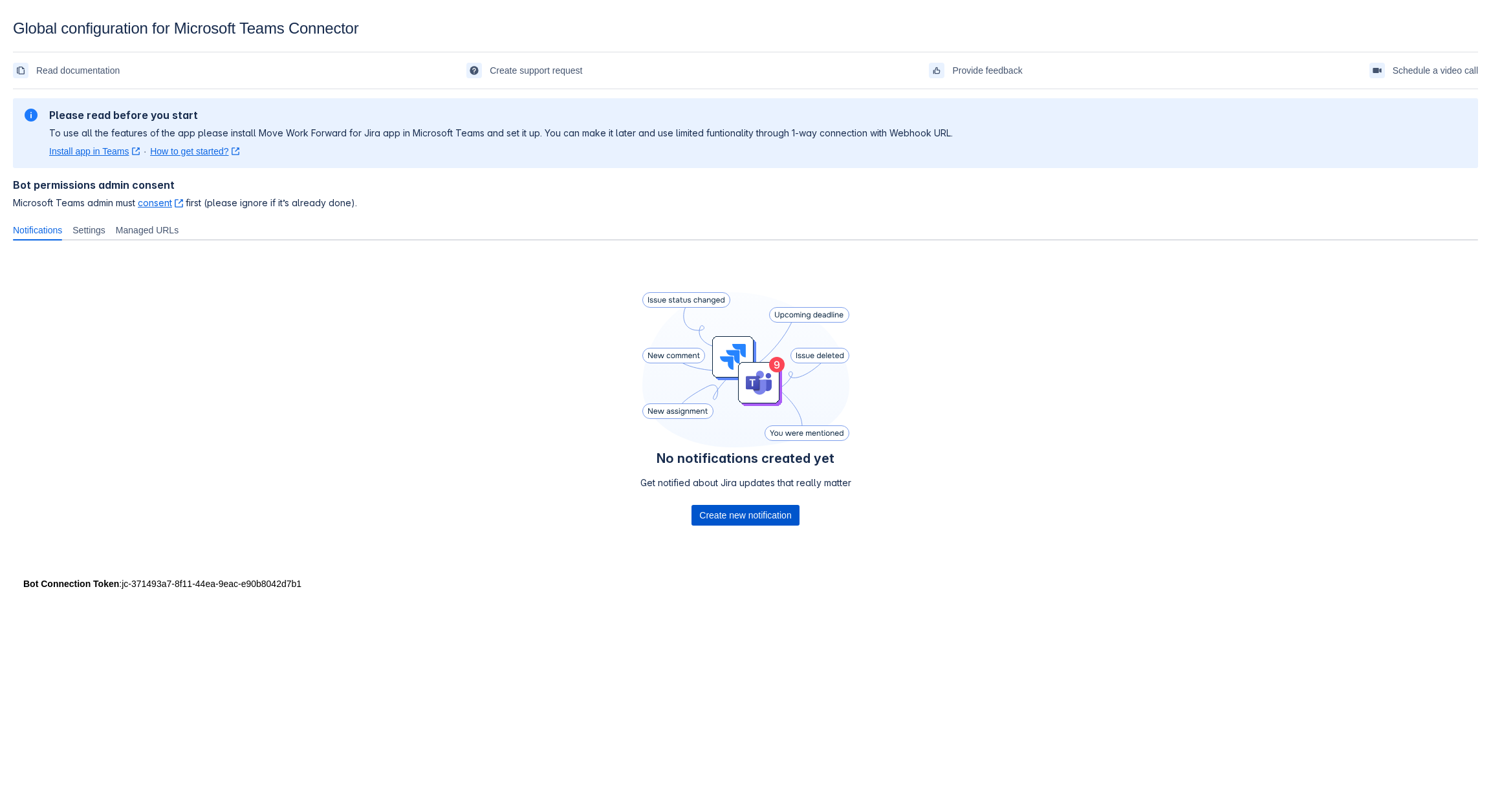
click at [713, 519] on span "Create new notification" at bounding box center [745, 515] width 92 height 20
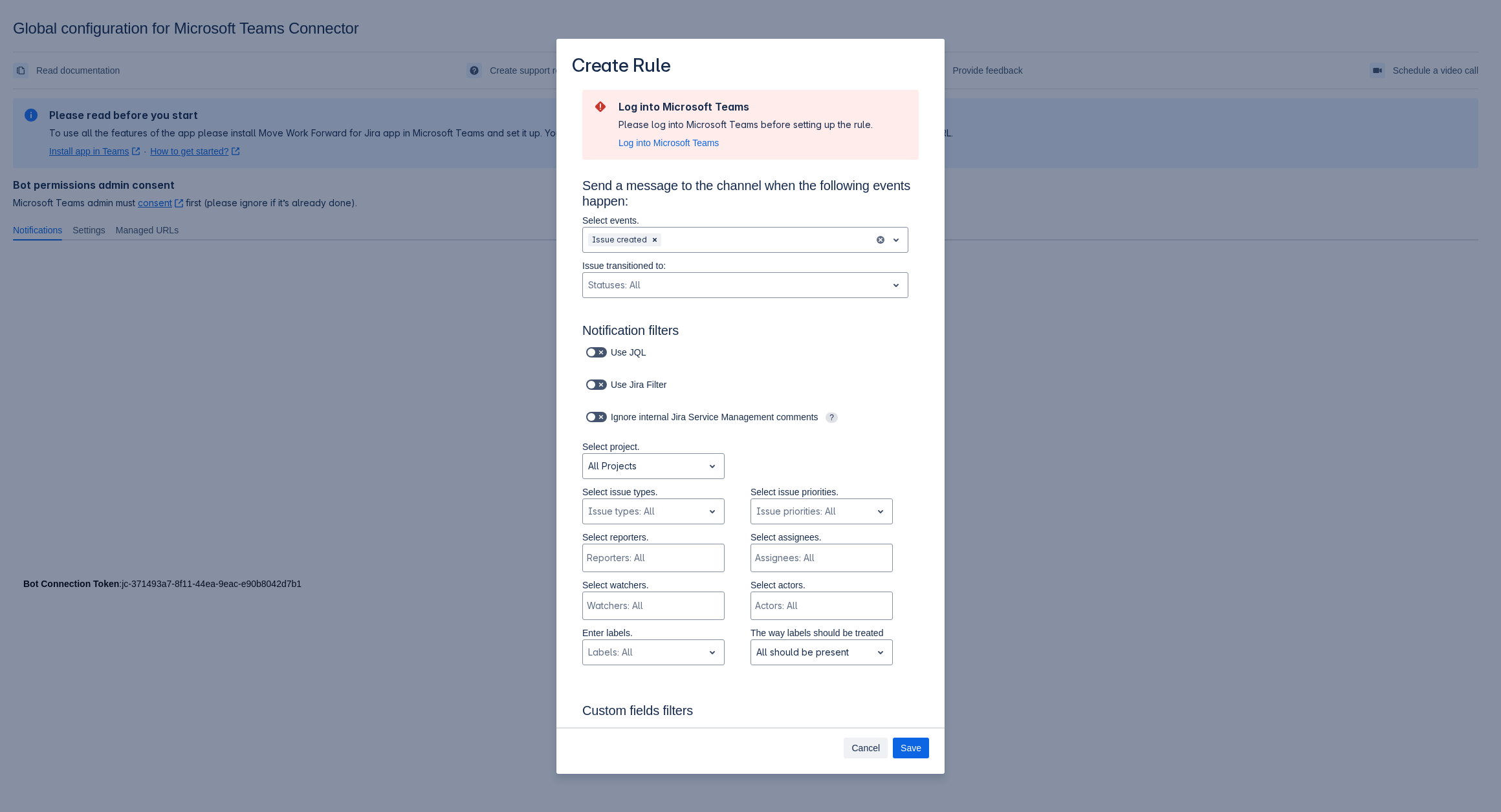
click at [866, 744] on span "Cancel" at bounding box center [865, 748] width 28 height 20
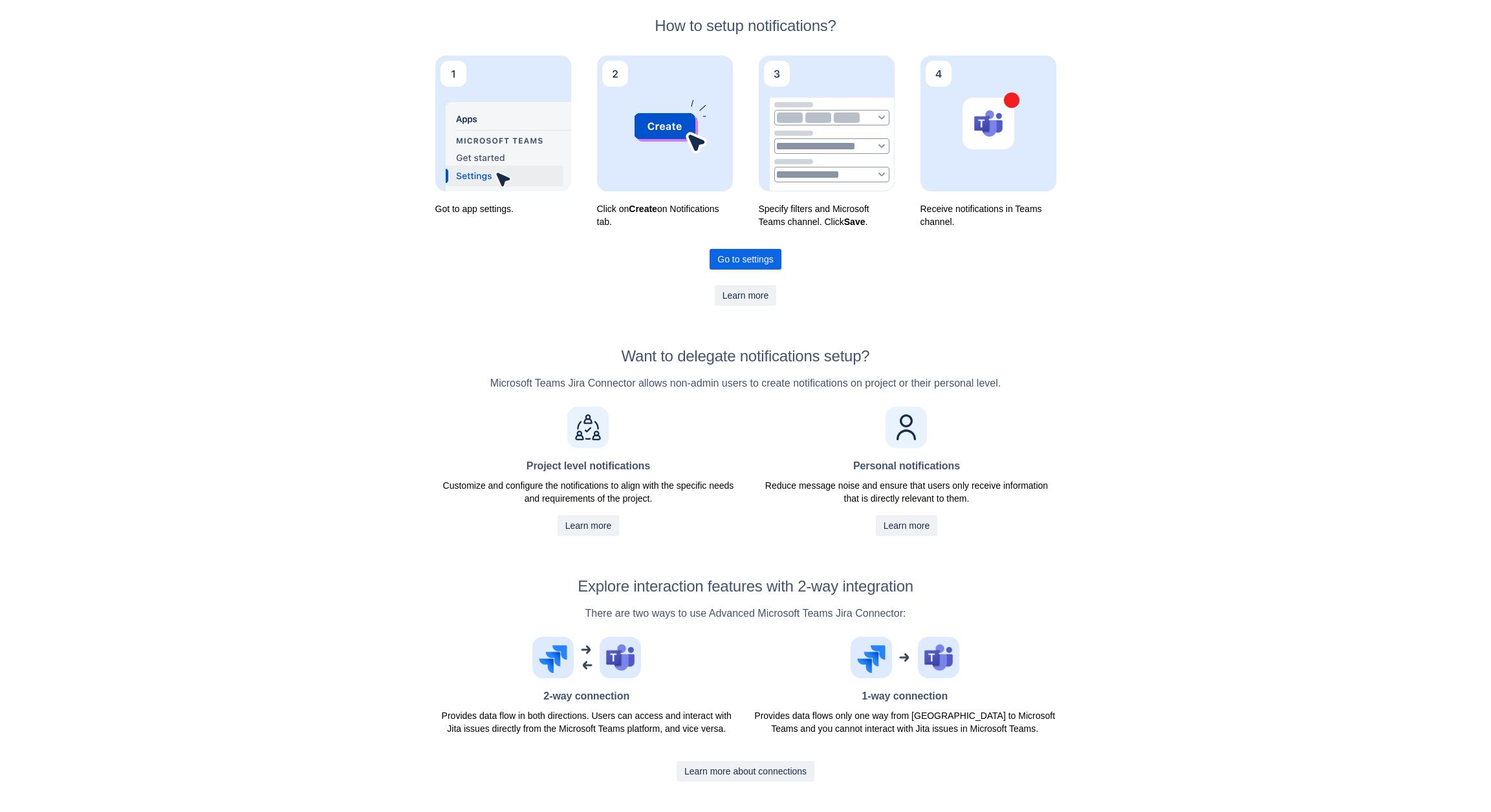
scroll to position [214, 0]
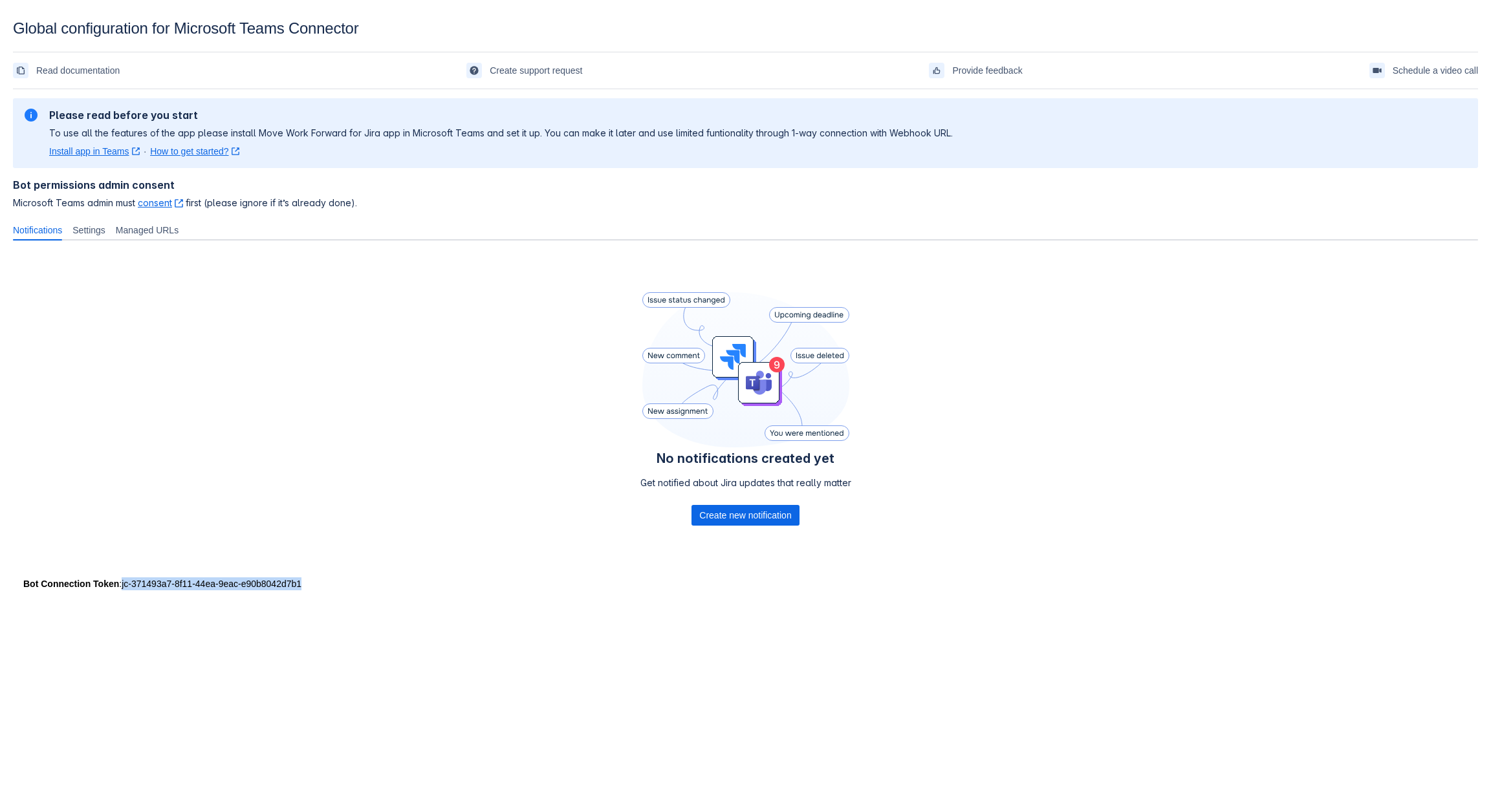
drag, startPoint x: 300, startPoint y: 583, endPoint x: 120, endPoint y: 583, distance: 180.0
click at [120, 583] on div "Bot Connection Token : jc-371493a7-8f11-44ea-9eac-e90b8042d7b1" at bounding box center [745, 584] width 1444 height 13
copy div "jc-371493a7-8f11-44ea-9eac-e90b8042d7b1"
click at [745, 506] on span "Create new notification" at bounding box center [745, 515] width 92 height 20
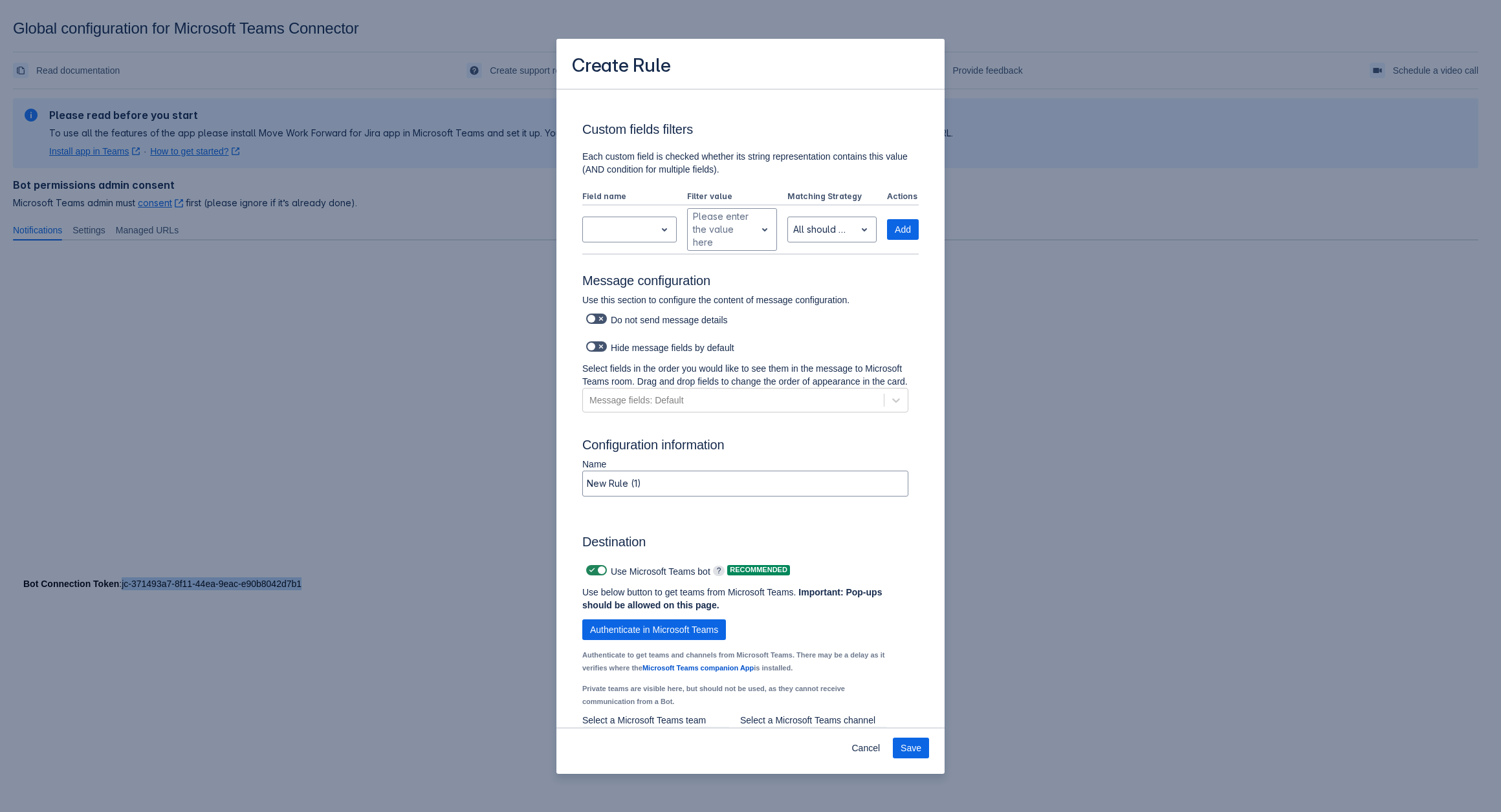
scroll to position [707, 0]
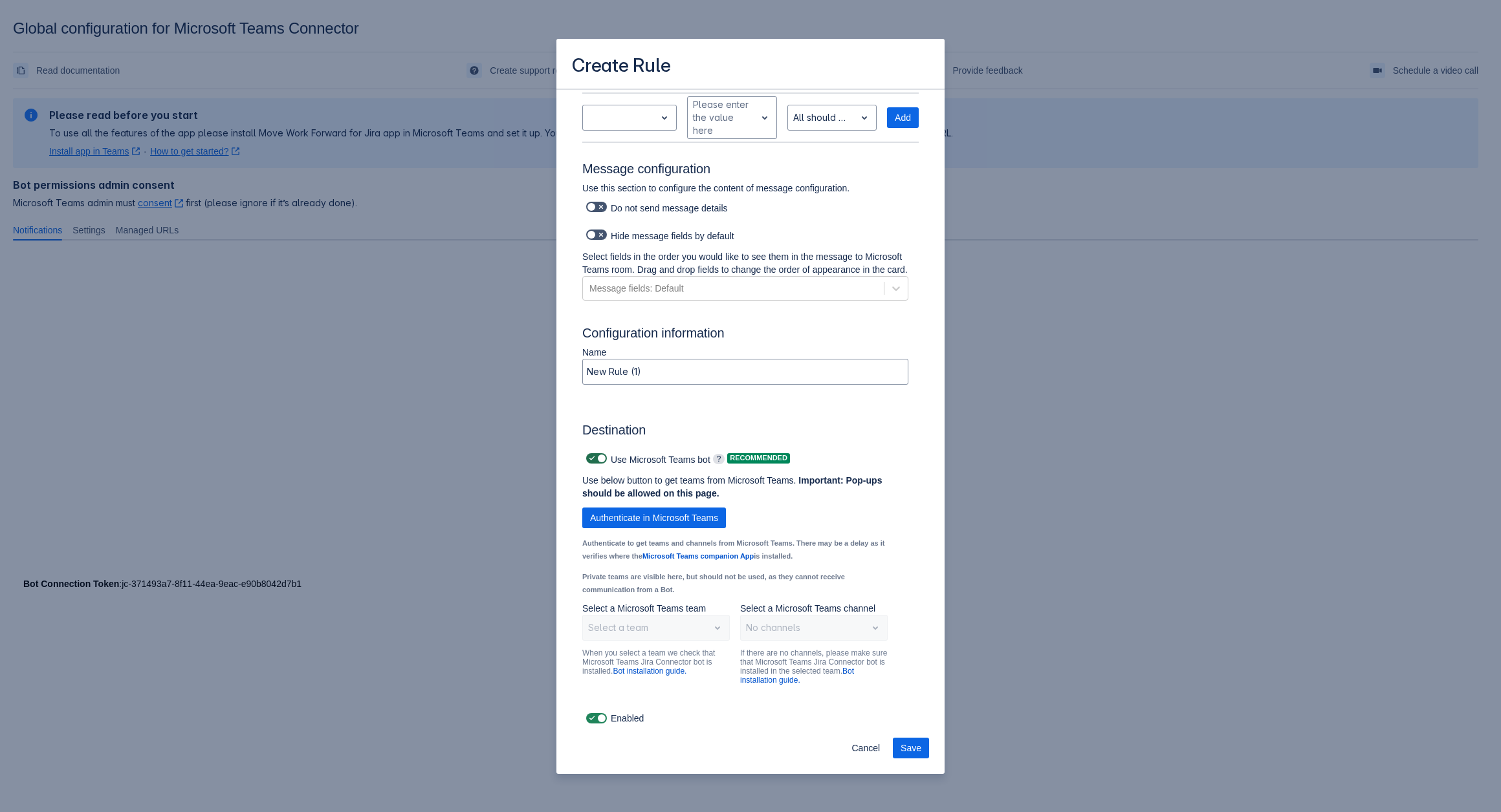
click at [596, 460] on span "Scrollable content" at bounding box center [601, 459] width 11 height 11
click at [595, 460] on input "Scrollable content" at bounding box center [590, 459] width 9 height 9
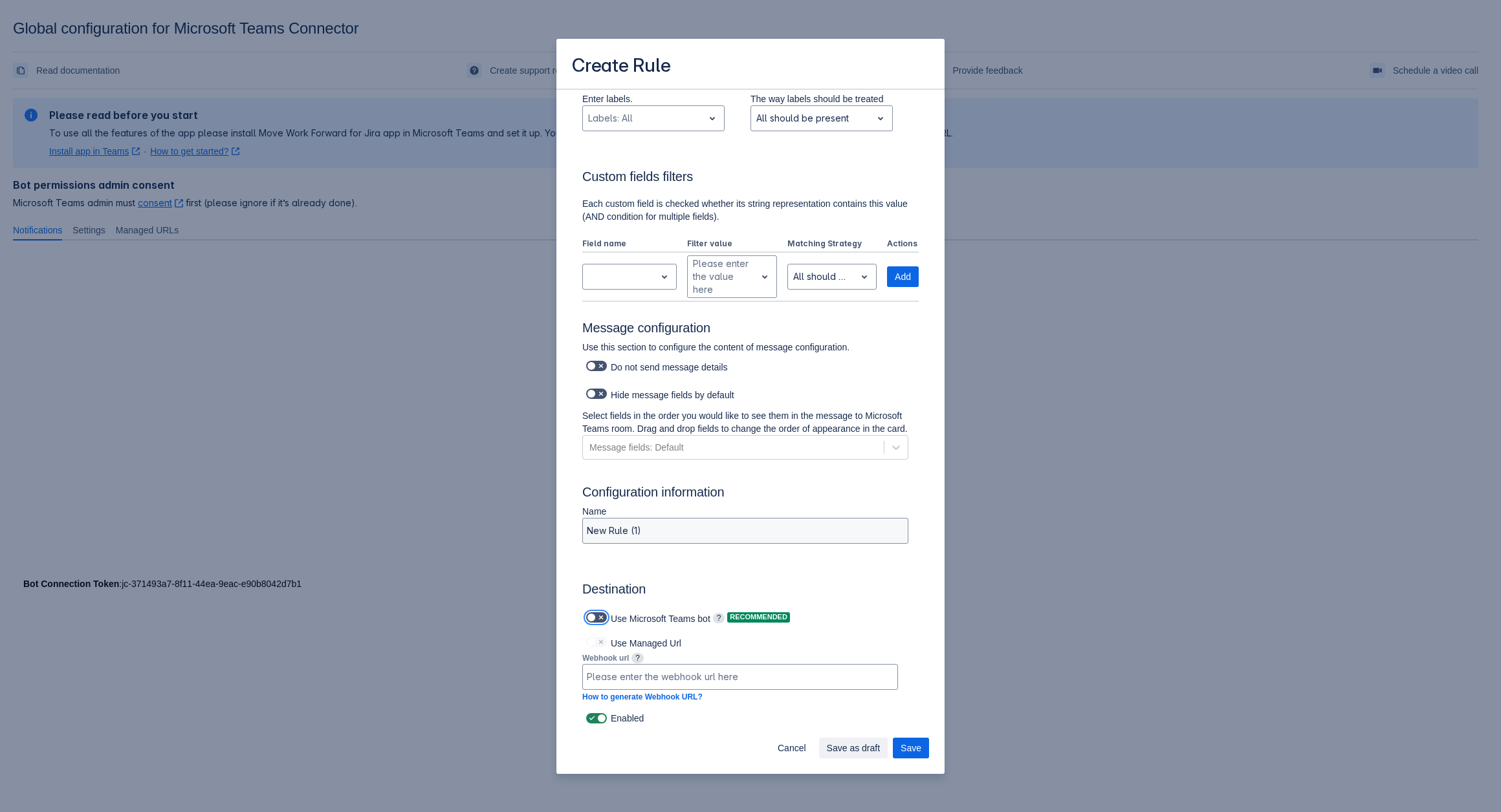
scroll to position [549, 0]
click at [591, 617] on span "Scrollable content" at bounding box center [592, 617] width 11 height 11
click at [591, 617] on input "Scrollable content" at bounding box center [590, 618] width 9 height 9
checkbox input "true"
